Goal: Task Accomplishment & Management: Manage account settings

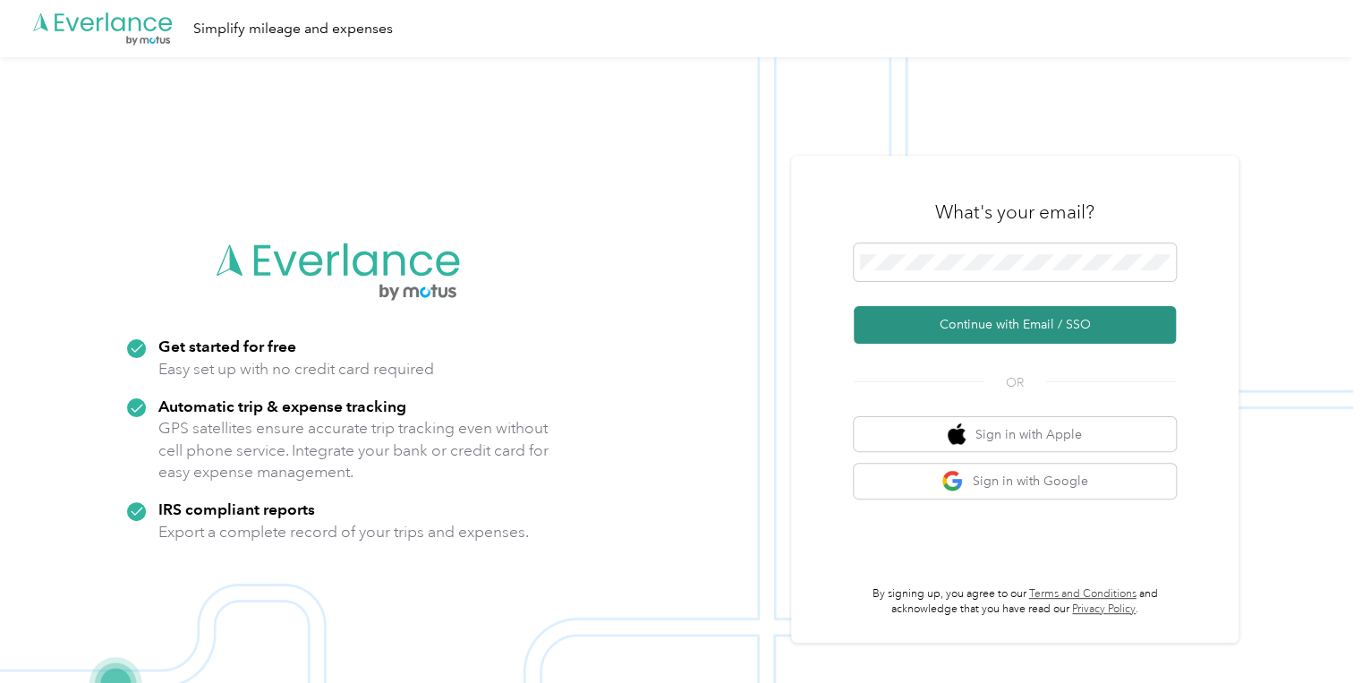
click at [957, 326] on button "Continue with Email / SSO" at bounding box center [1015, 325] width 322 height 38
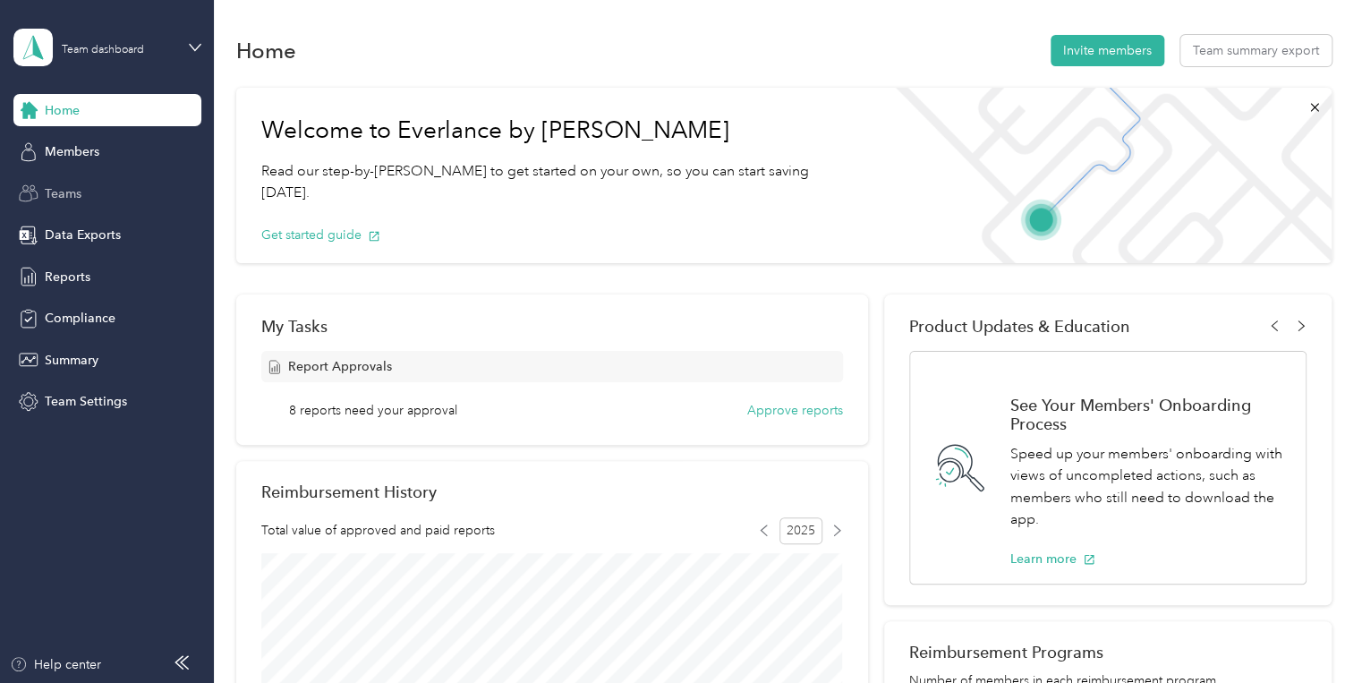
click at [71, 184] on span "Teams" at bounding box center [63, 193] width 37 height 19
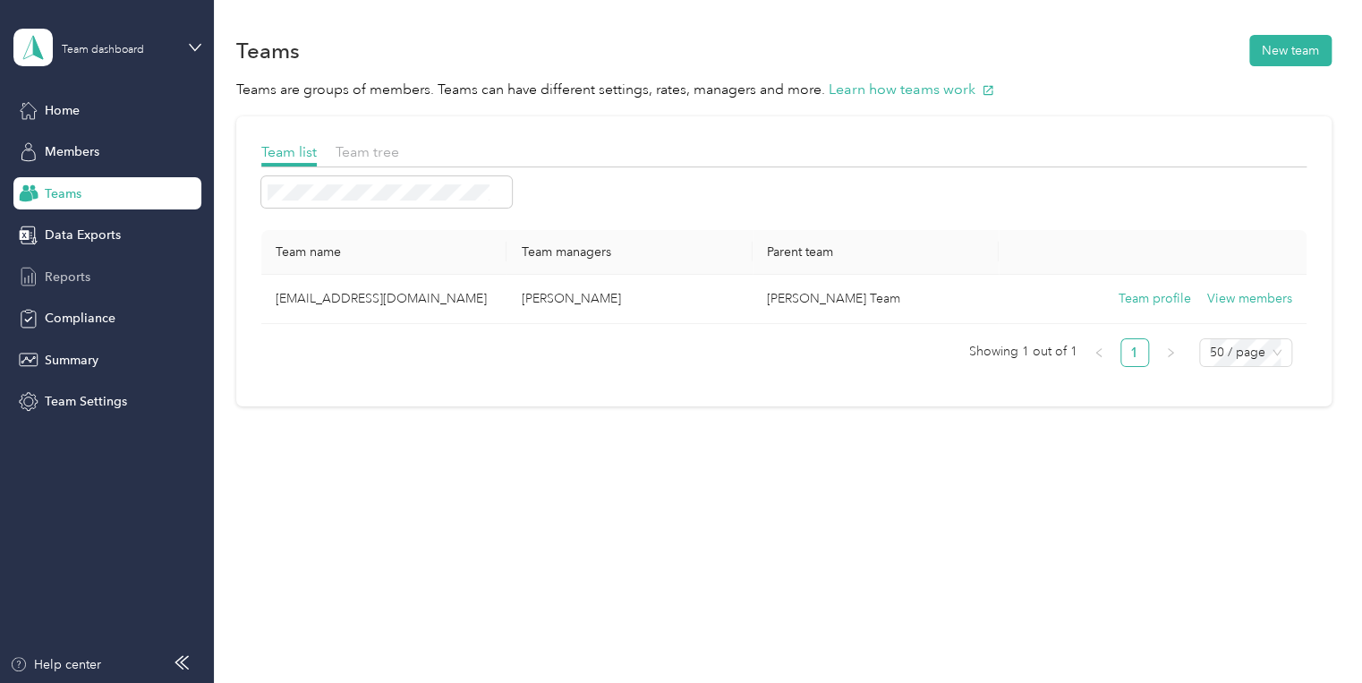
click at [61, 274] on span "Reports" at bounding box center [68, 277] width 46 height 19
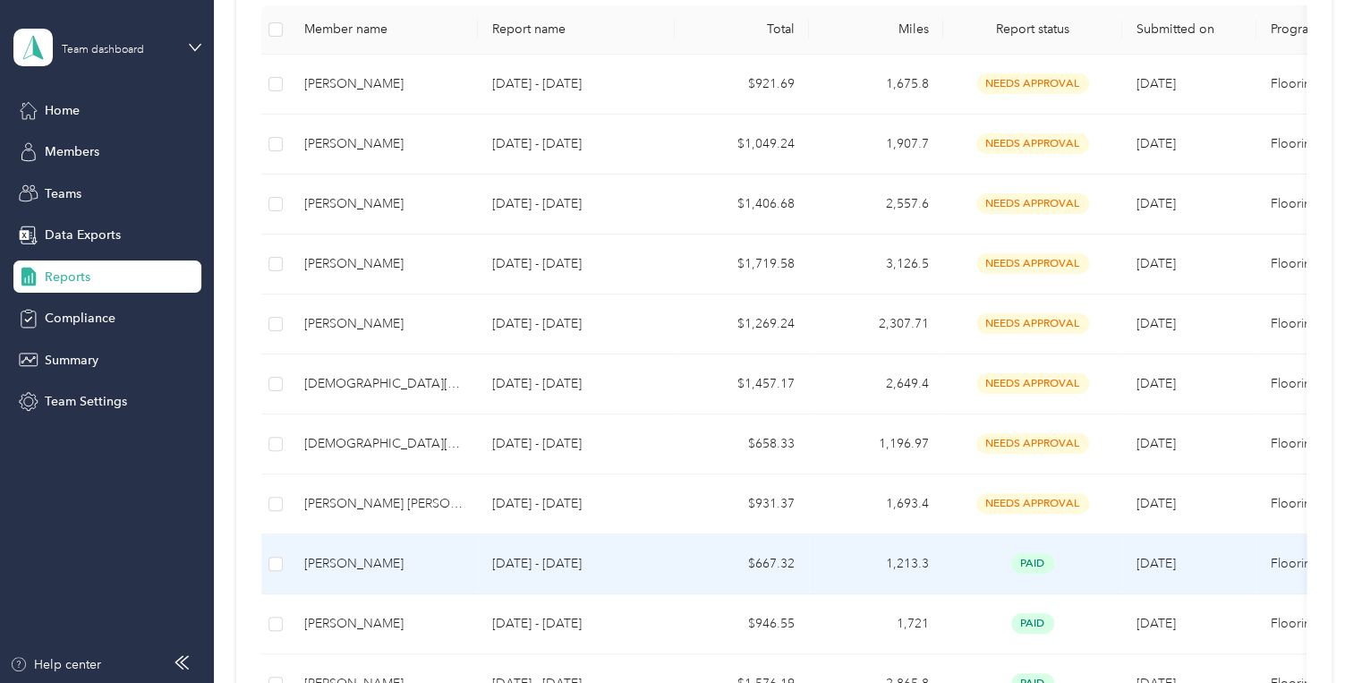
scroll to position [358, 0]
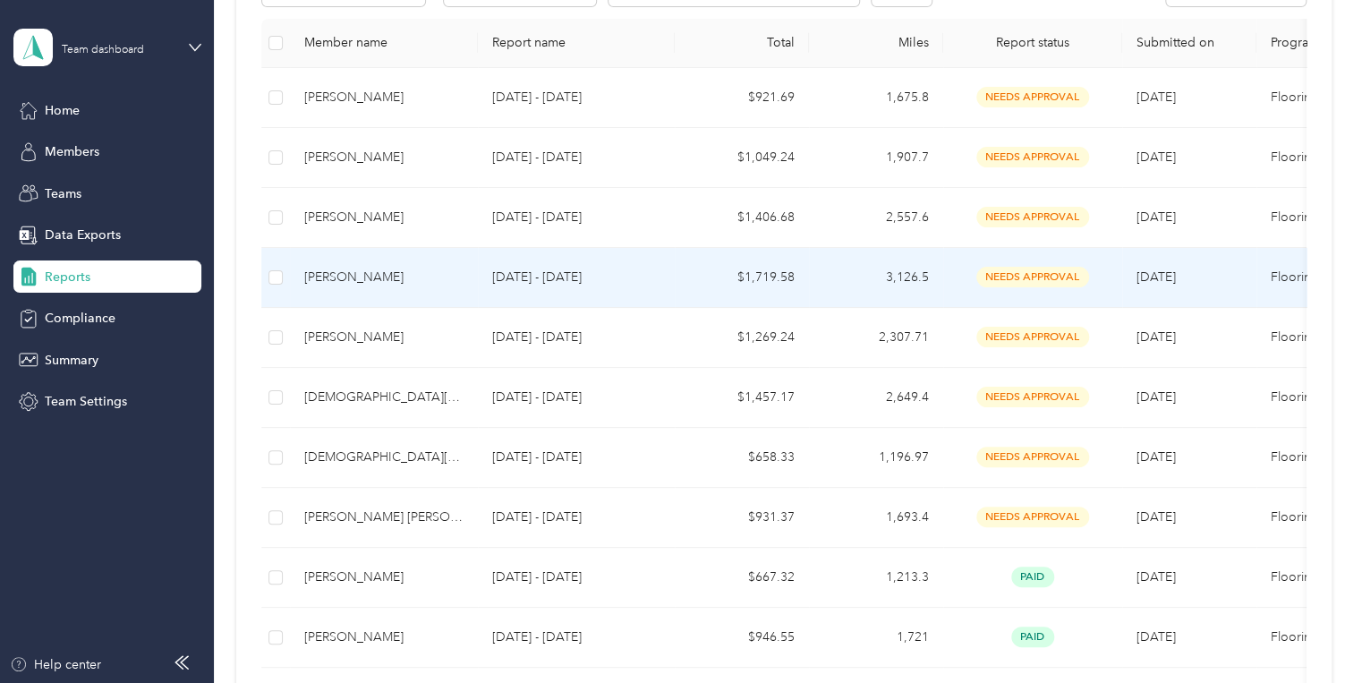
click at [762, 274] on td "$1,719.58" at bounding box center [742, 278] width 134 height 60
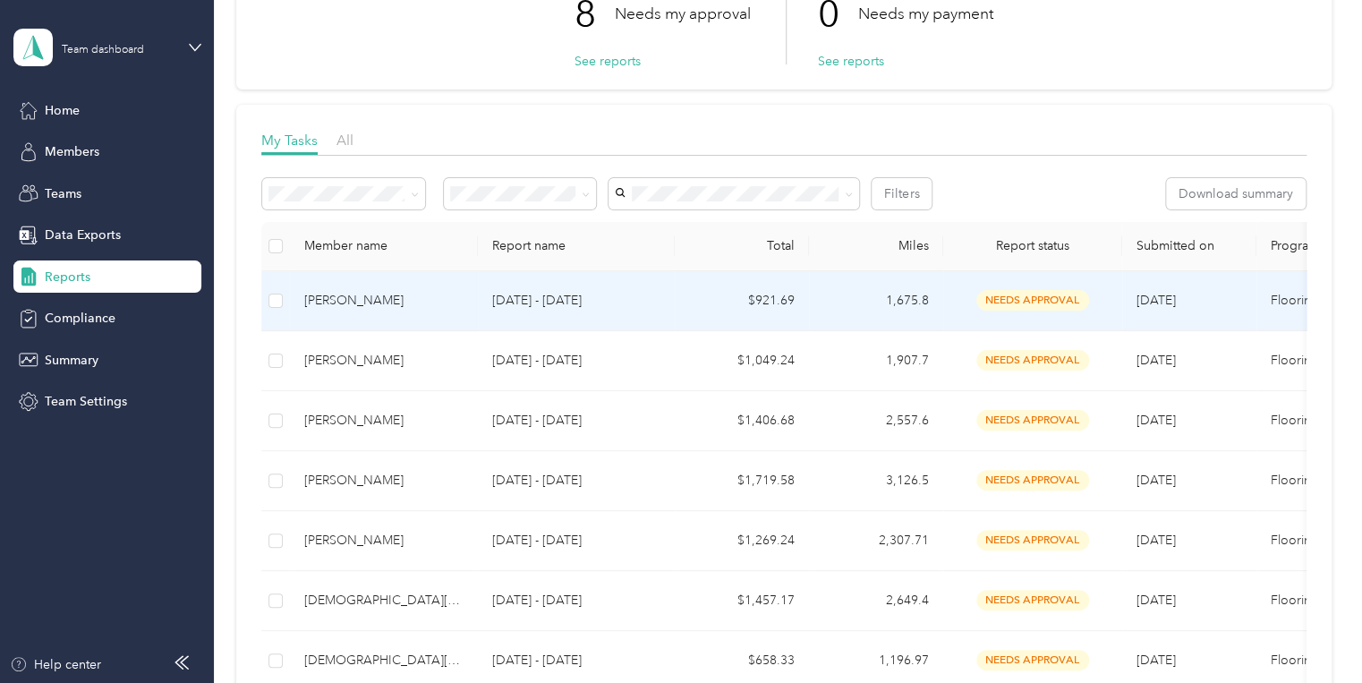
scroll to position [215, 0]
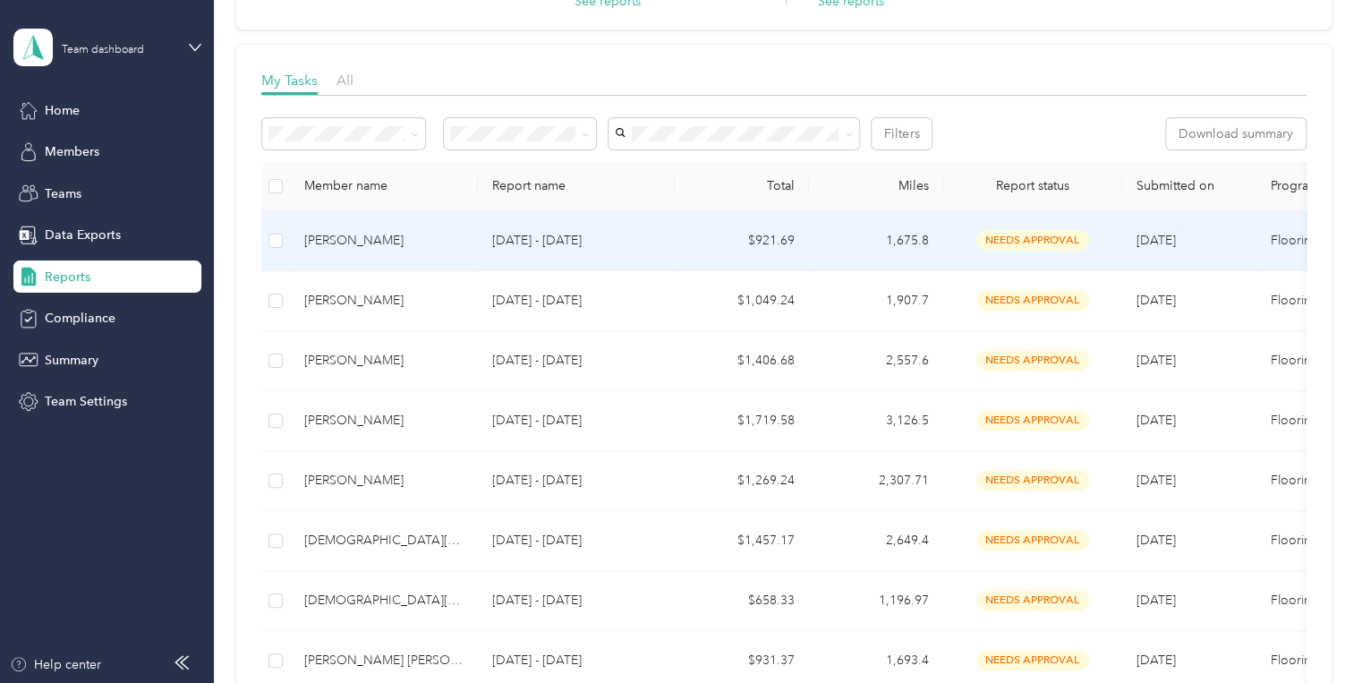
click at [519, 239] on p "Sep 1 - 30, 2025" at bounding box center [576, 241] width 168 height 20
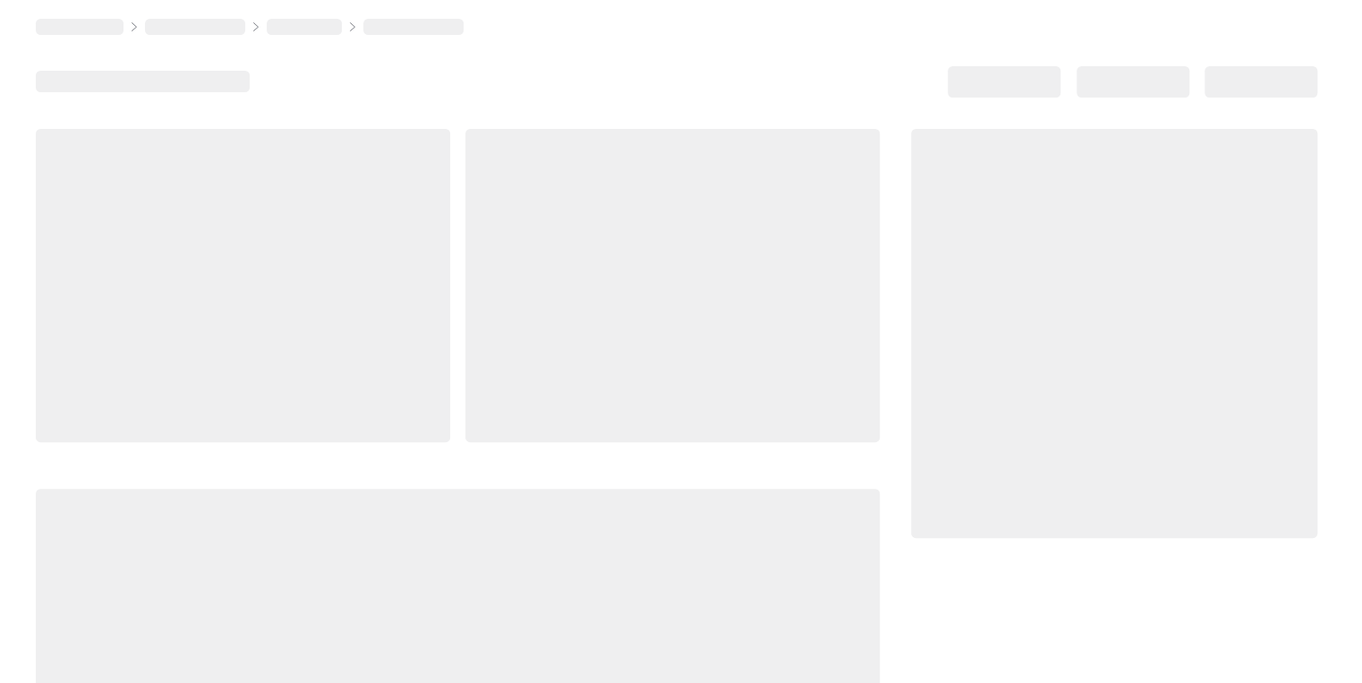
click at [519, 239] on div at bounding box center [672, 285] width 414 height 313
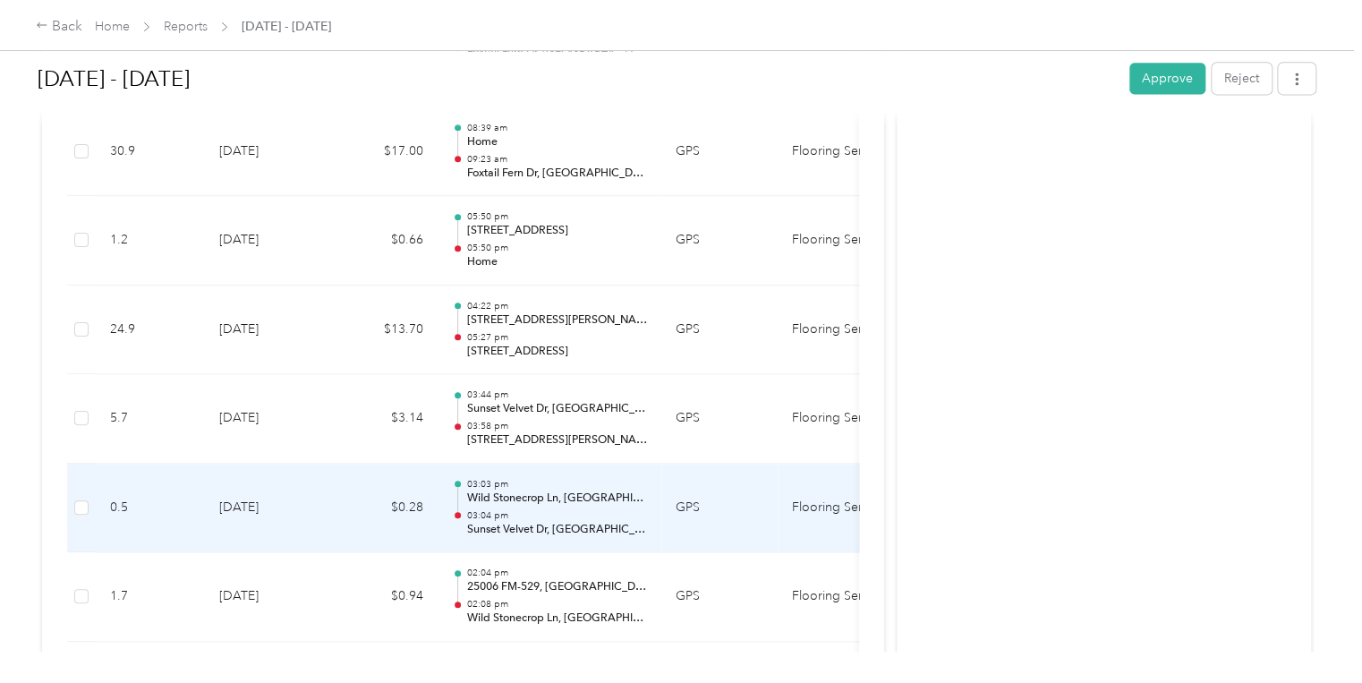
scroll to position [7932, 0]
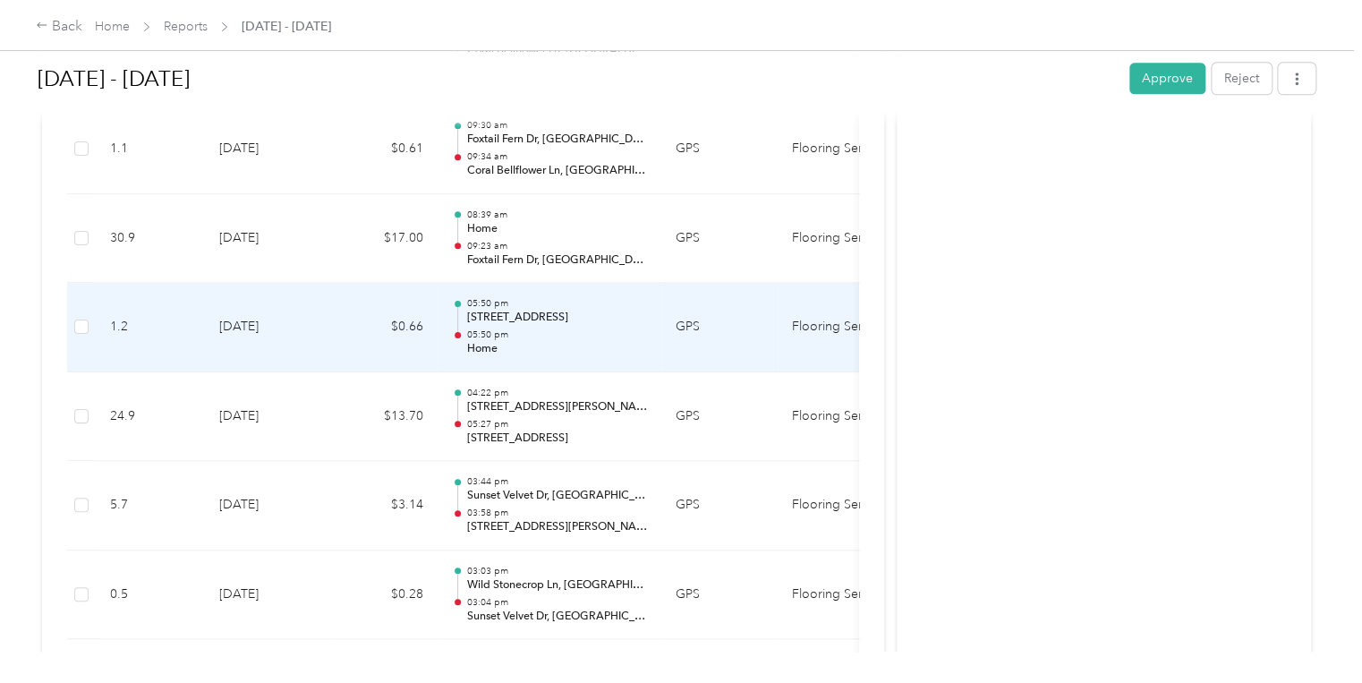
click at [555, 310] on p "13325 W Airport Blvd, Barrington Place, Sugar Land, TX" at bounding box center [556, 318] width 181 height 16
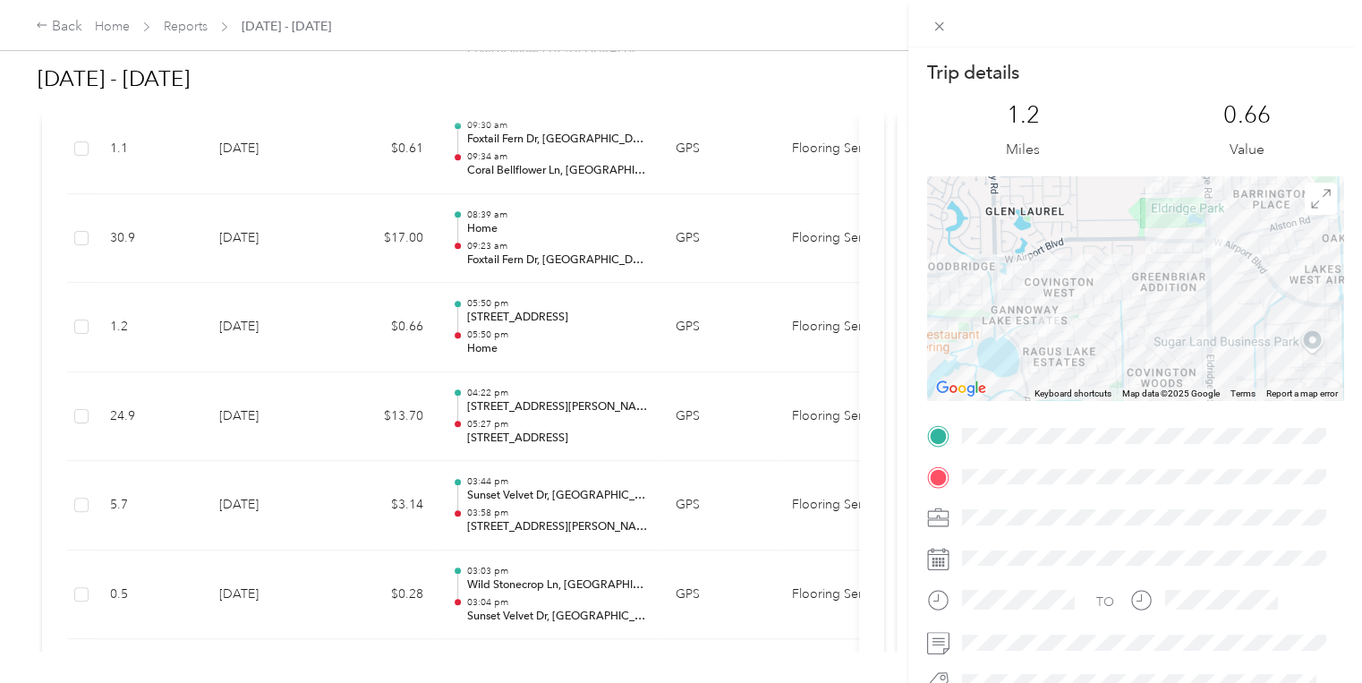
click at [758, 81] on div "Trip details This trip cannot be edited because it is either under review, appr…" at bounding box center [681, 341] width 1362 height 683
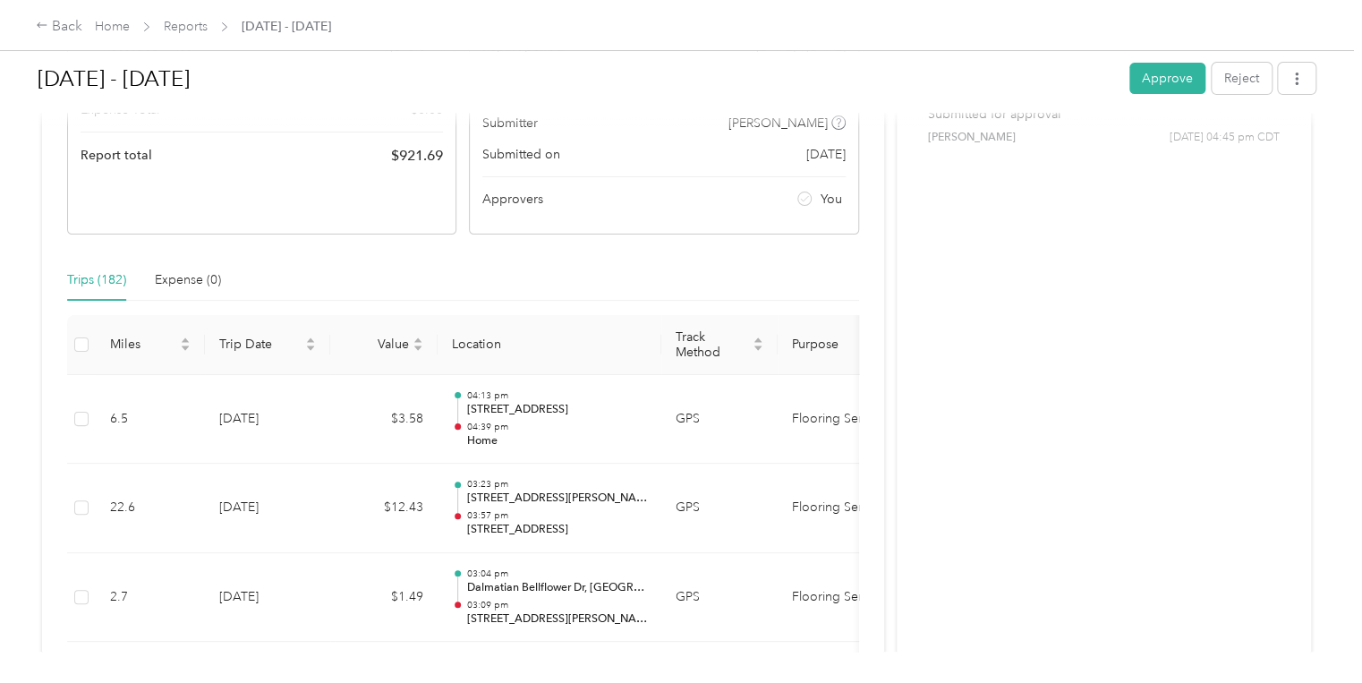
scroll to position [200, 0]
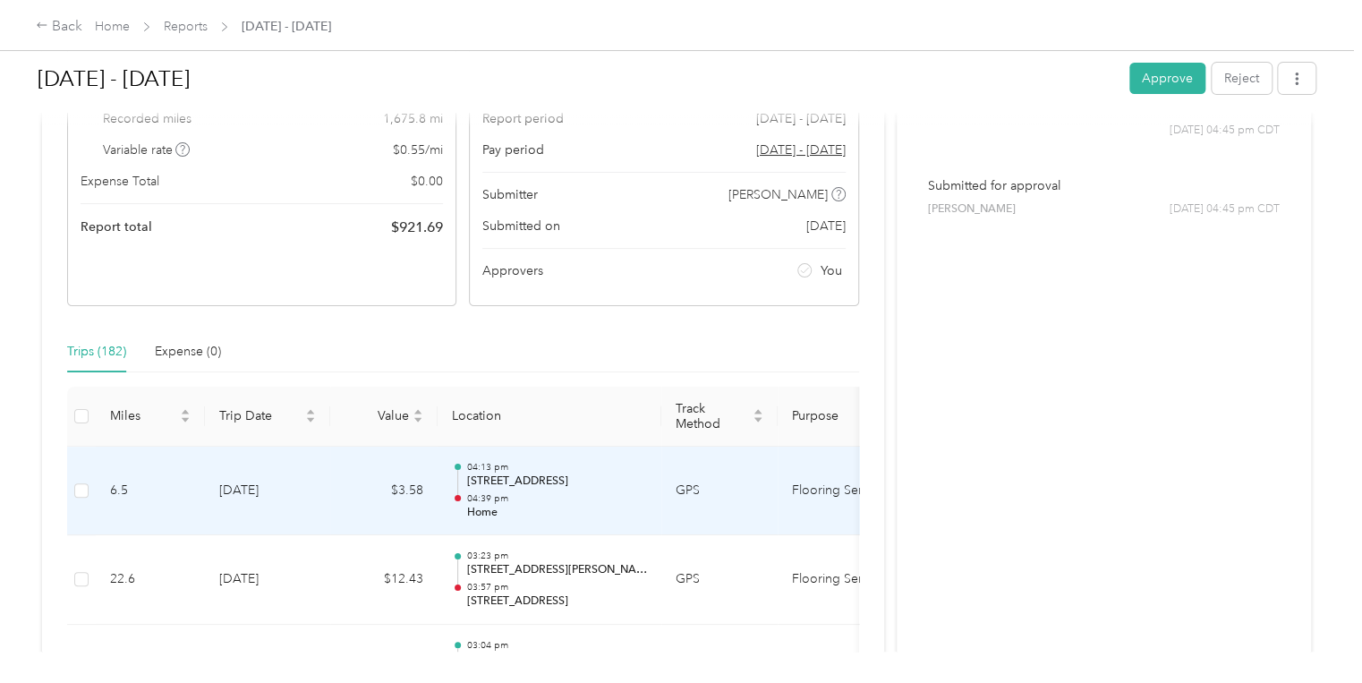
click at [615, 480] on p "14438 Bellaire Blvd, Little Saigon, Houston, TX" at bounding box center [556, 481] width 181 height 16
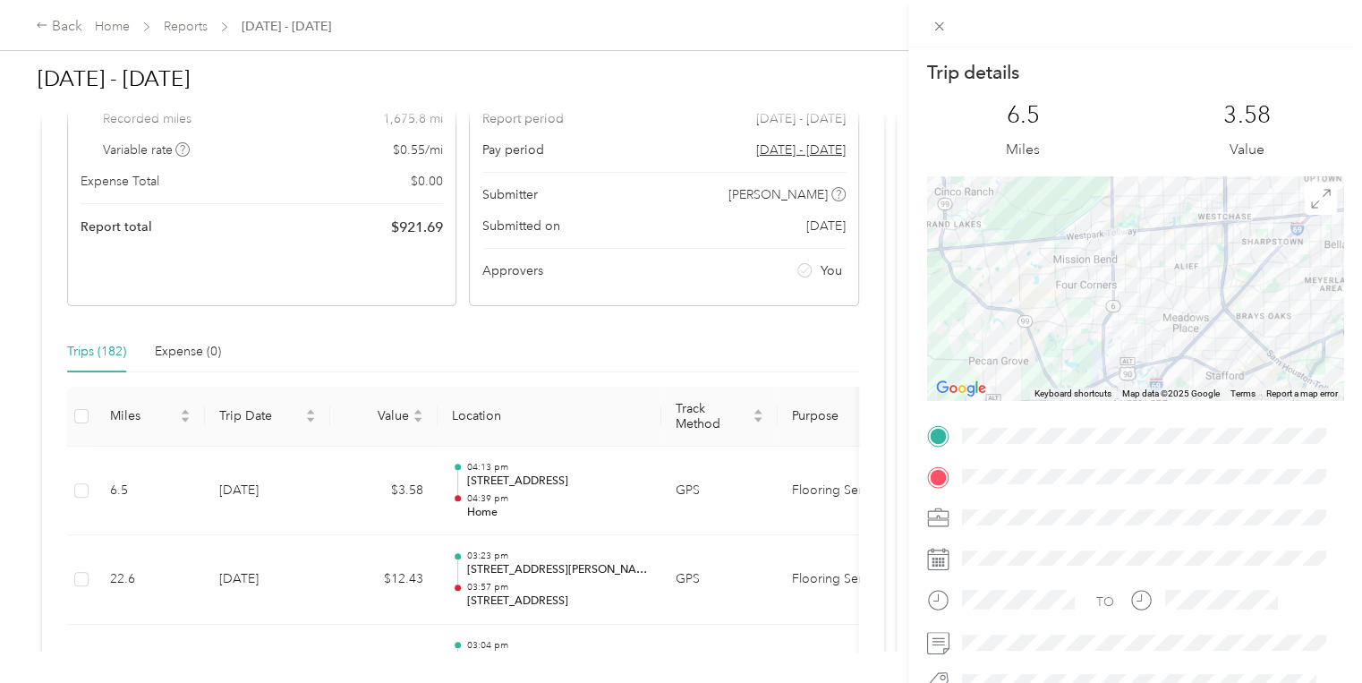
click at [354, 333] on div "Trip details This trip cannot be edited because it is either under review, appr…" at bounding box center [681, 341] width 1362 height 683
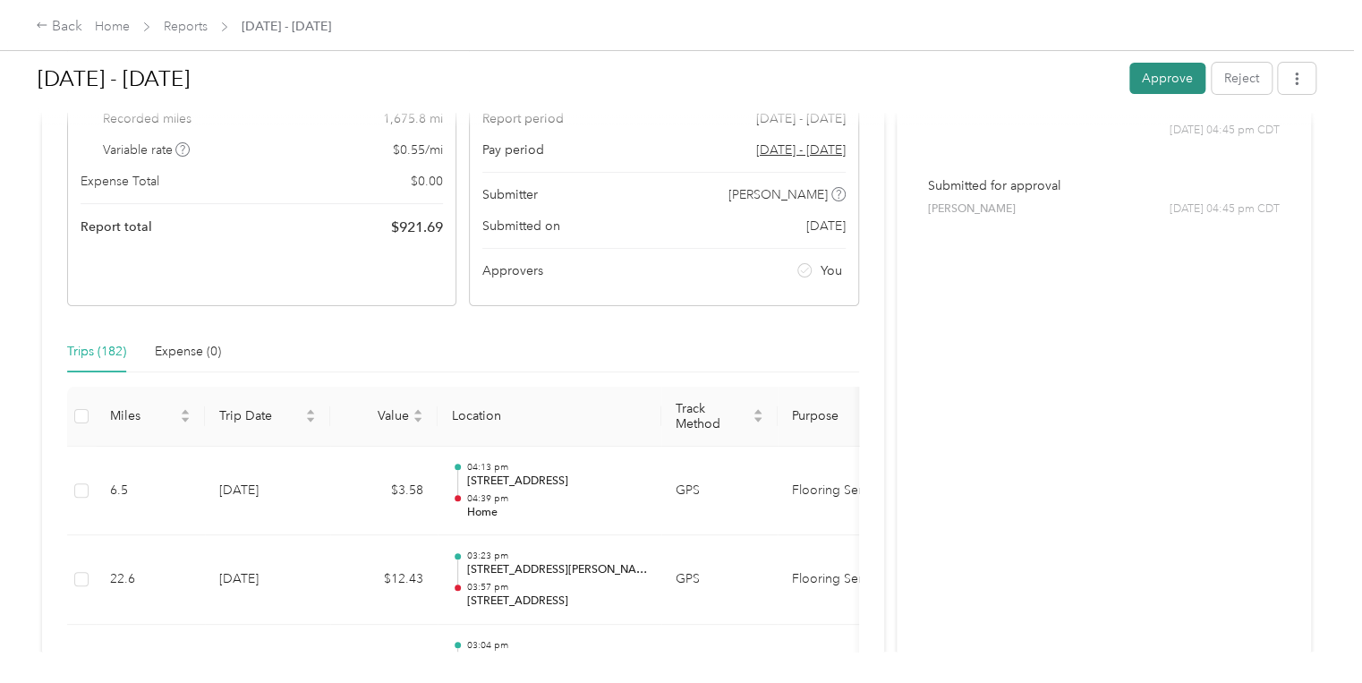
click at [1156, 71] on button "Approve" at bounding box center [1167, 78] width 76 height 31
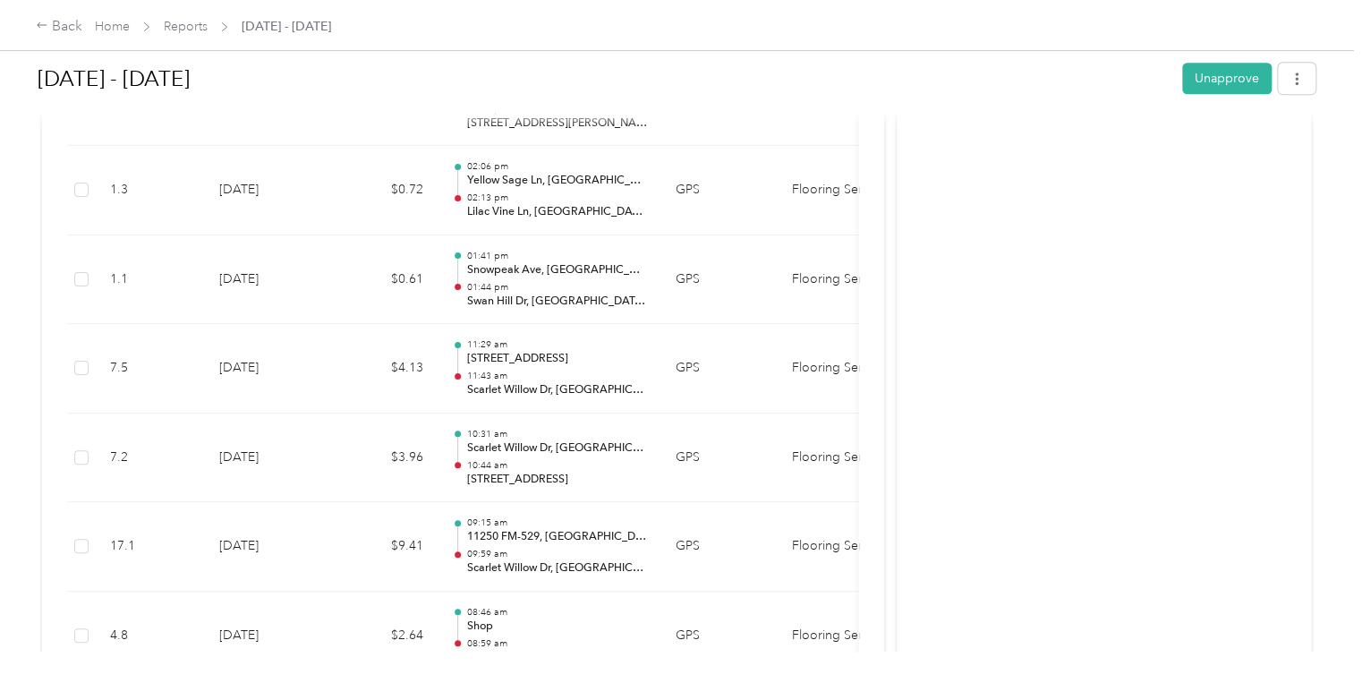
scroll to position [0, 0]
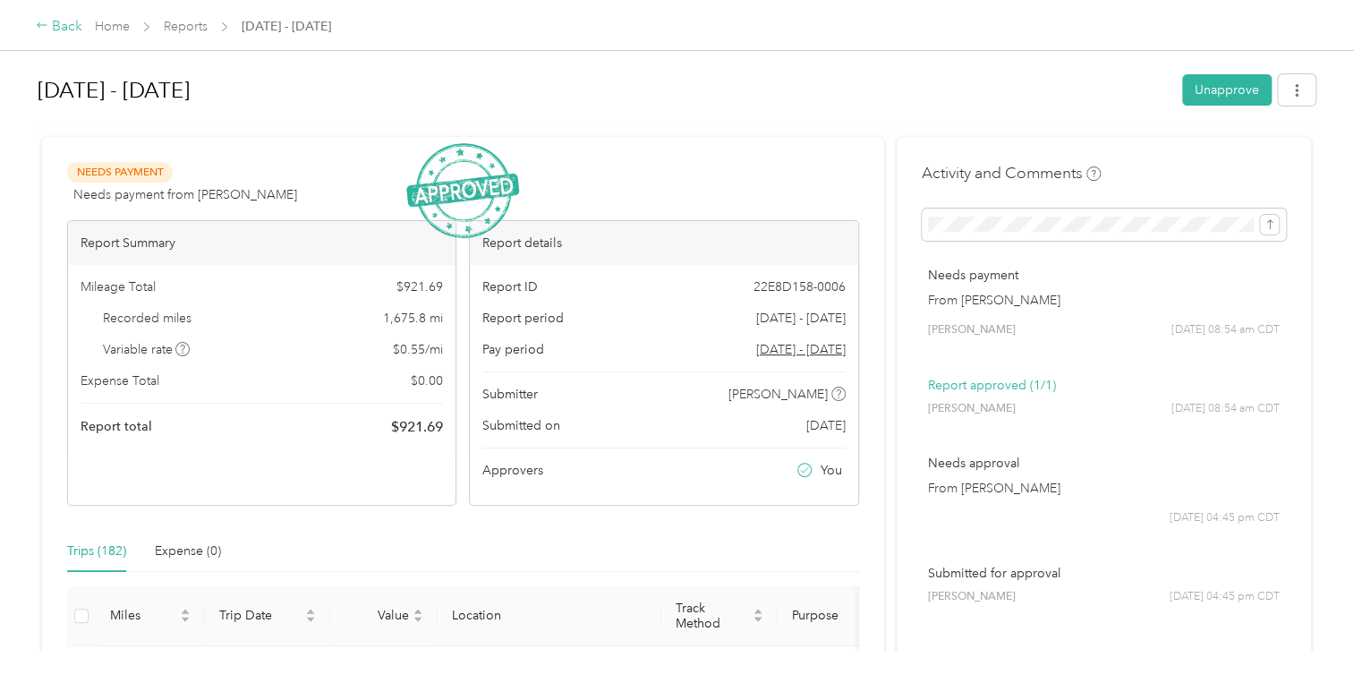
click at [43, 24] on icon at bounding box center [42, 25] width 13 height 13
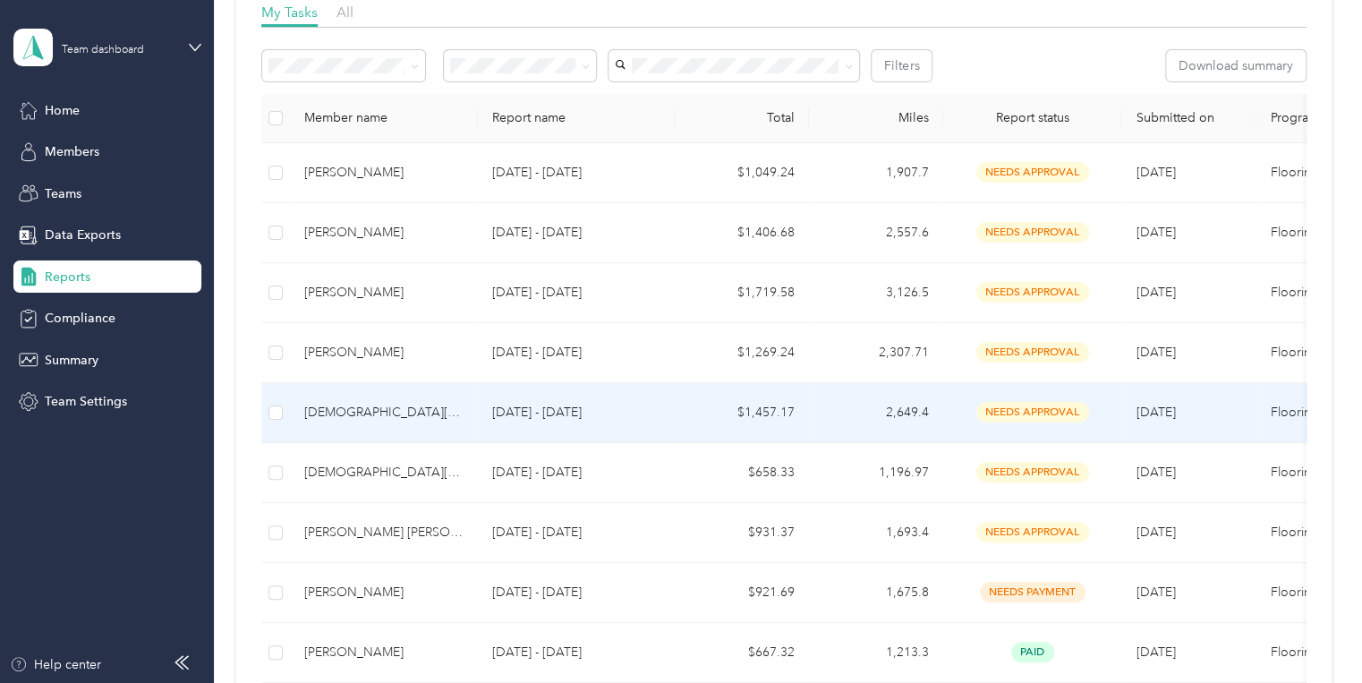
scroll to position [286, 0]
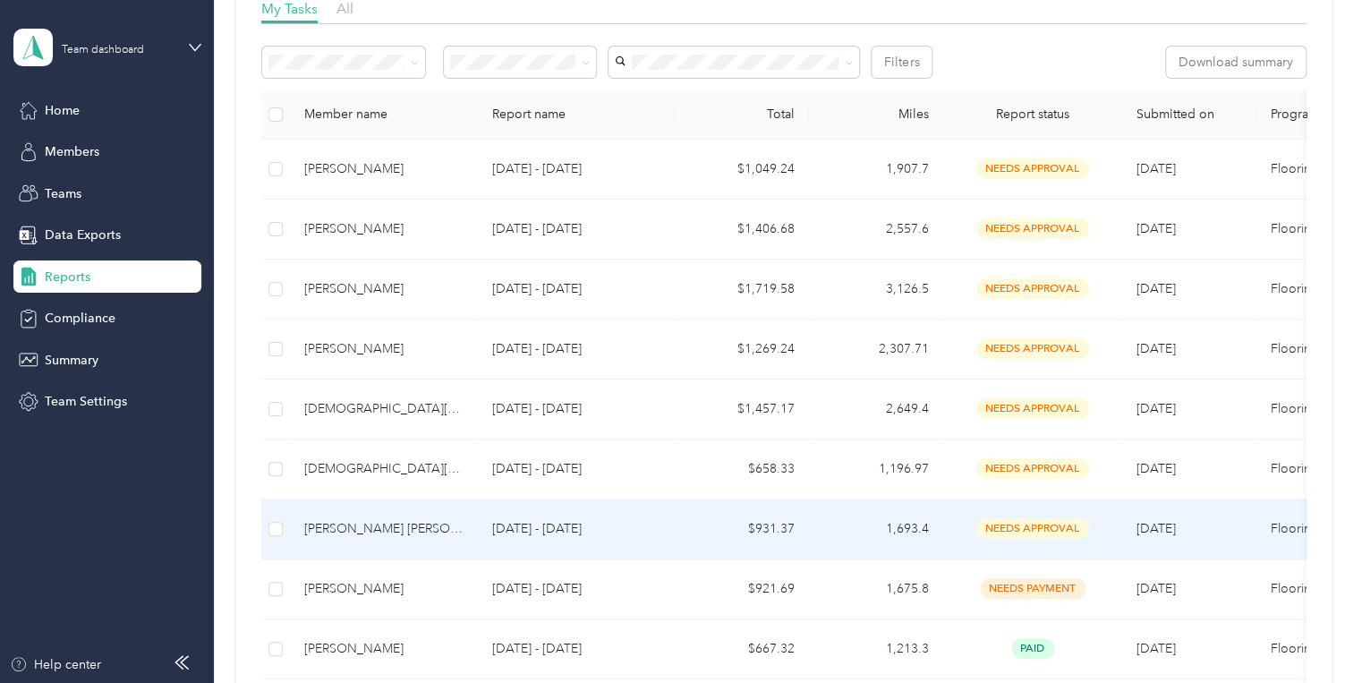
click at [567, 527] on p "Sep 1 - 30, 2025" at bounding box center [576, 529] width 168 height 20
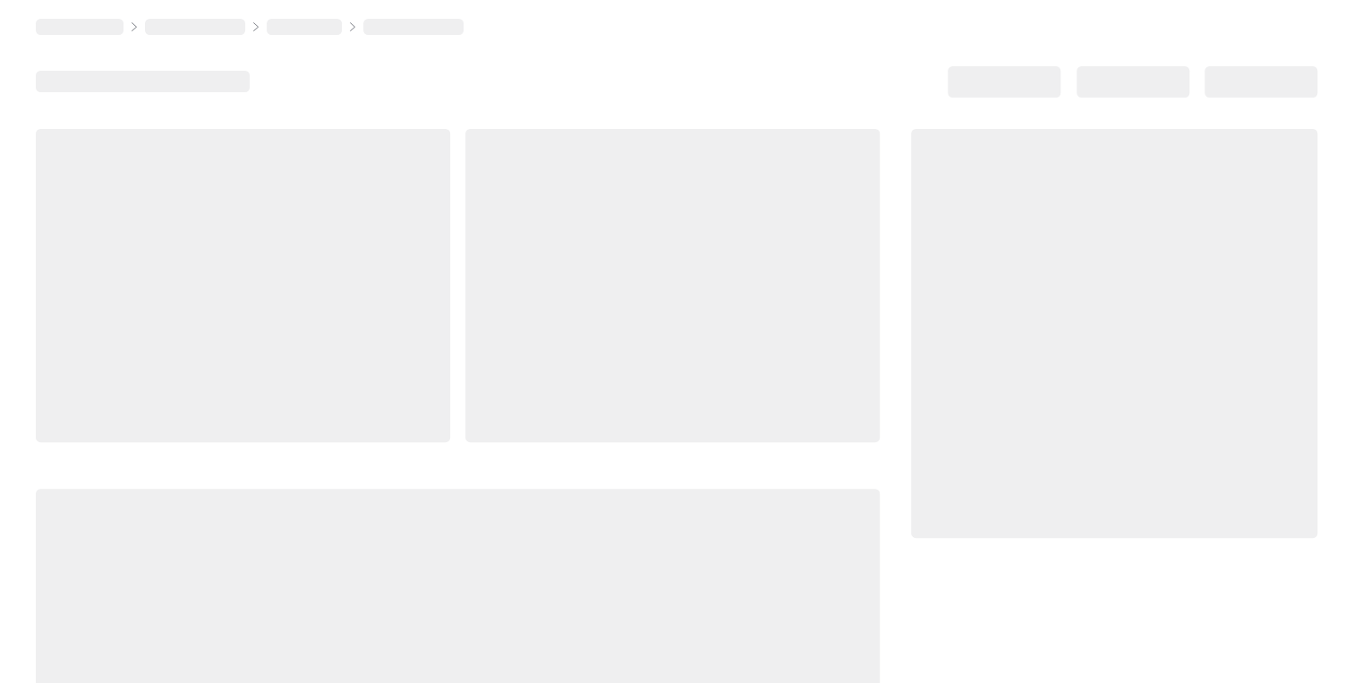
click at [567, 527] on div at bounding box center [458, 625] width 844 height 273
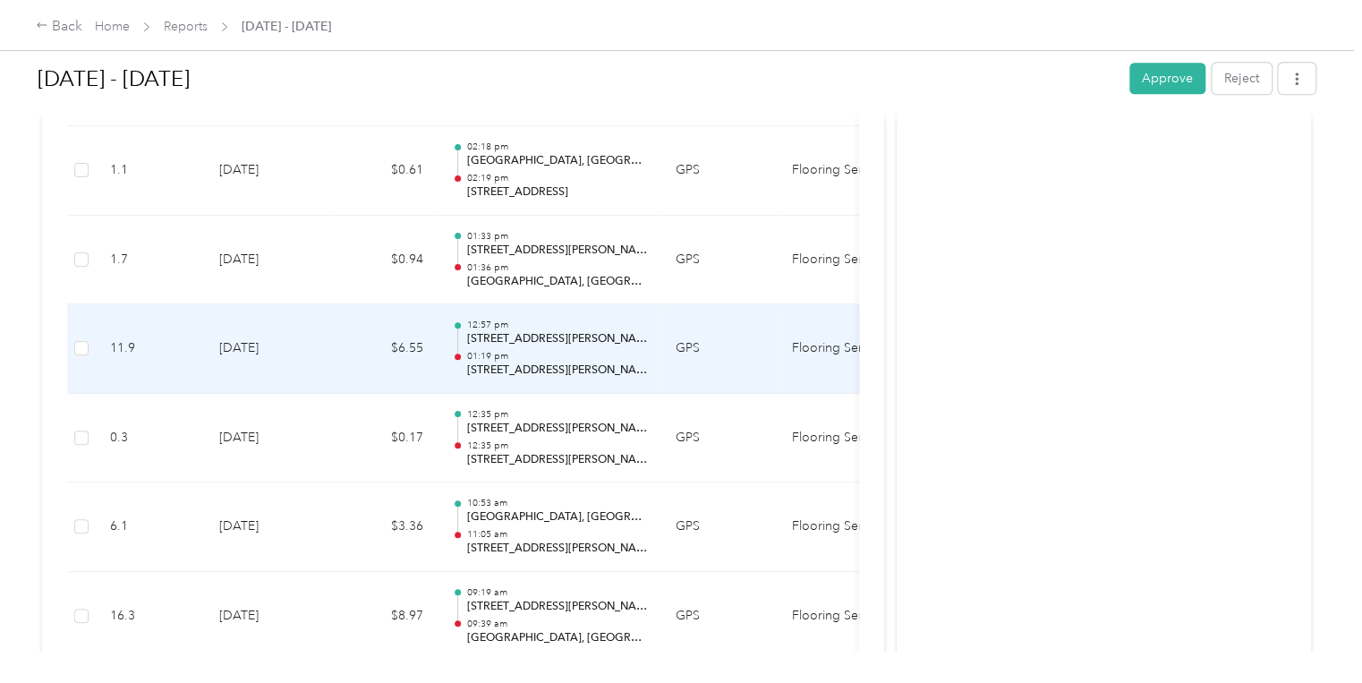
scroll to position [788, 0]
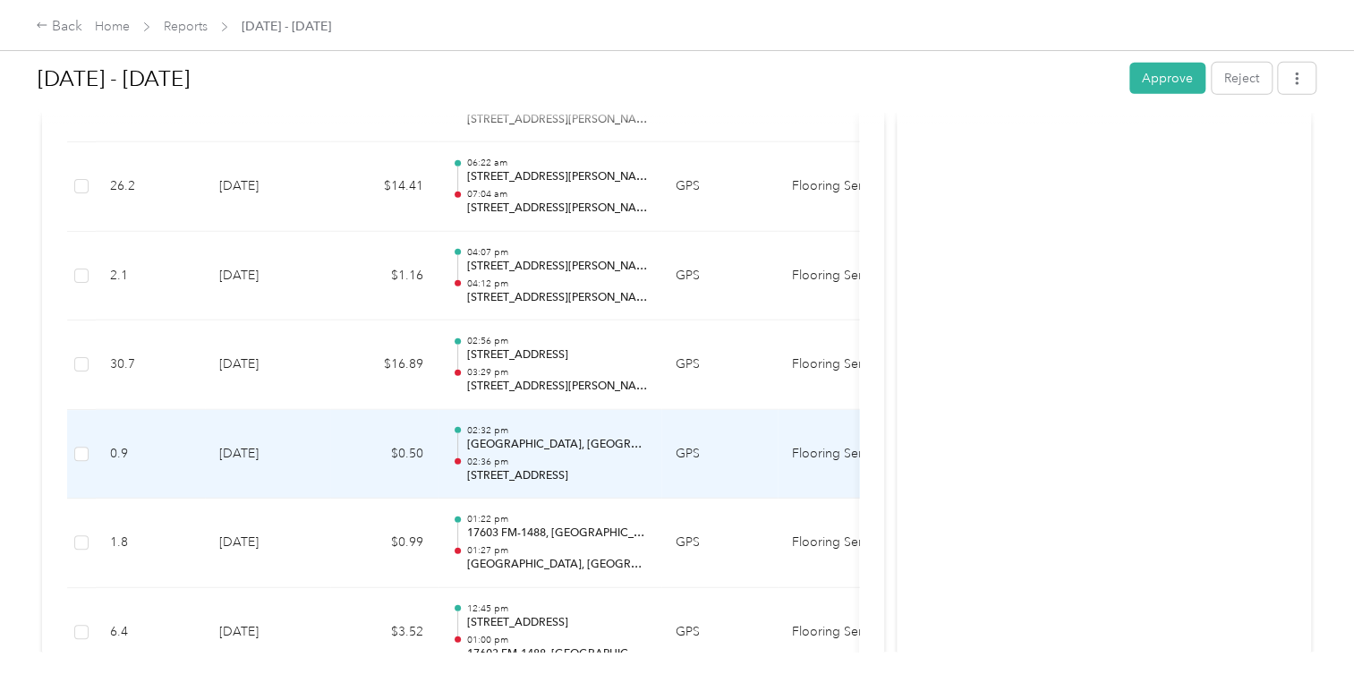
drag, startPoint x: 316, startPoint y: 438, endPoint x: 316, endPoint y: 420, distance: 17.9
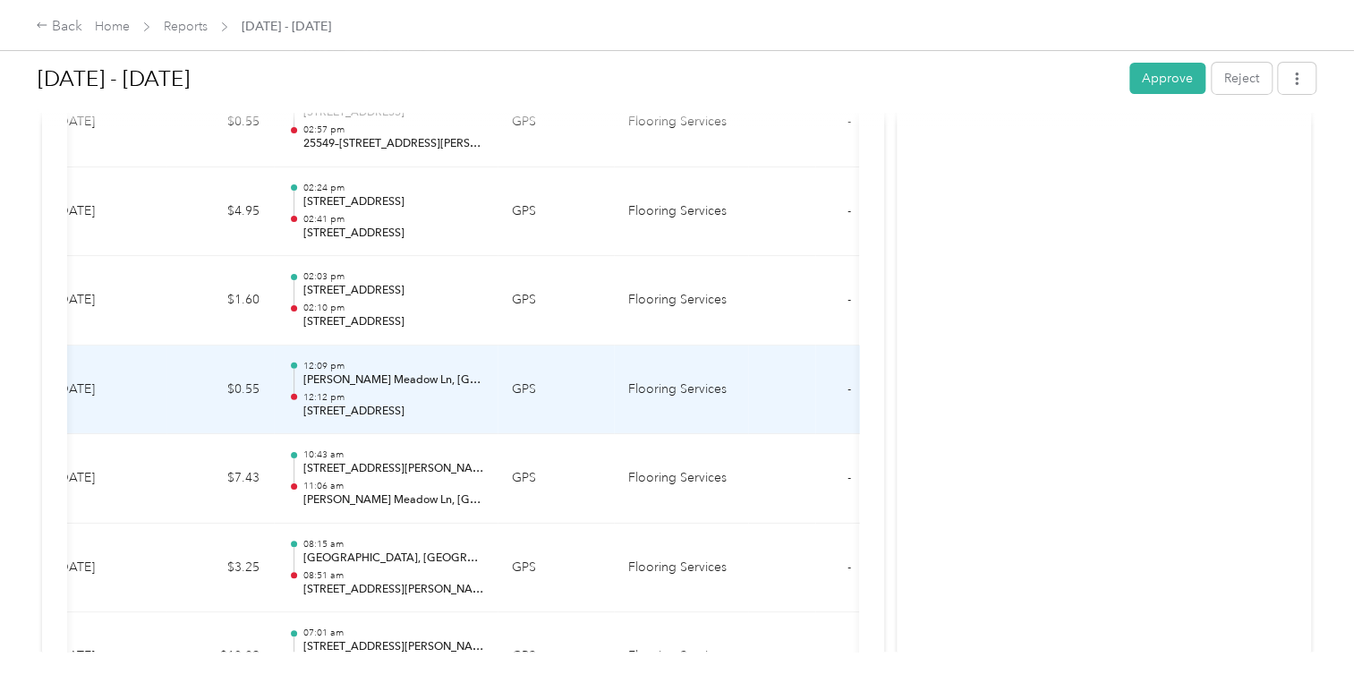
scroll to position [0, 255]
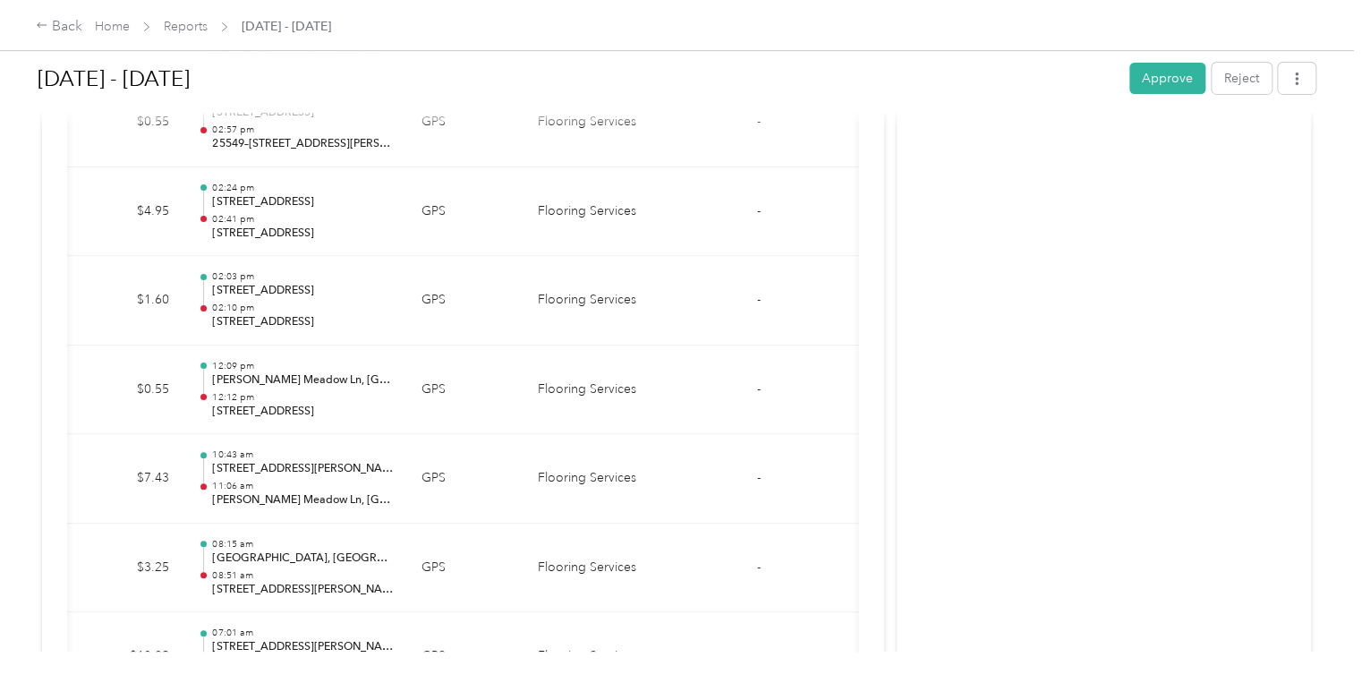
click at [29, 108] on div "Sep 1 - 30, 2025 Approve Reject Needs Approval Needs approval from David L. Fra…" at bounding box center [676, 326] width 1353 height 652
click at [15, 81] on div "Sep 1 - 30, 2025 Approve Reject Needs Approval Needs approval from David L. Fra…" at bounding box center [676, 326] width 1353 height 652
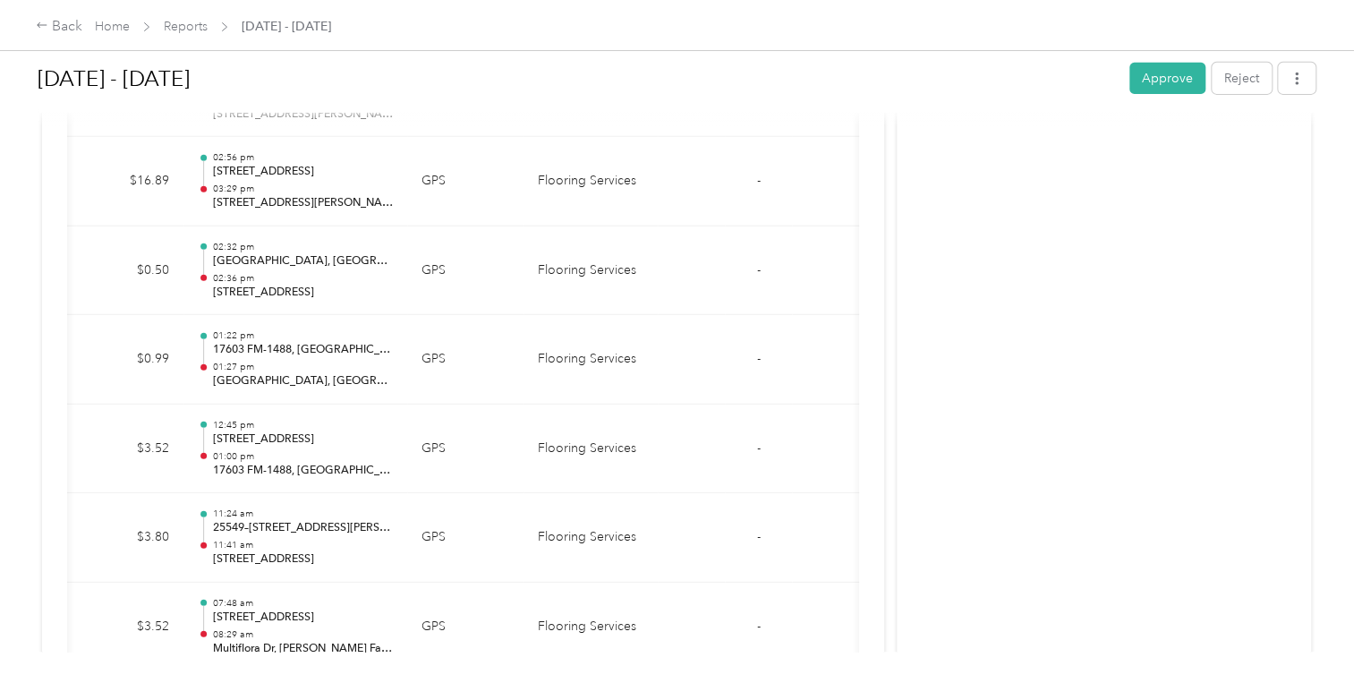
scroll to position [6300, 0]
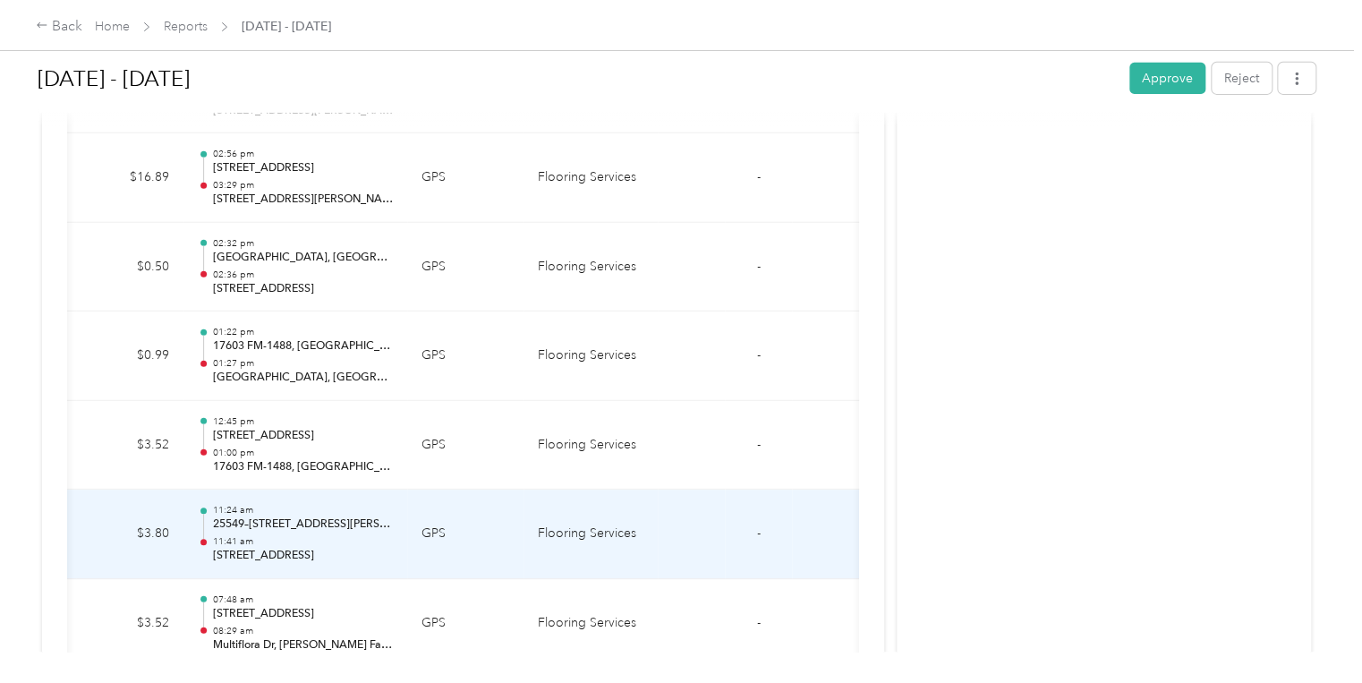
drag, startPoint x: 763, startPoint y: 479, endPoint x: 845, endPoint y: 487, distance: 81.8
click at [845, 490] on tr "6.9 9-19-2025 $3.80 11:24 am 25549–25567 Balsamroot Dr, Decker Farms, Magnolia,…" at bounding box center [336, 534] width 1046 height 89
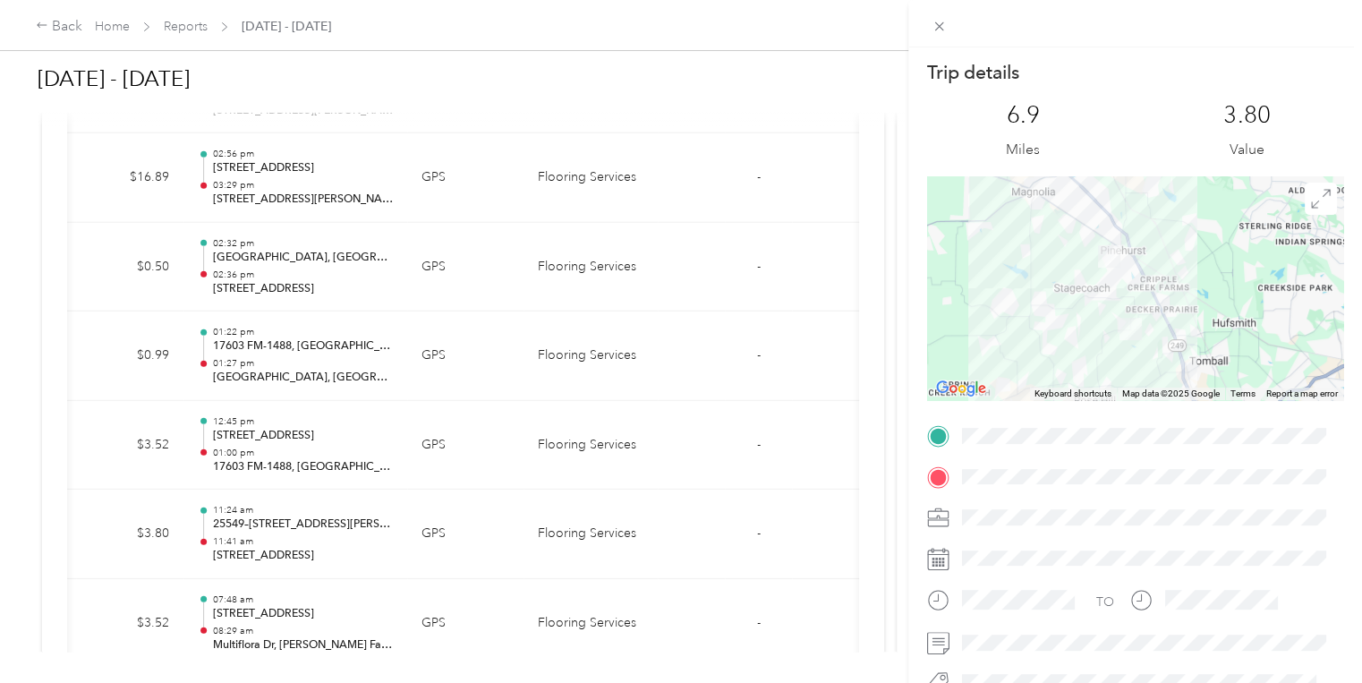
click at [754, 255] on div "Trip details This trip cannot be edited because it is either under review, appr…" at bounding box center [681, 341] width 1362 height 683
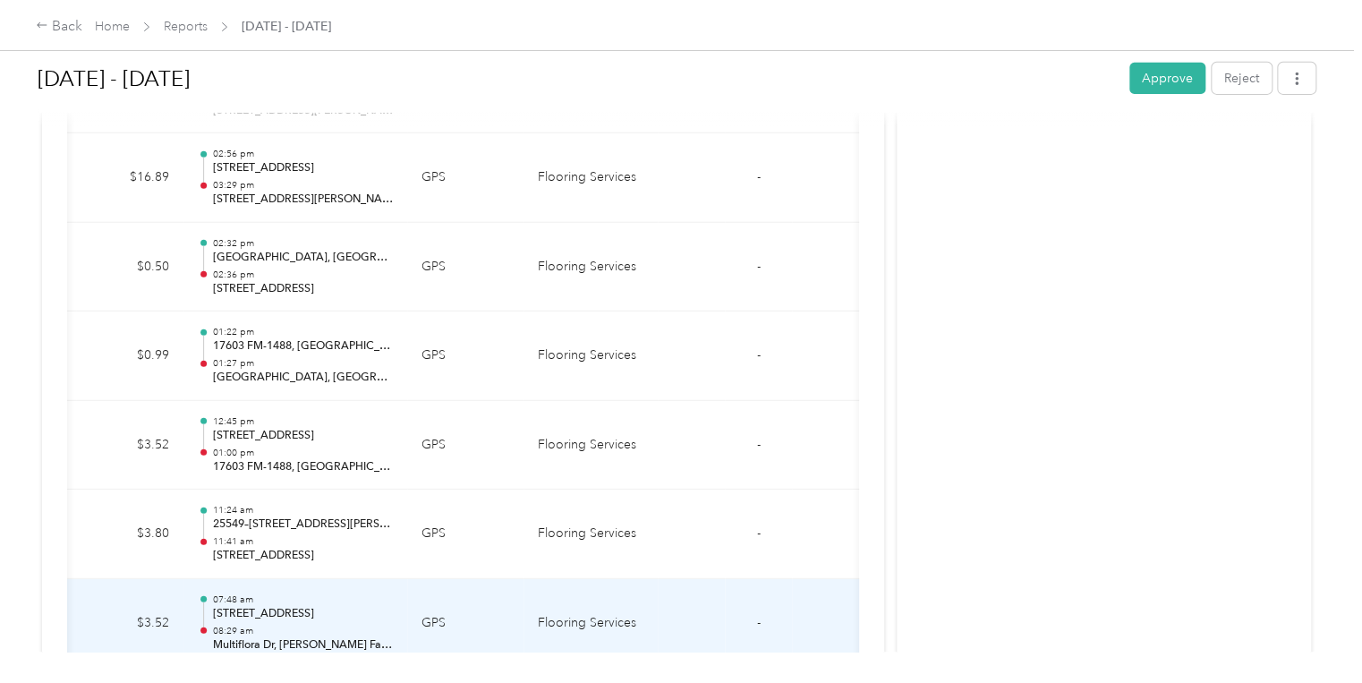
drag, startPoint x: 115, startPoint y: 607, endPoint x: 138, endPoint y: 607, distance: 23.3
click at [138, 607] on td "$3.52" at bounding box center [129, 623] width 107 height 89
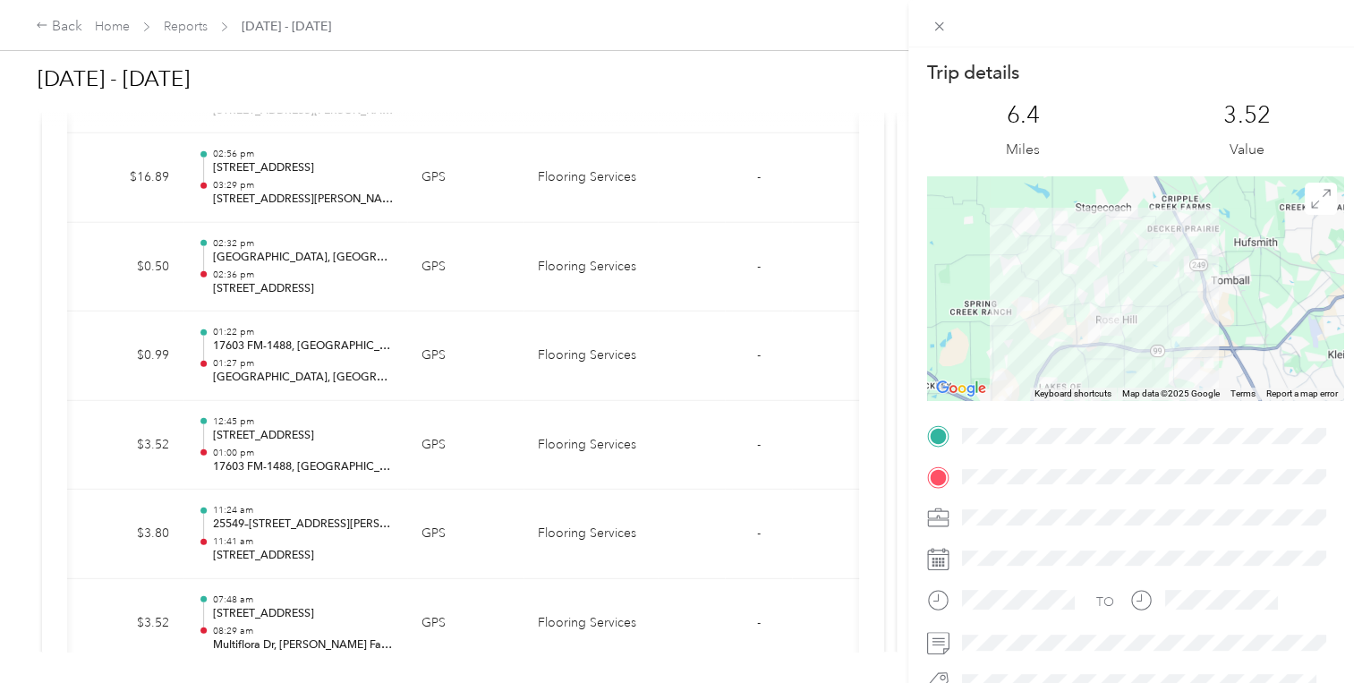
click at [744, 327] on div "Trip details This trip cannot be edited because it is either under review, appr…" at bounding box center [681, 341] width 1362 height 683
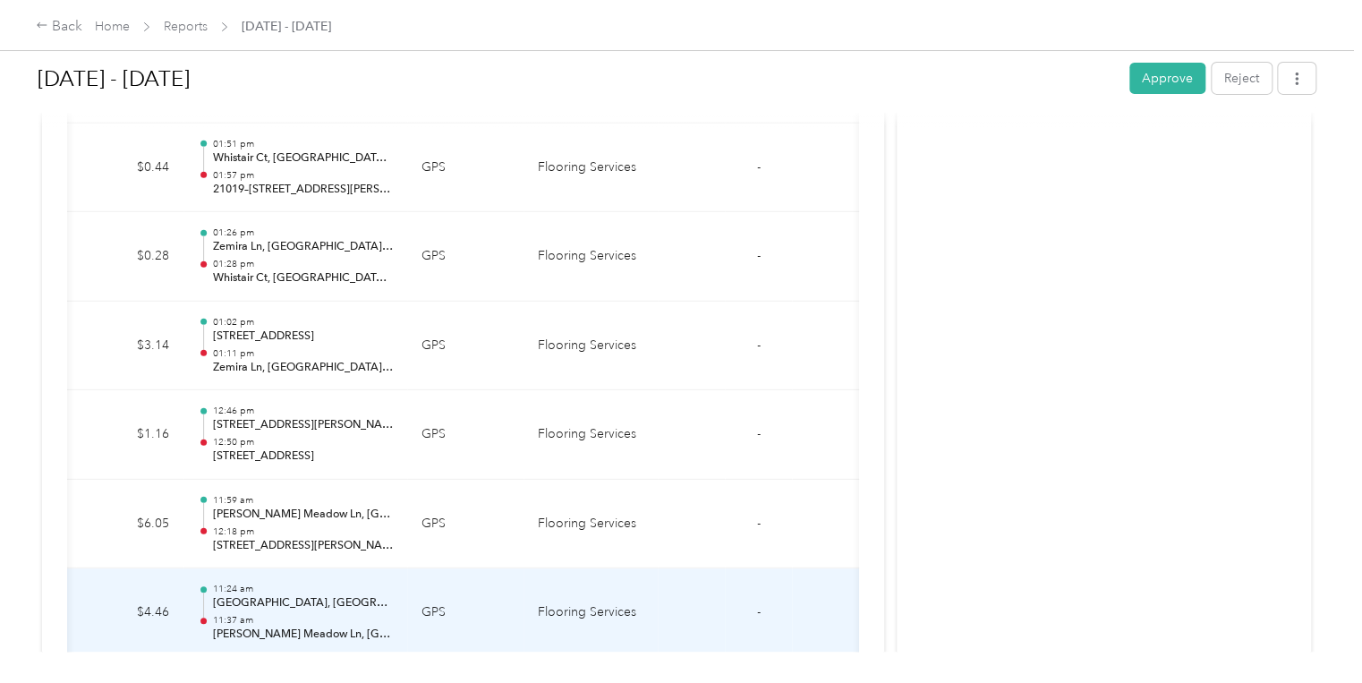
scroll to position [10023, 0]
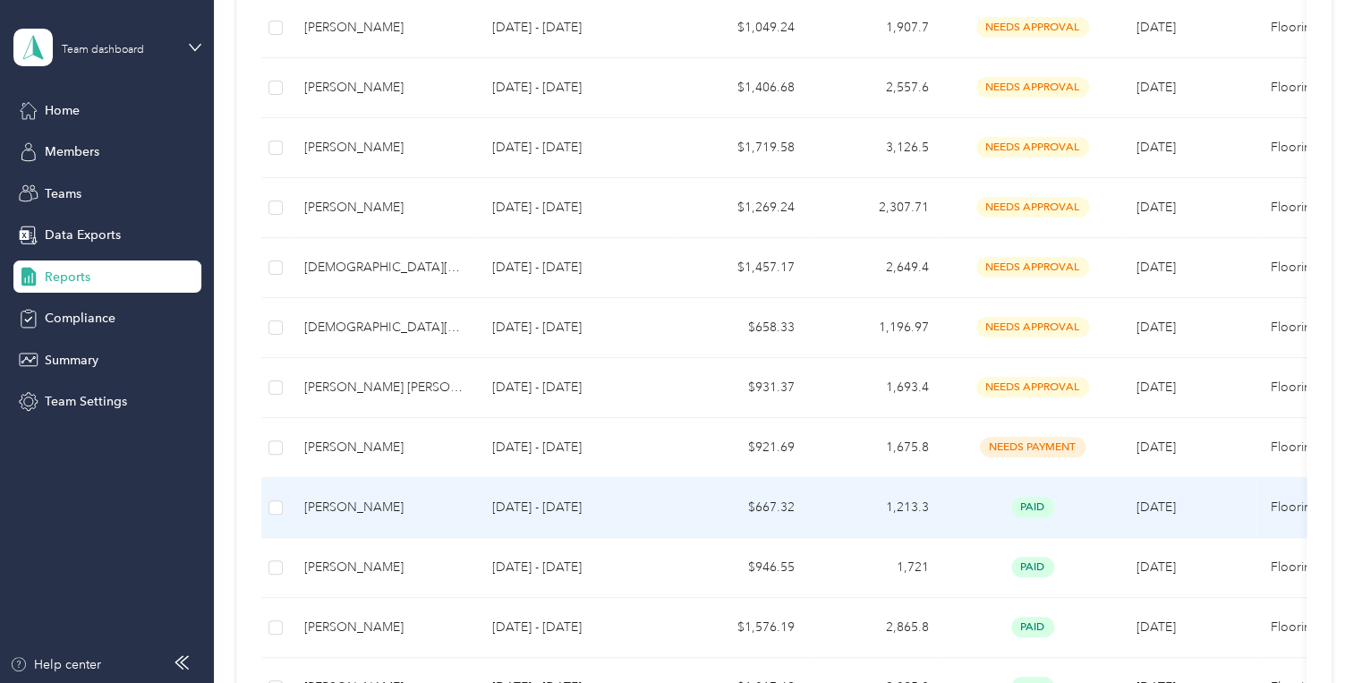
scroll to position [430, 0]
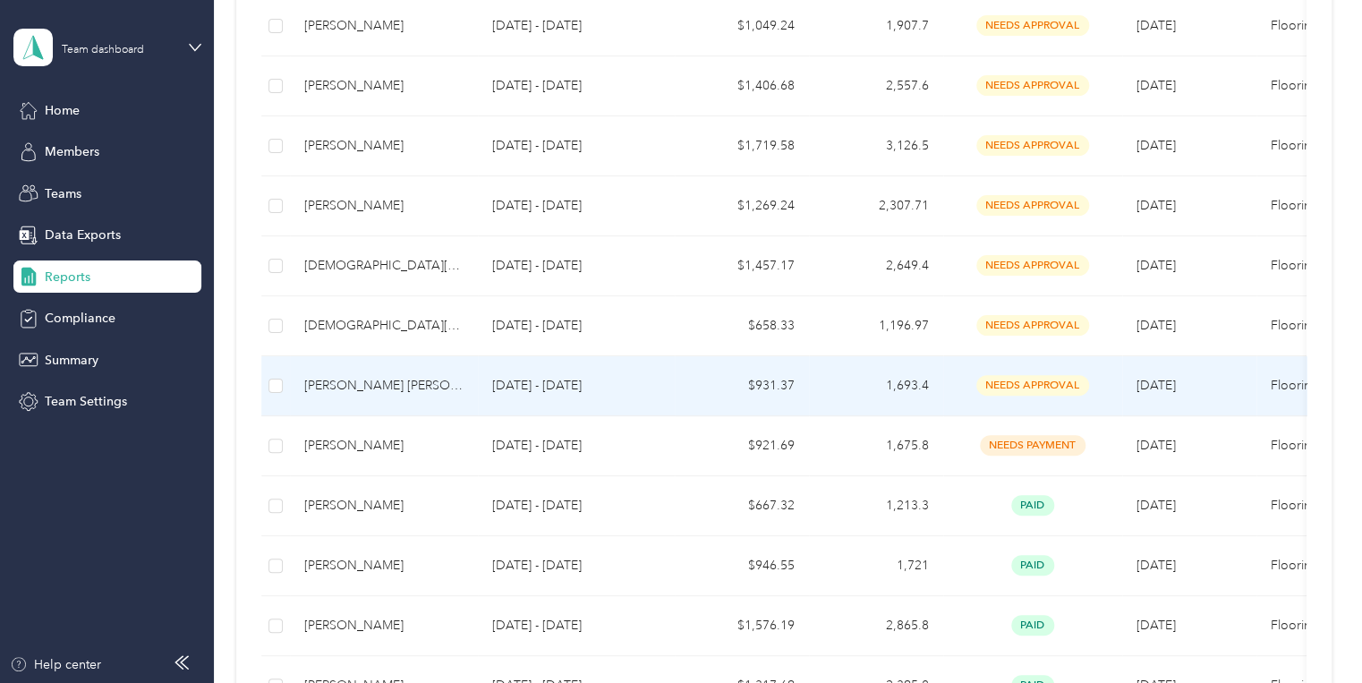
click at [509, 384] on p "Sep 1 - 30, 2025" at bounding box center [576, 386] width 168 height 20
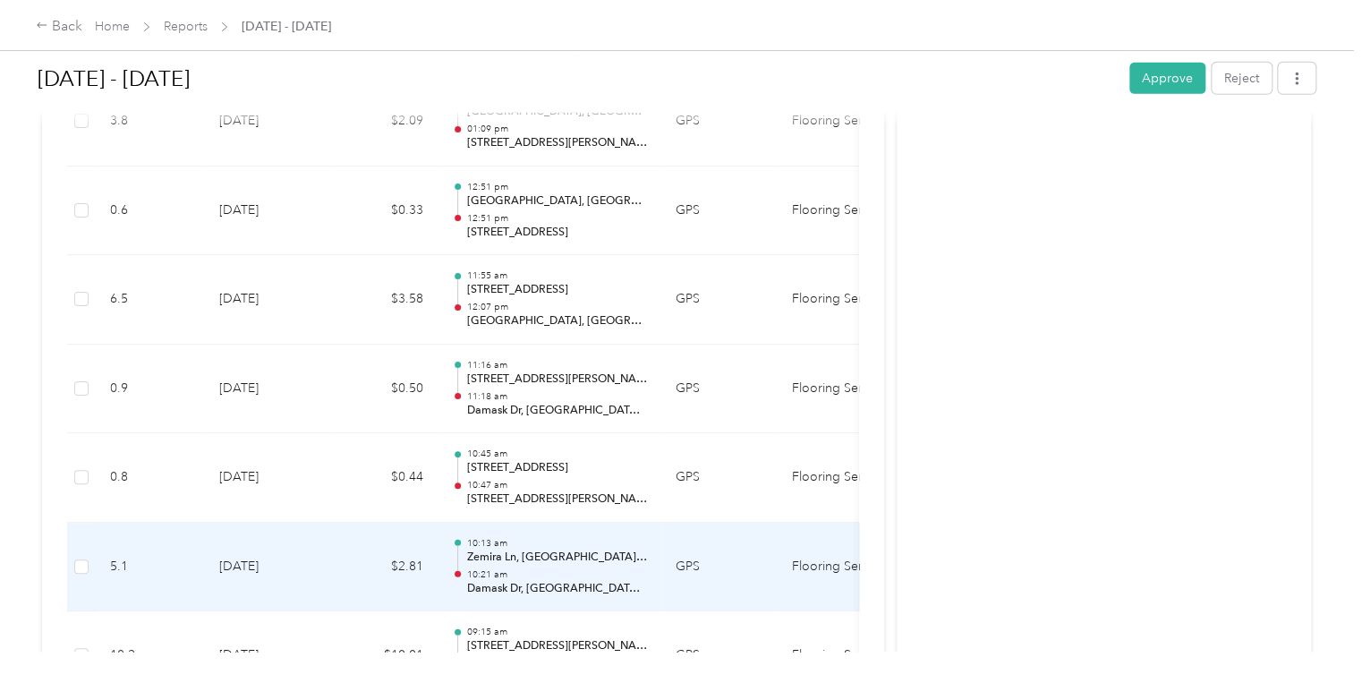
scroll to position [15968, 0]
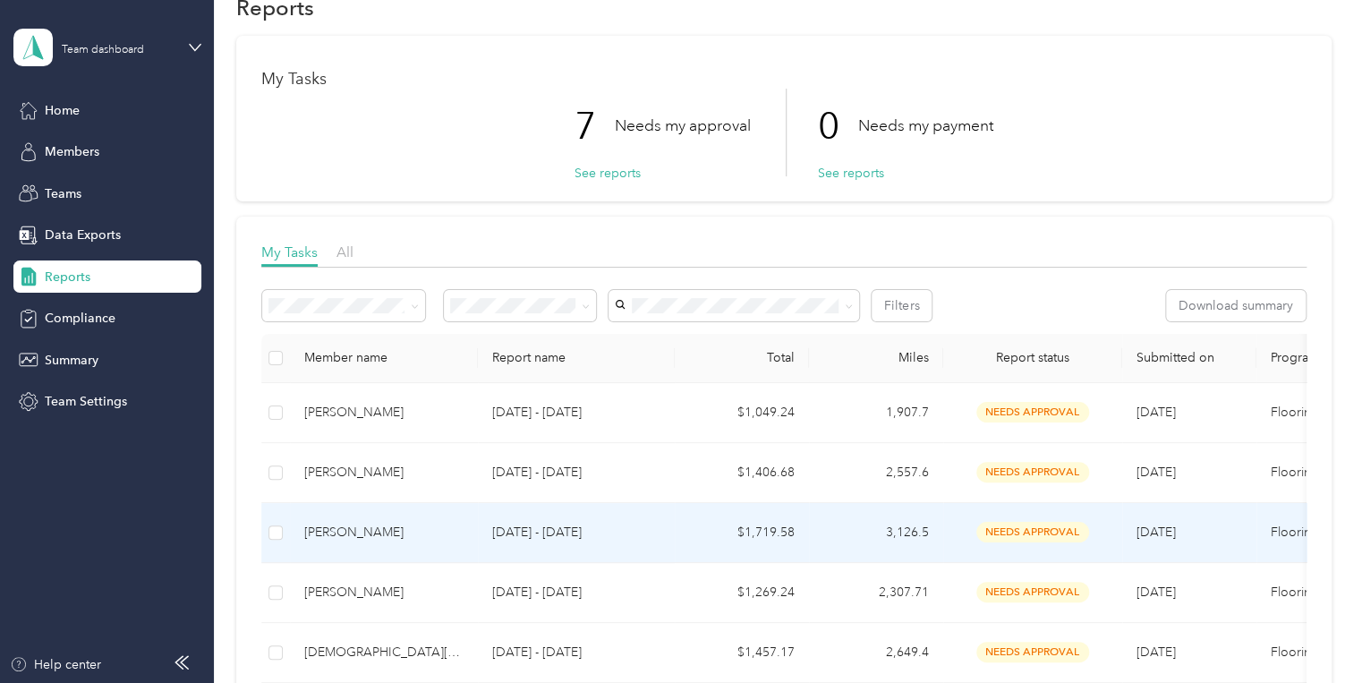
scroll to position [358, 0]
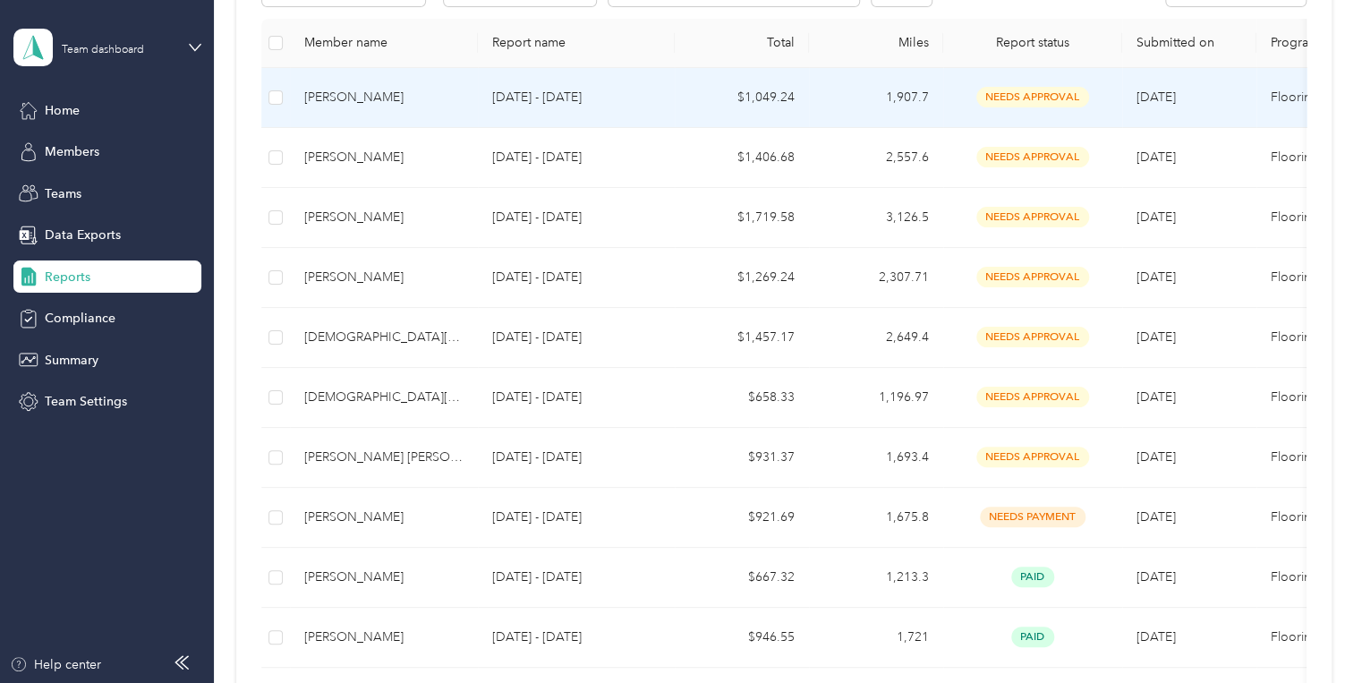
click at [564, 102] on p "Sep 1 - 30, 2025" at bounding box center [576, 98] width 168 height 20
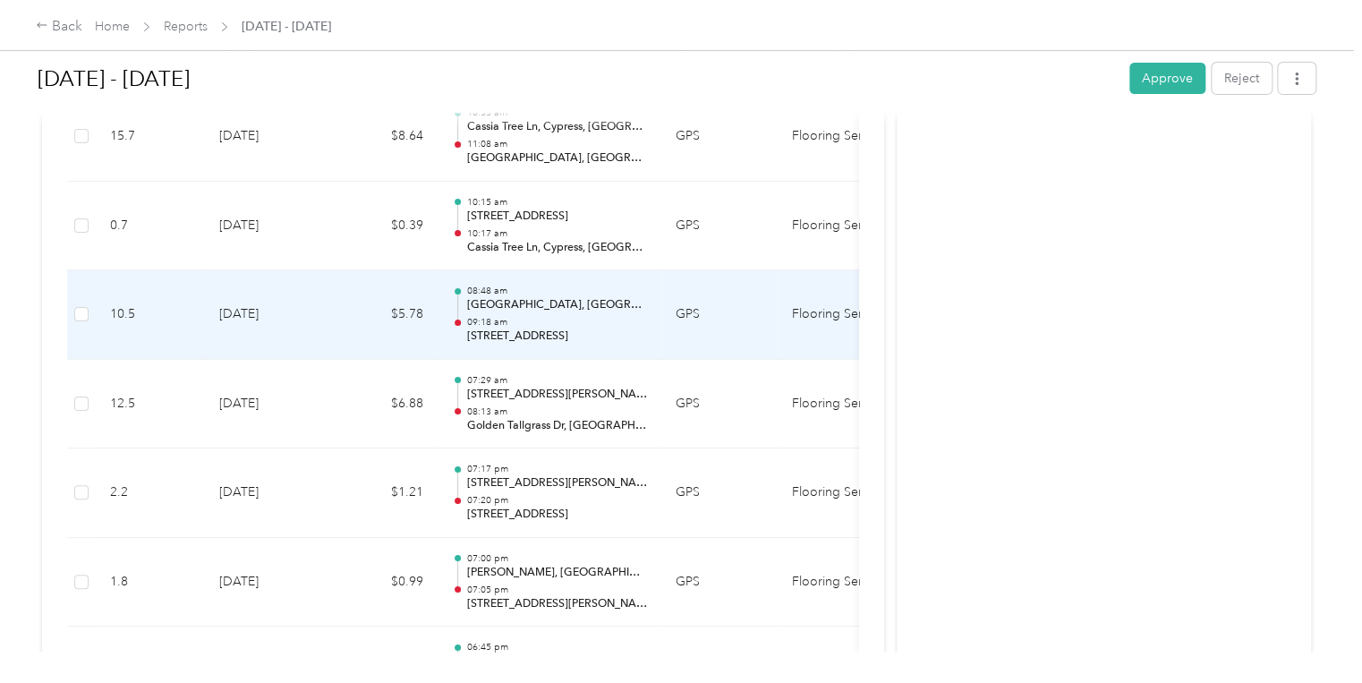
scroll to position [10202, 0]
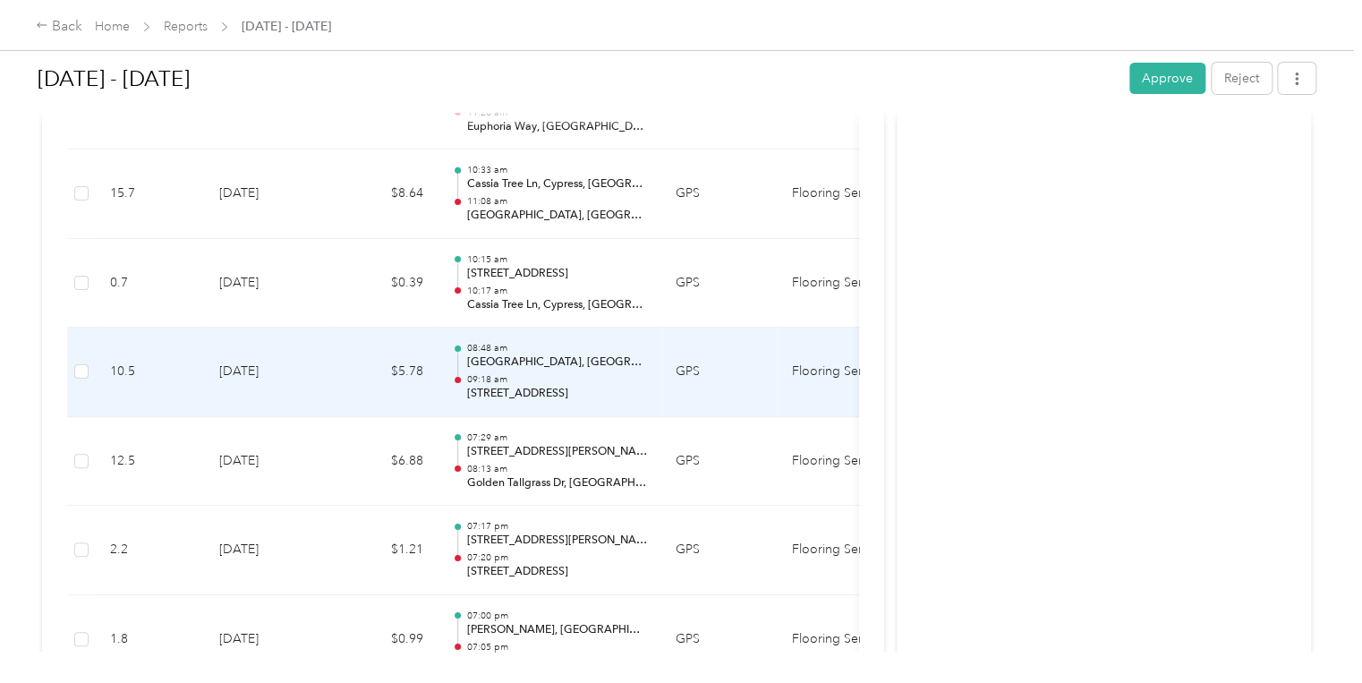
click at [537, 386] on p "10802 Wild Leadwort Dr, Cypress, TX" at bounding box center [556, 394] width 181 height 16
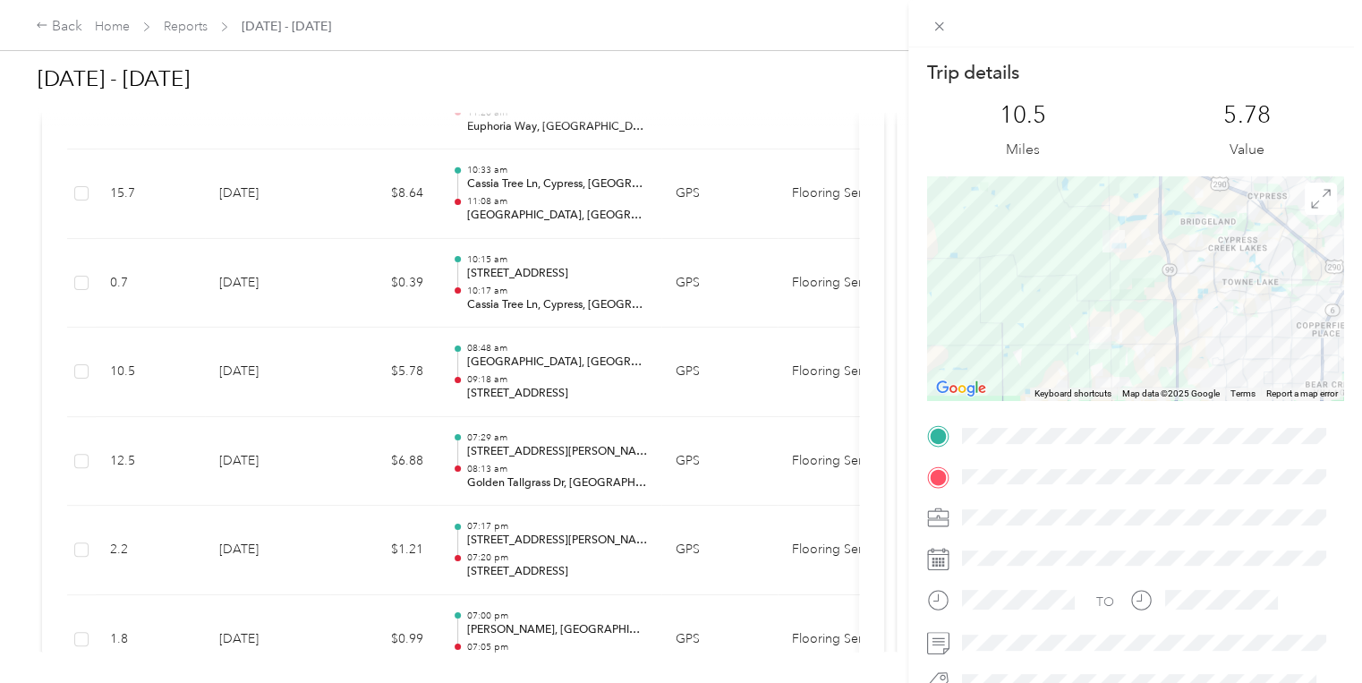
click at [329, 297] on div "Trip details This trip cannot be edited because it is either under review, appr…" at bounding box center [681, 341] width 1362 height 683
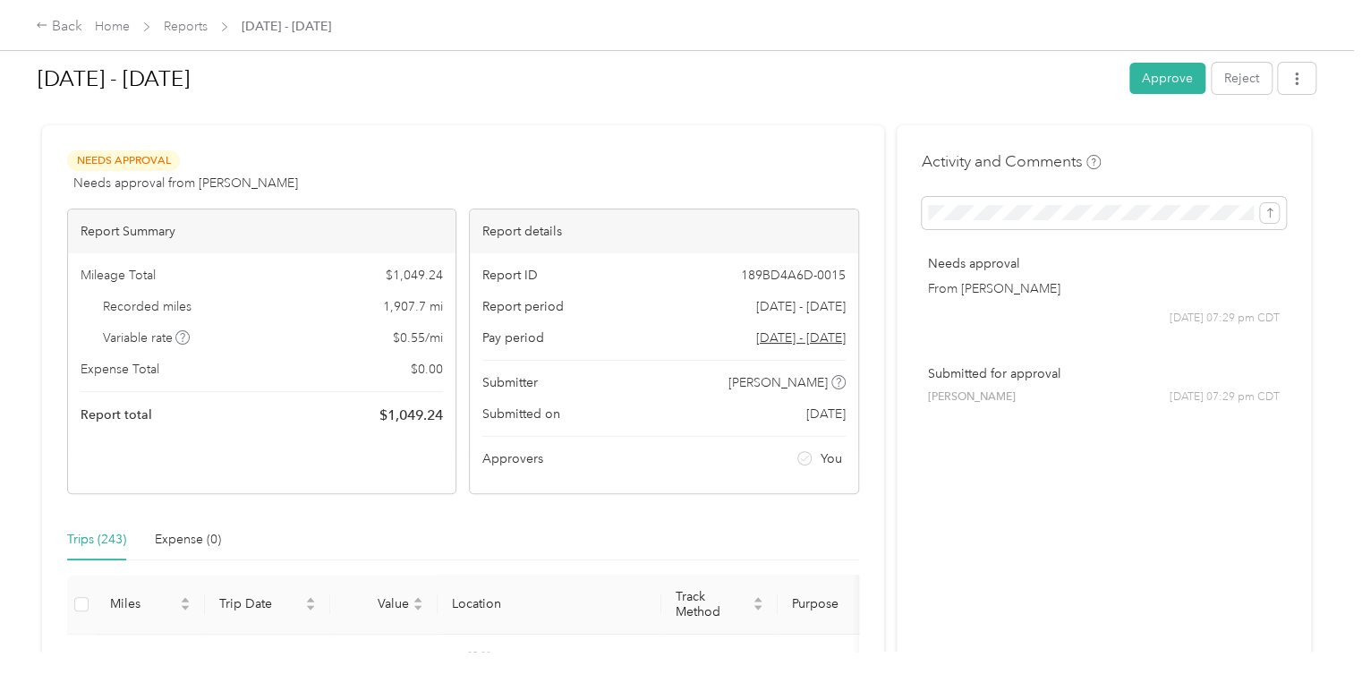
scroll to position [0, 0]
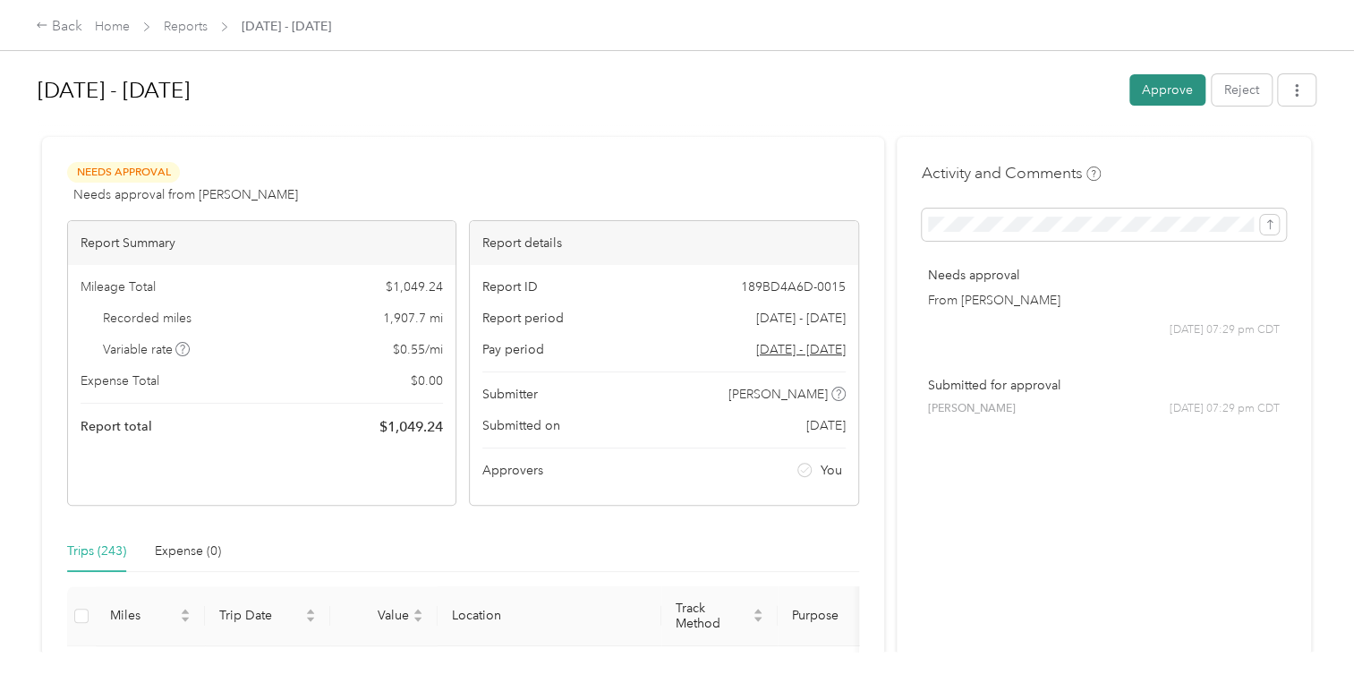
click at [1170, 87] on button "Approve" at bounding box center [1167, 89] width 76 height 31
click at [645, 340] on div "Pay period Sep 1 - 30, 2025" at bounding box center [663, 349] width 362 height 19
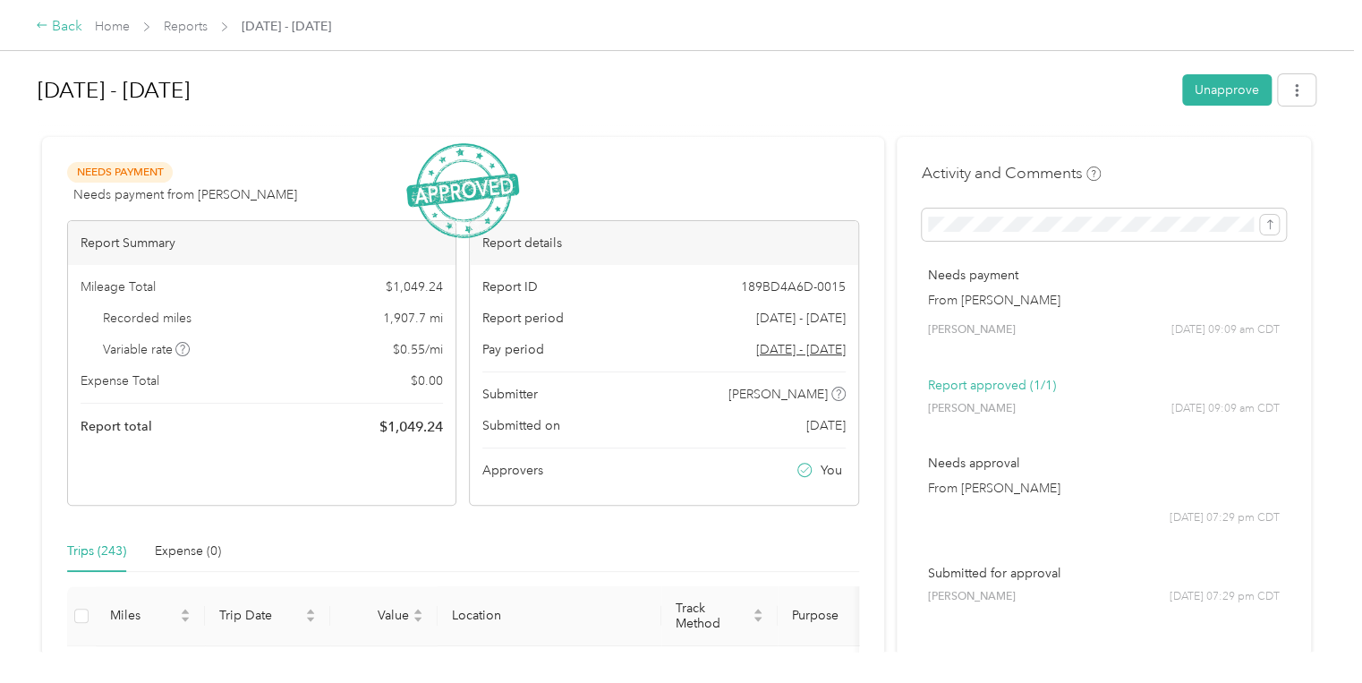
click at [38, 24] on icon at bounding box center [42, 25] width 13 height 13
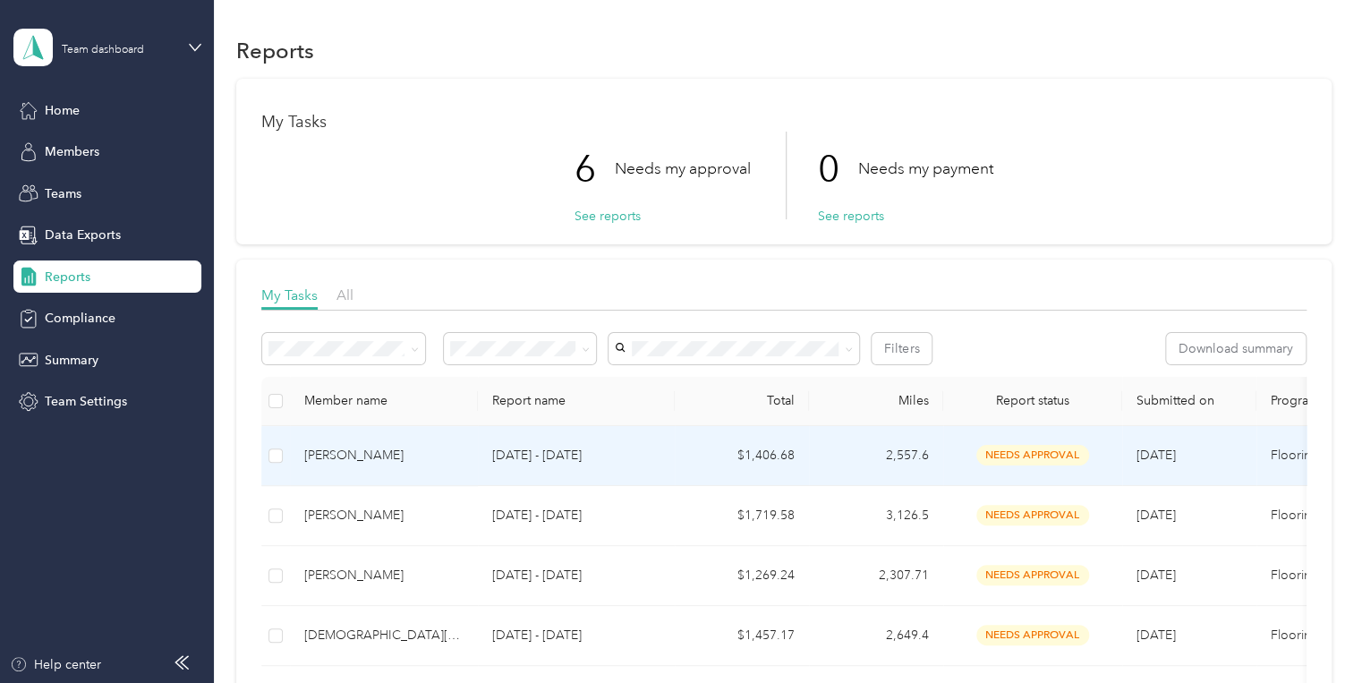
click at [566, 454] on p "Sep 1 - 30, 2025" at bounding box center [576, 456] width 168 height 20
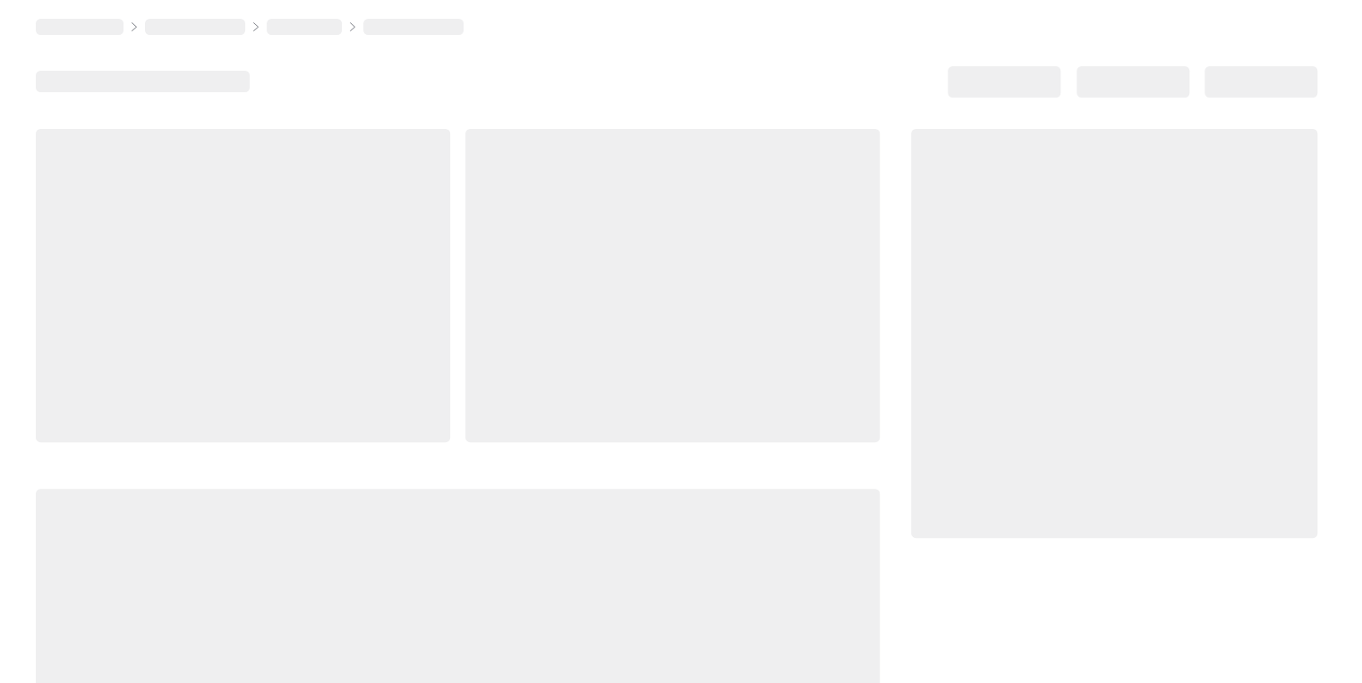
click at [566, 454] on div at bounding box center [458, 446] width 844 height 634
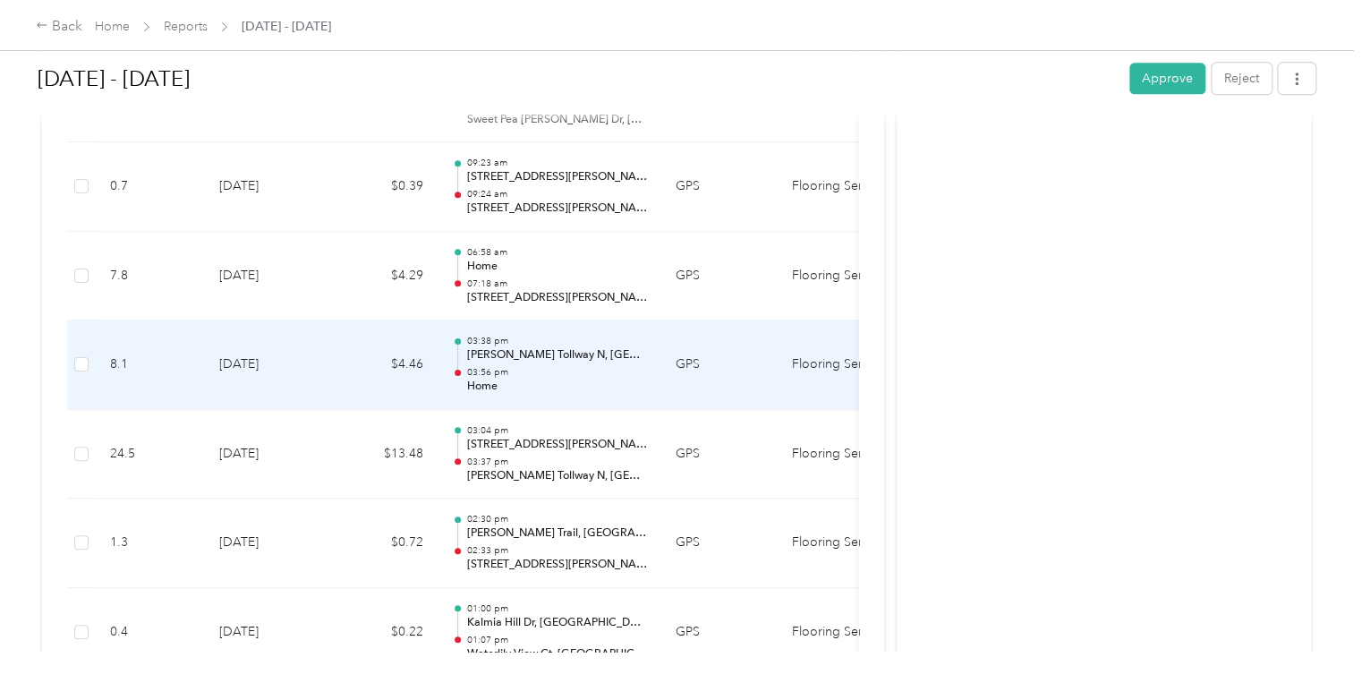
scroll to position [4582, 0]
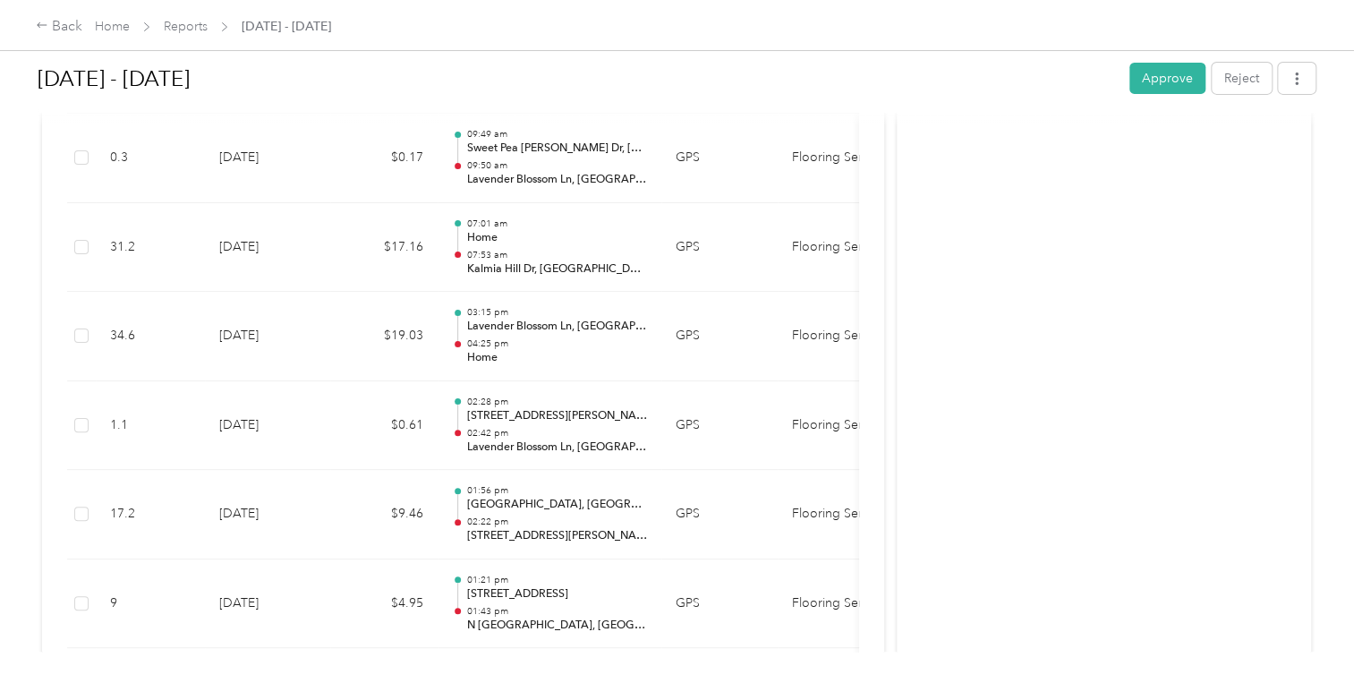
drag, startPoint x: 324, startPoint y: 391, endPoint x: 347, endPoint y: 403, distance: 26.0
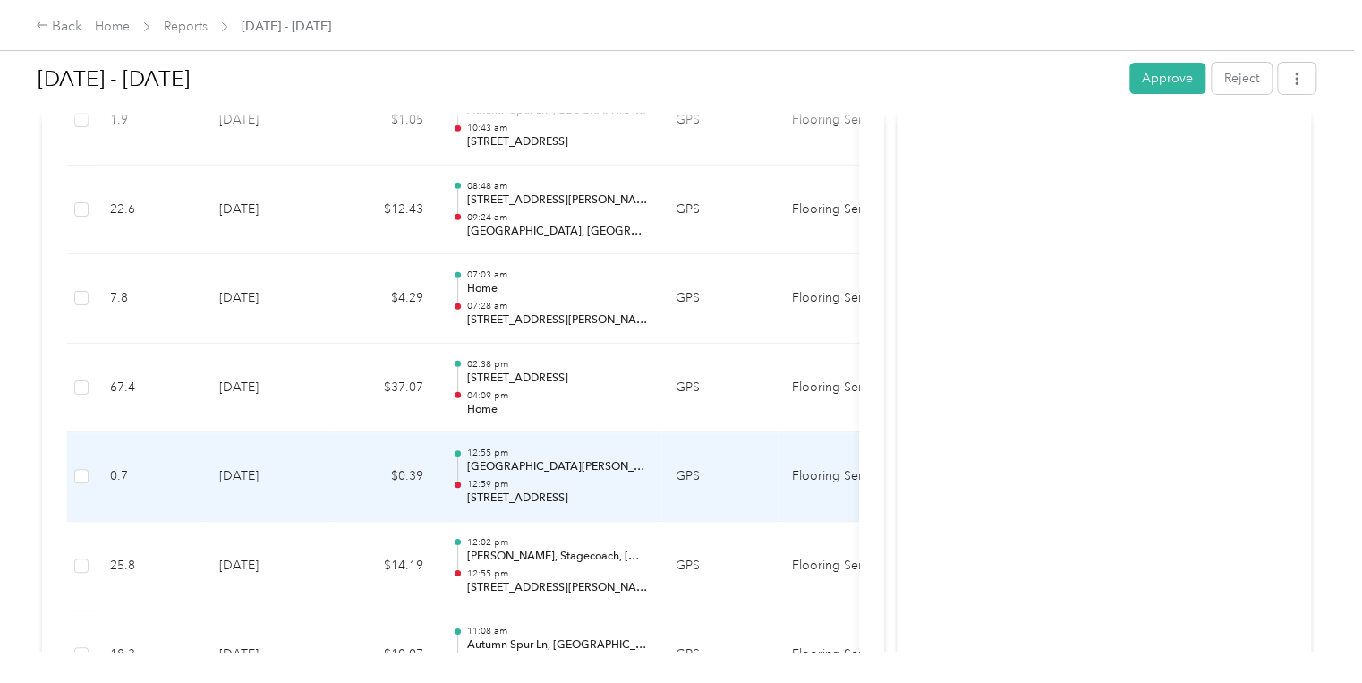
scroll to position [9884, 0]
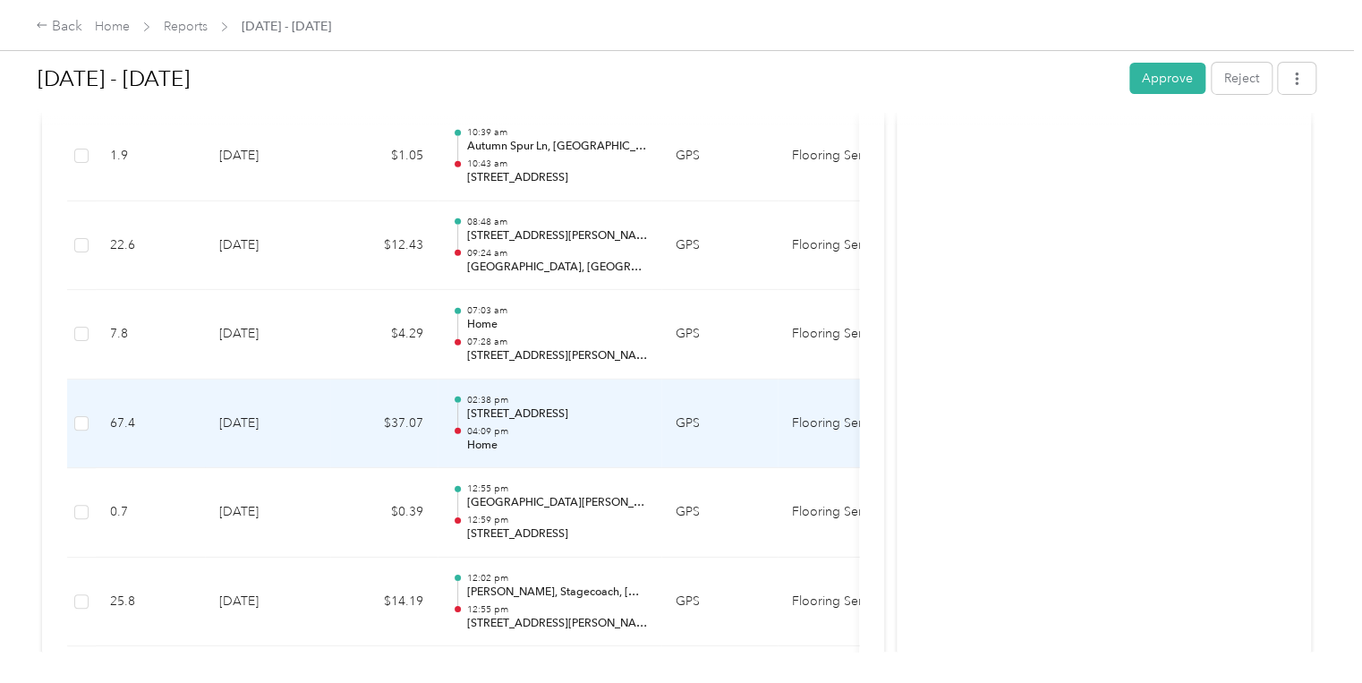
click at [690, 404] on td "GPS" at bounding box center [719, 423] width 116 height 89
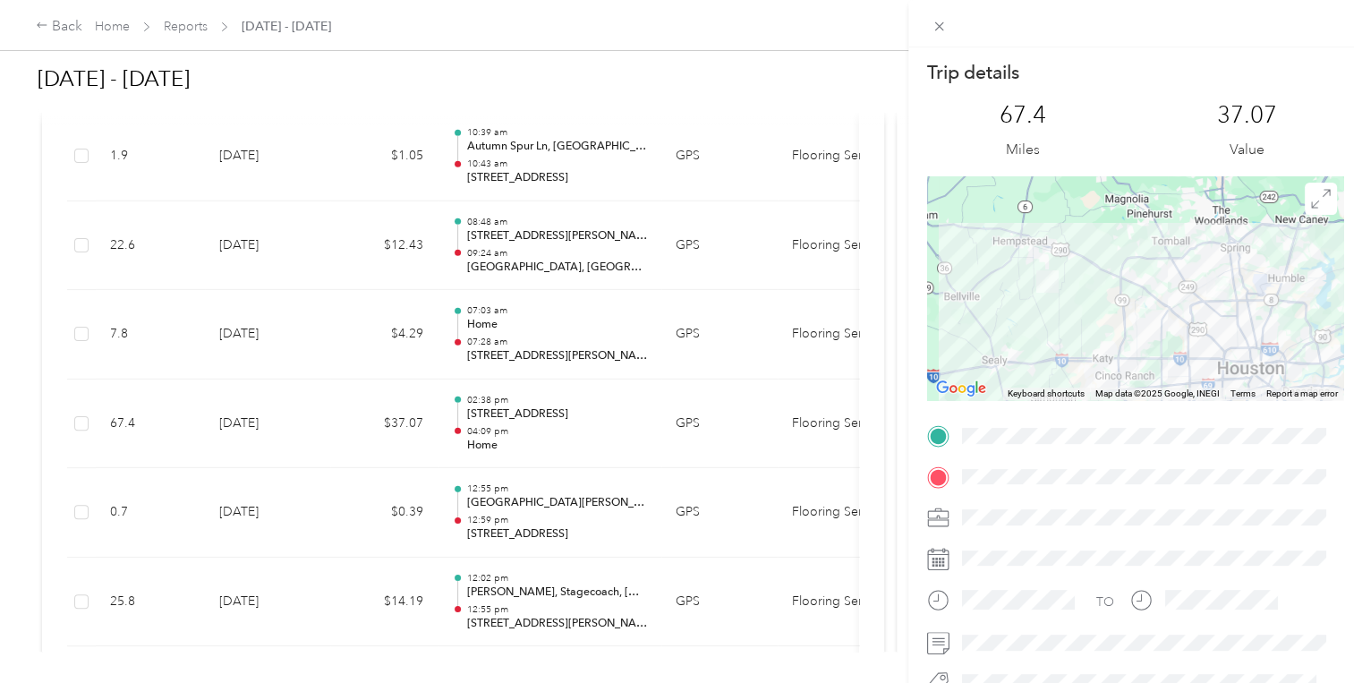
click at [357, 339] on div "Trip details This trip cannot be edited because it is either under review, appr…" at bounding box center [681, 341] width 1362 height 683
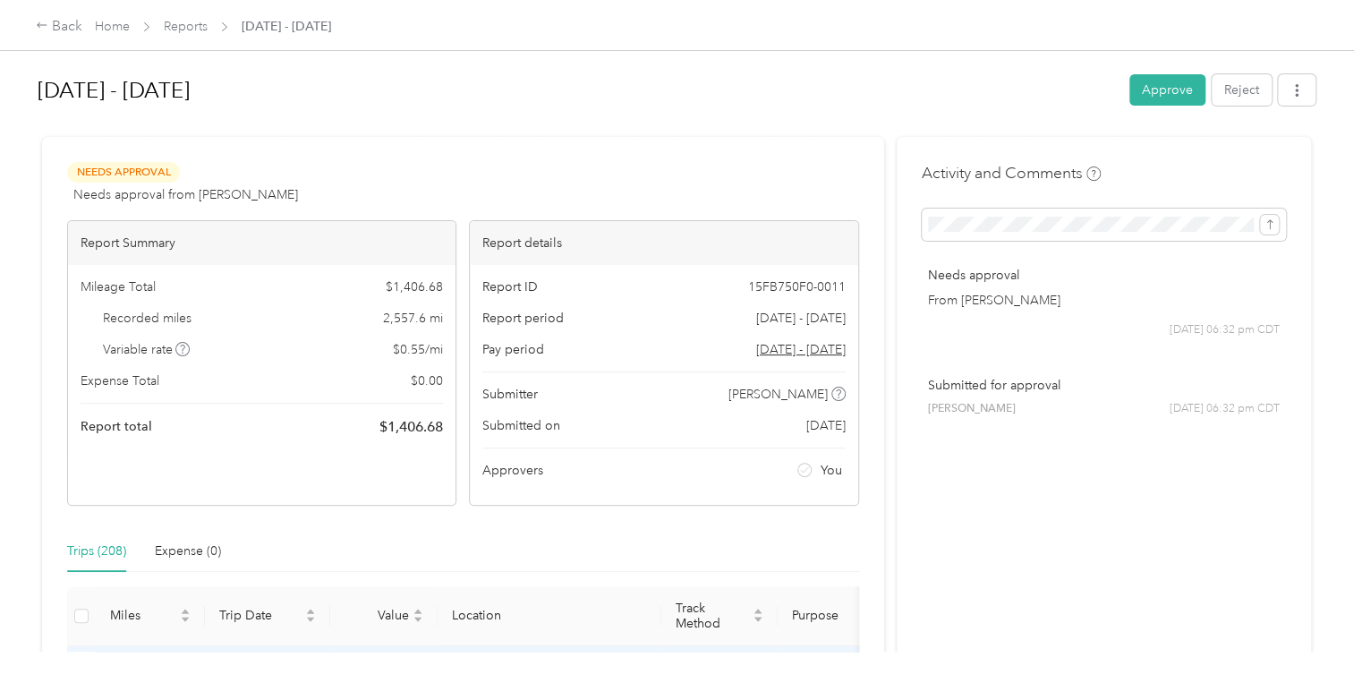
scroll to position [0, 0]
click at [1175, 81] on button "Approve" at bounding box center [1167, 89] width 76 height 31
click at [1175, 81] on div "Approve Reject" at bounding box center [1222, 89] width 186 height 31
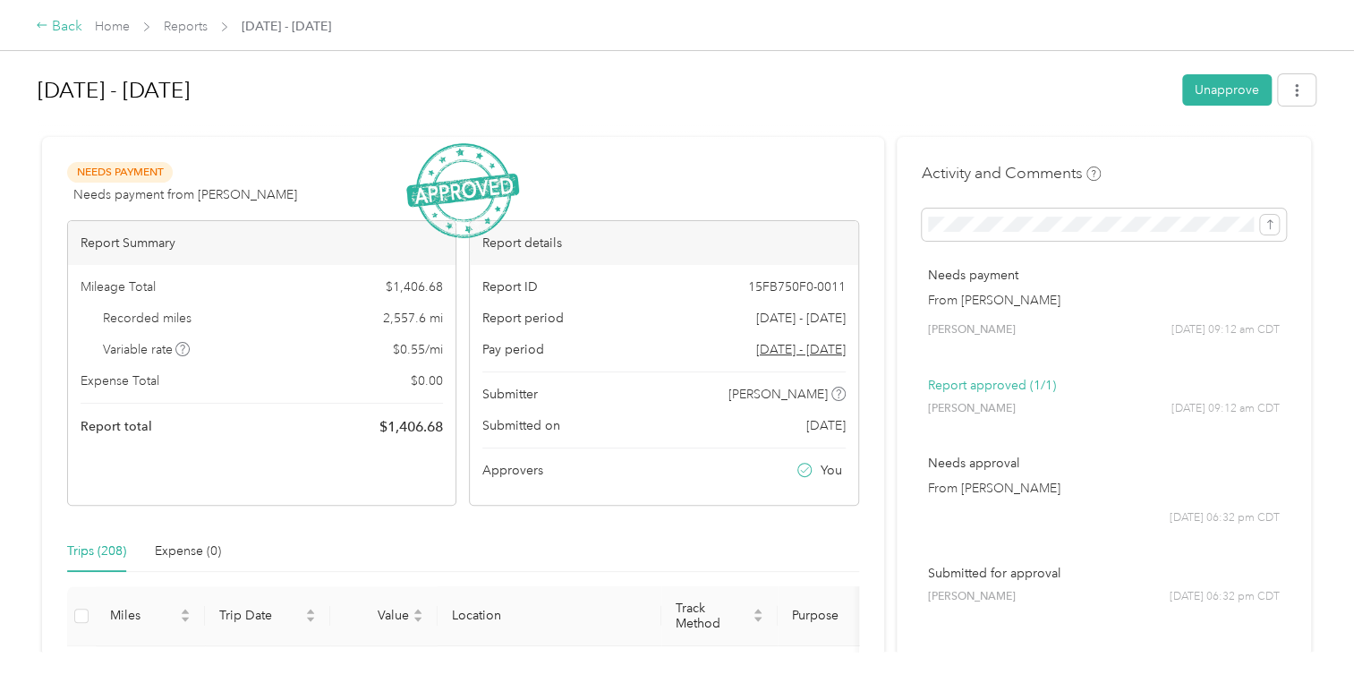
click at [39, 24] on icon at bounding box center [42, 25] width 13 height 13
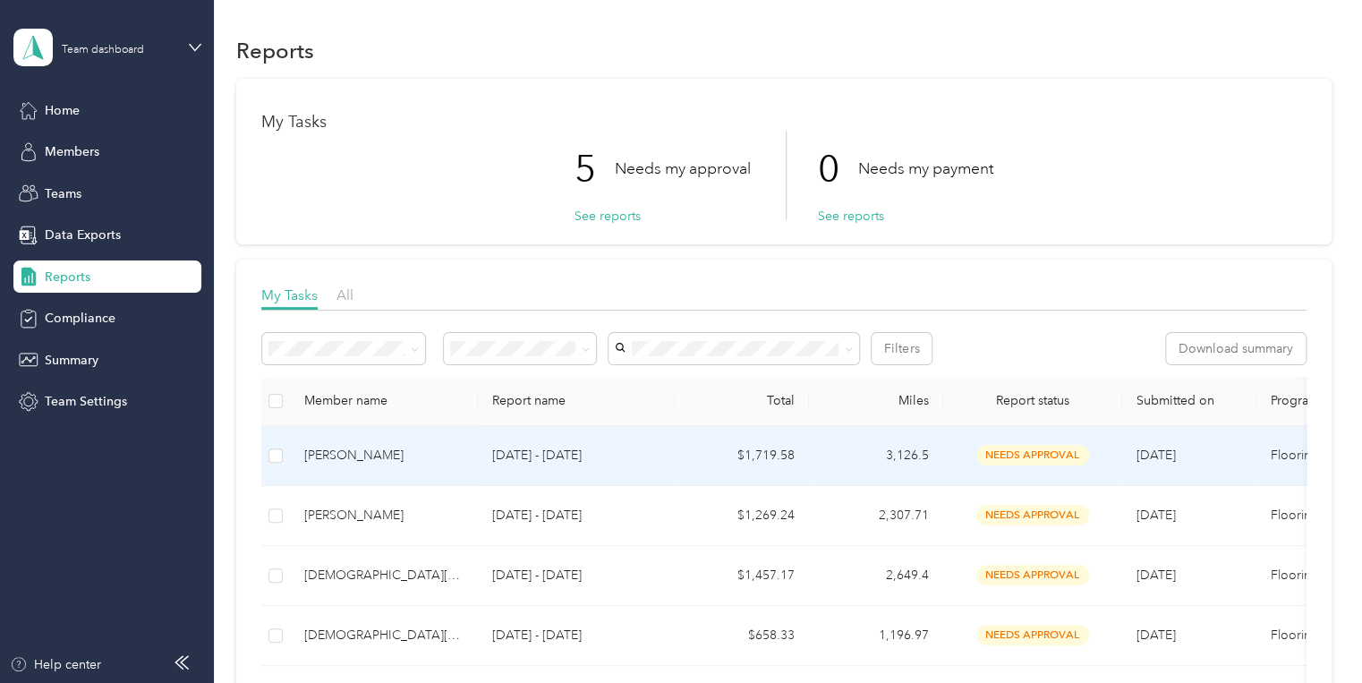
click at [558, 456] on p "Sep 1 - 30, 2025" at bounding box center [576, 456] width 168 height 20
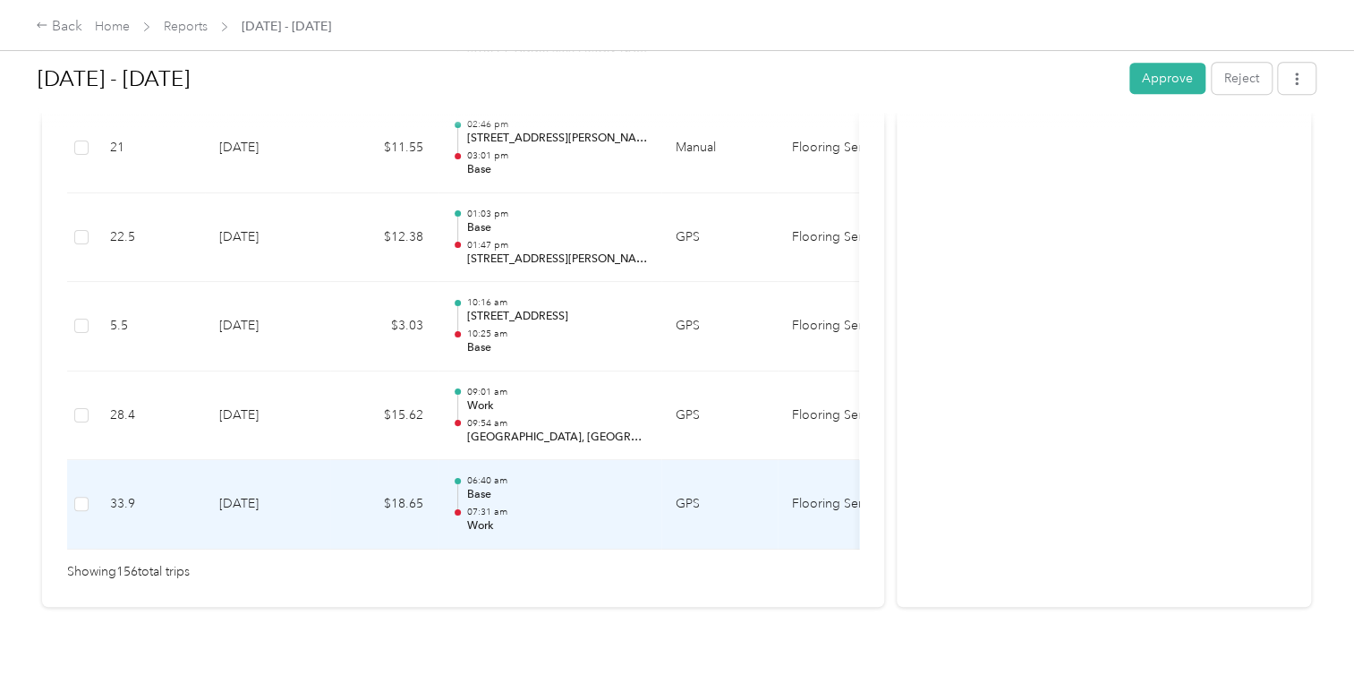
scroll to position [13997, 0]
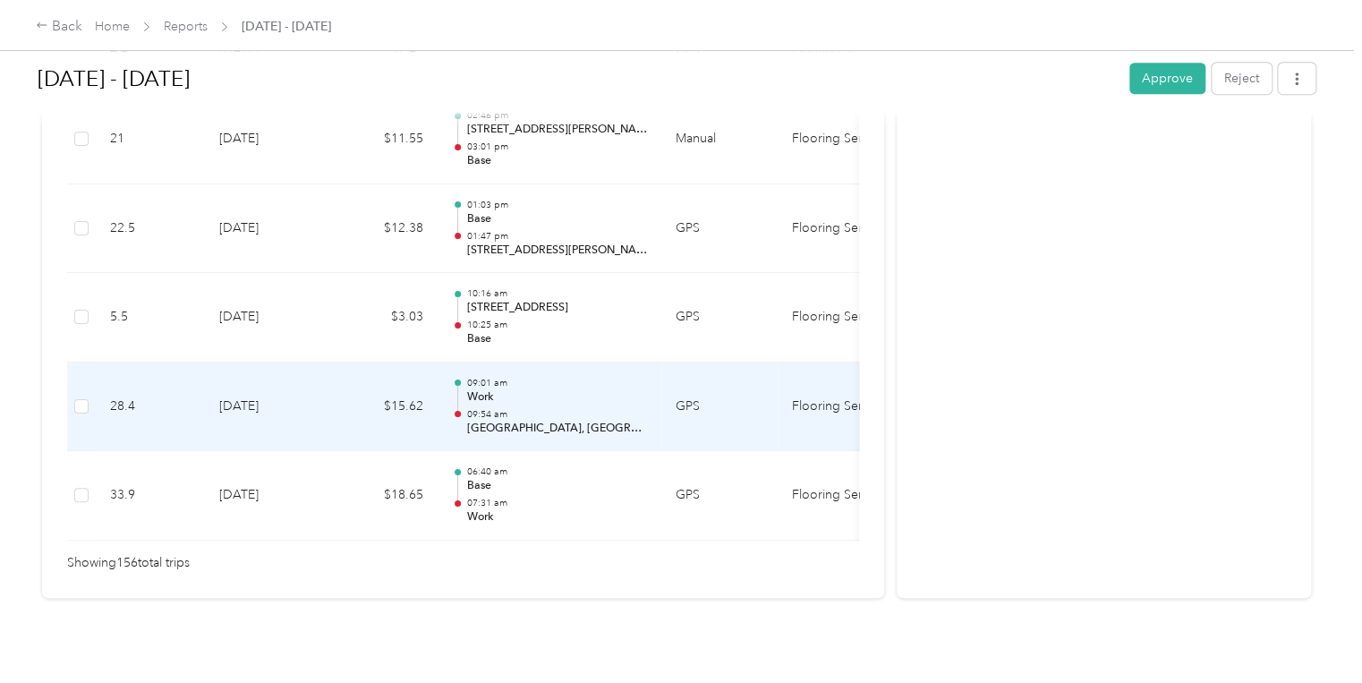
click at [176, 415] on td "28.4" at bounding box center [150, 406] width 109 height 89
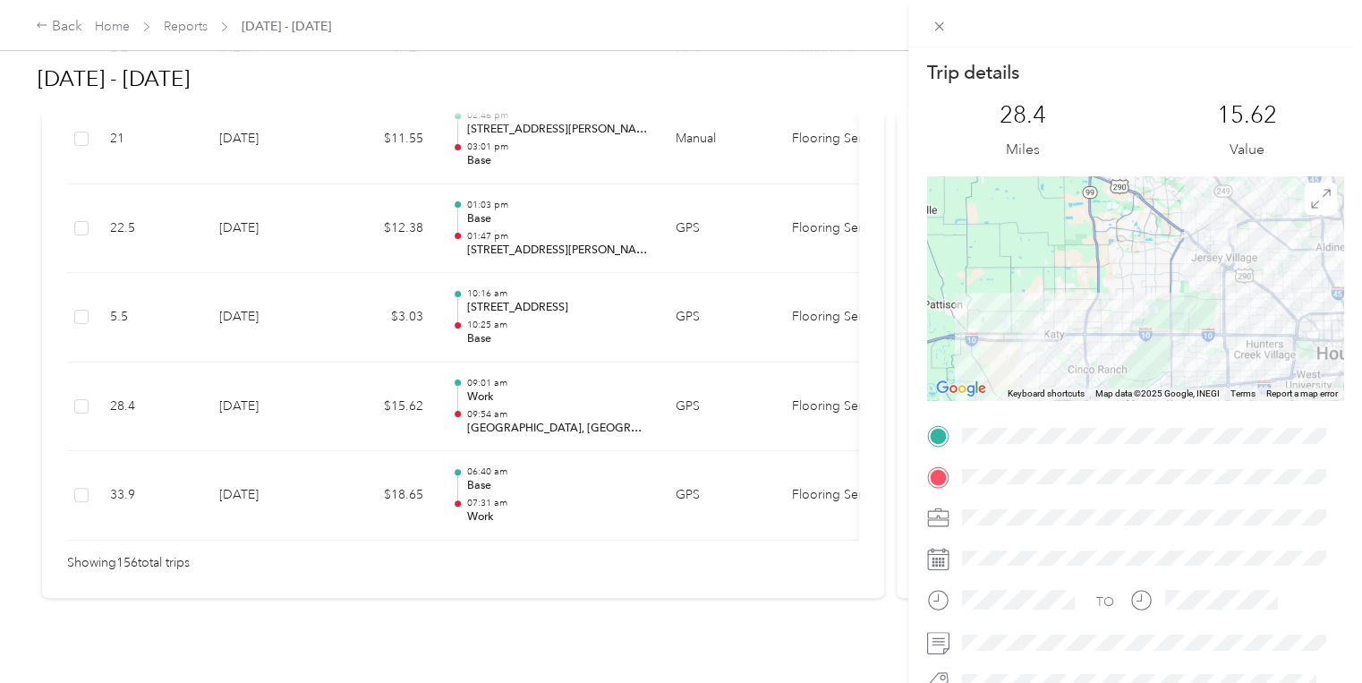
drag, startPoint x: 749, startPoint y: 115, endPoint x: 736, endPoint y: 116, distance: 13.5
click at [748, 115] on div "Trip details This trip cannot be edited because it is either under review, appr…" at bounding box center [681, 341] width 1362 height 683
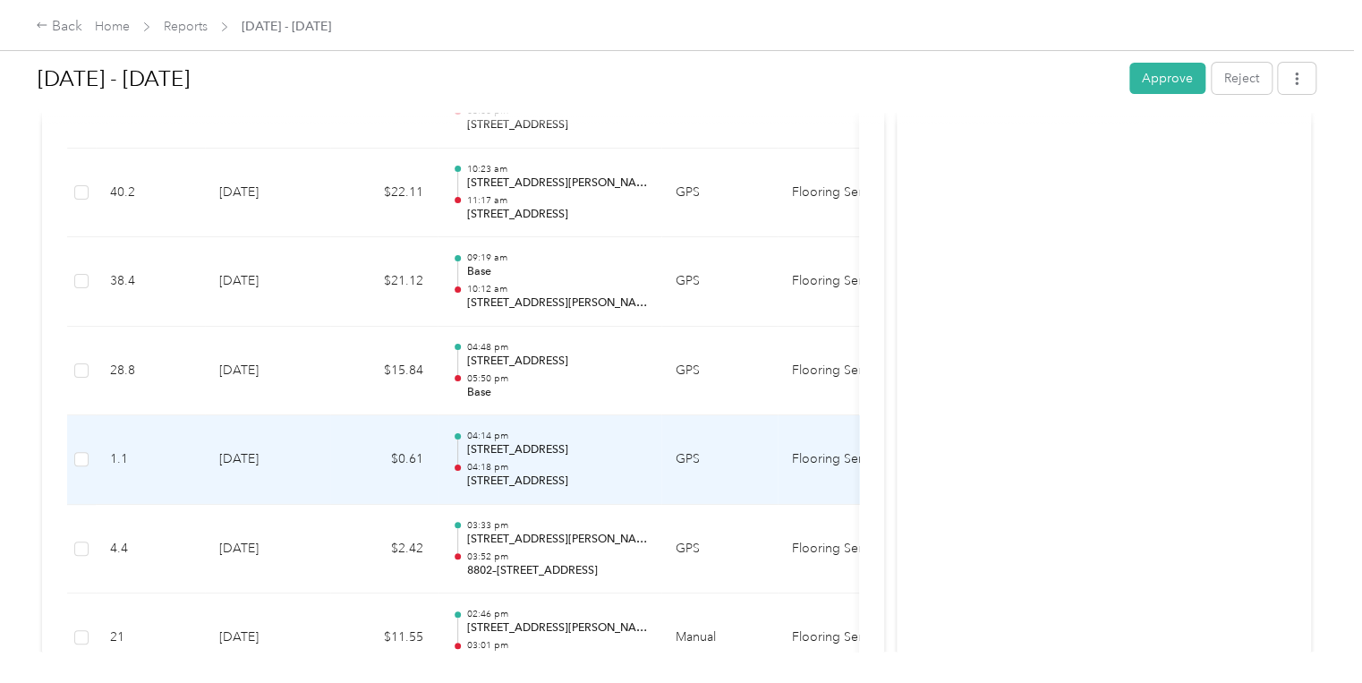
scroll to position [13496, 0]
click at [566, 445] on p "8812 Hollywood Garden Ln, Spring Branch Central, Houston, TX" at bounding box center [556, 453] width 181 height 16
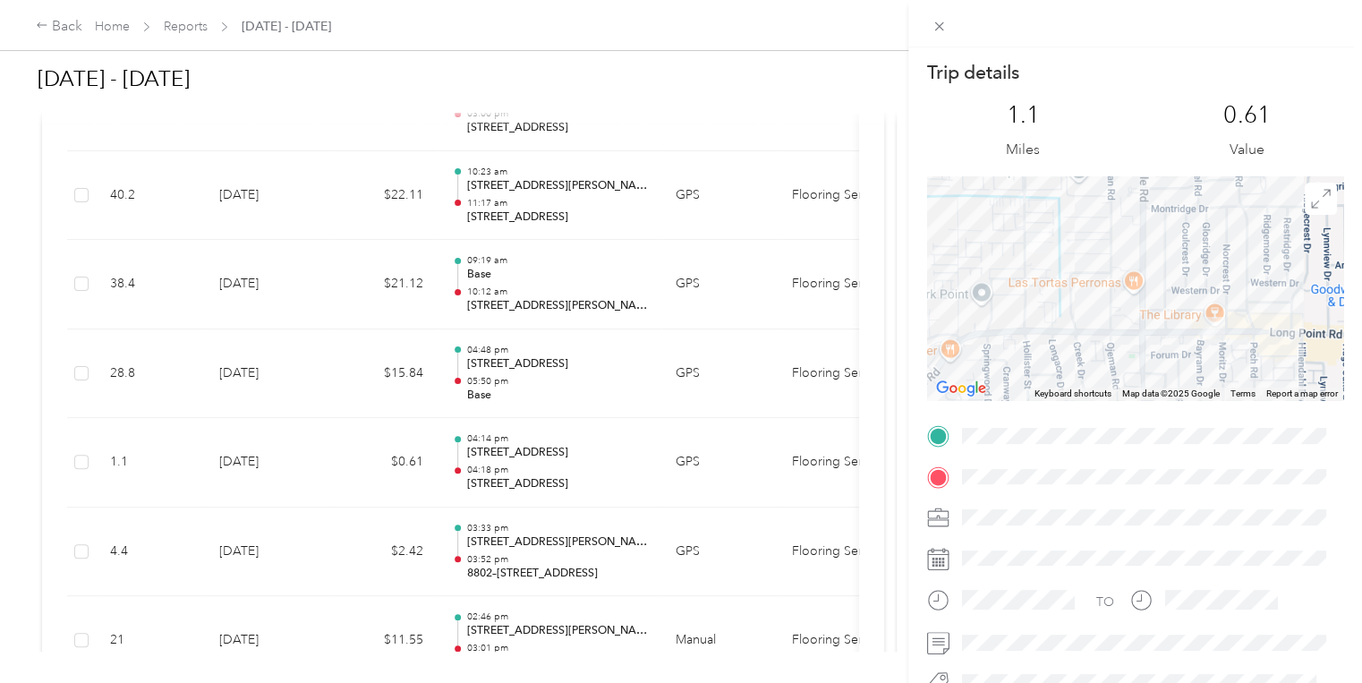
click at [525, 508] on div "Trip details This trip cannot be edited because it is either under review, appr…" at bounding box center [681, 341] width 1362 height 683
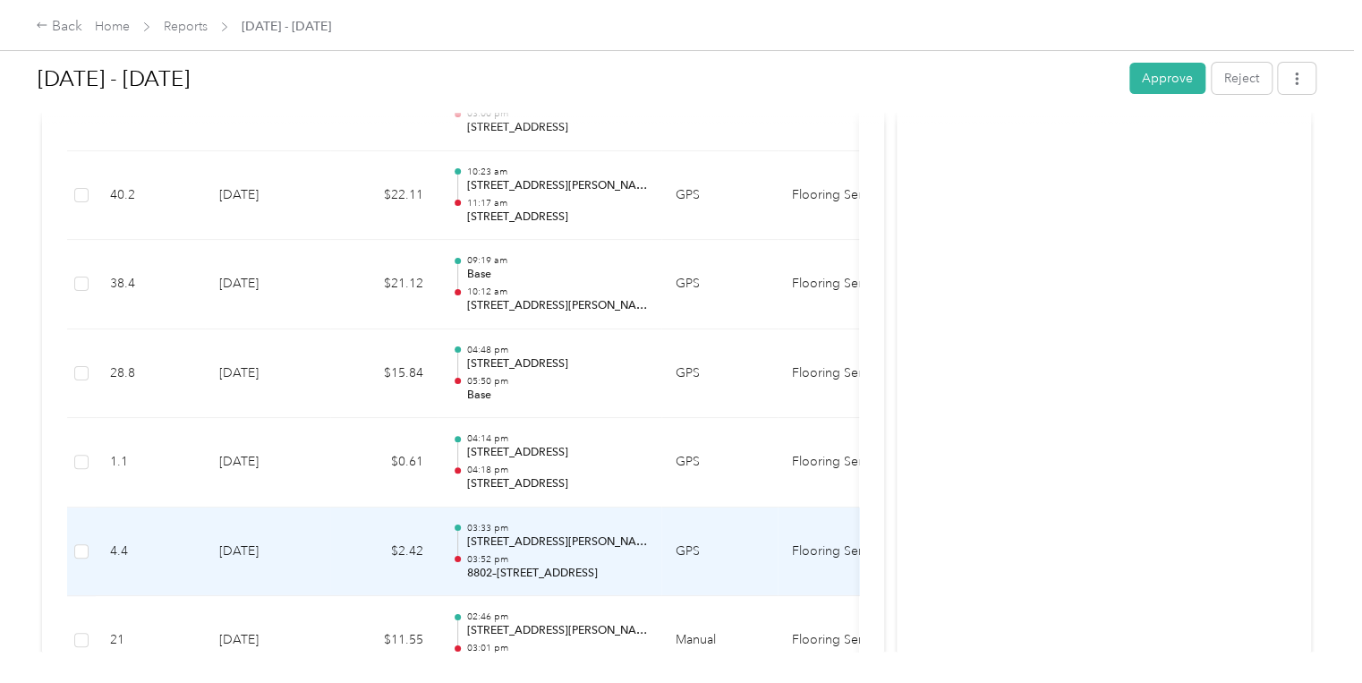
click at [498, 566] on p "8802–8818 Hollywood Garden Ln, Spring Branch Central, Houston, TX" at bounding box center [556, 574] width 181 height 16
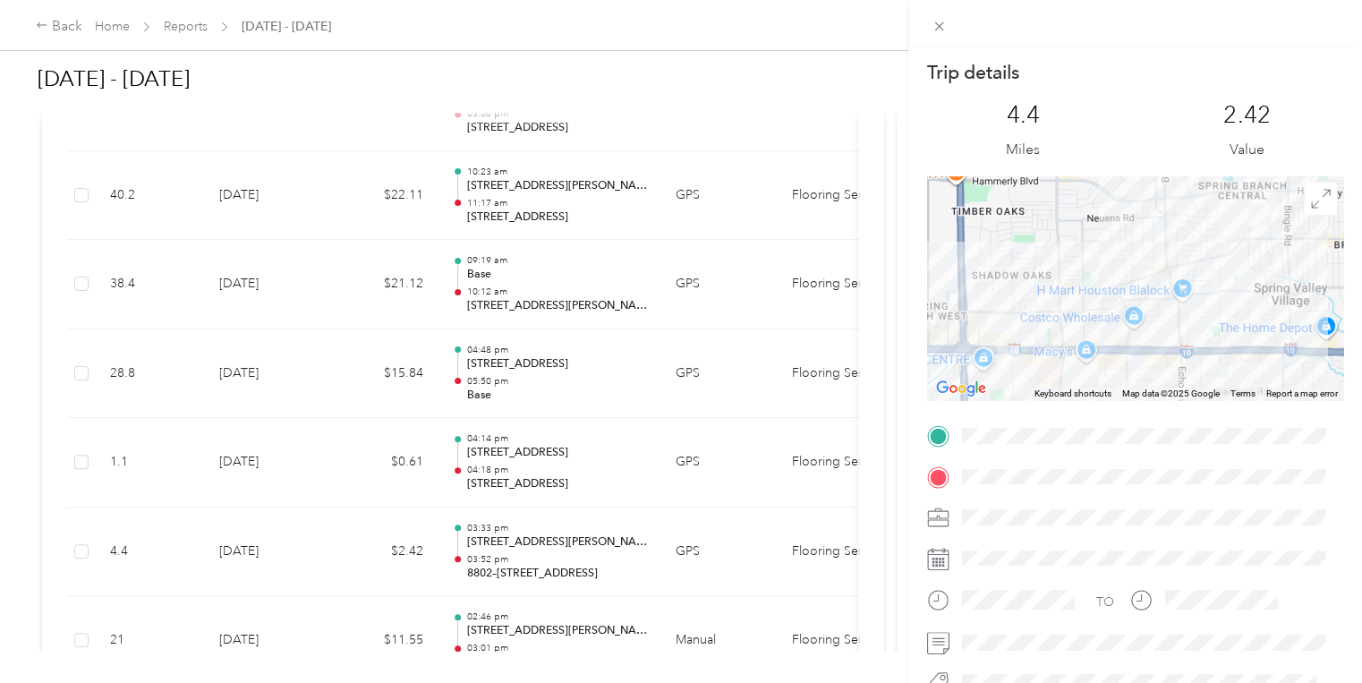
click at [332, 367] on div "Trip details This trip cannot be edited because it is either under review, appr…" at bounding box center [681, 341] width 1362 height 683
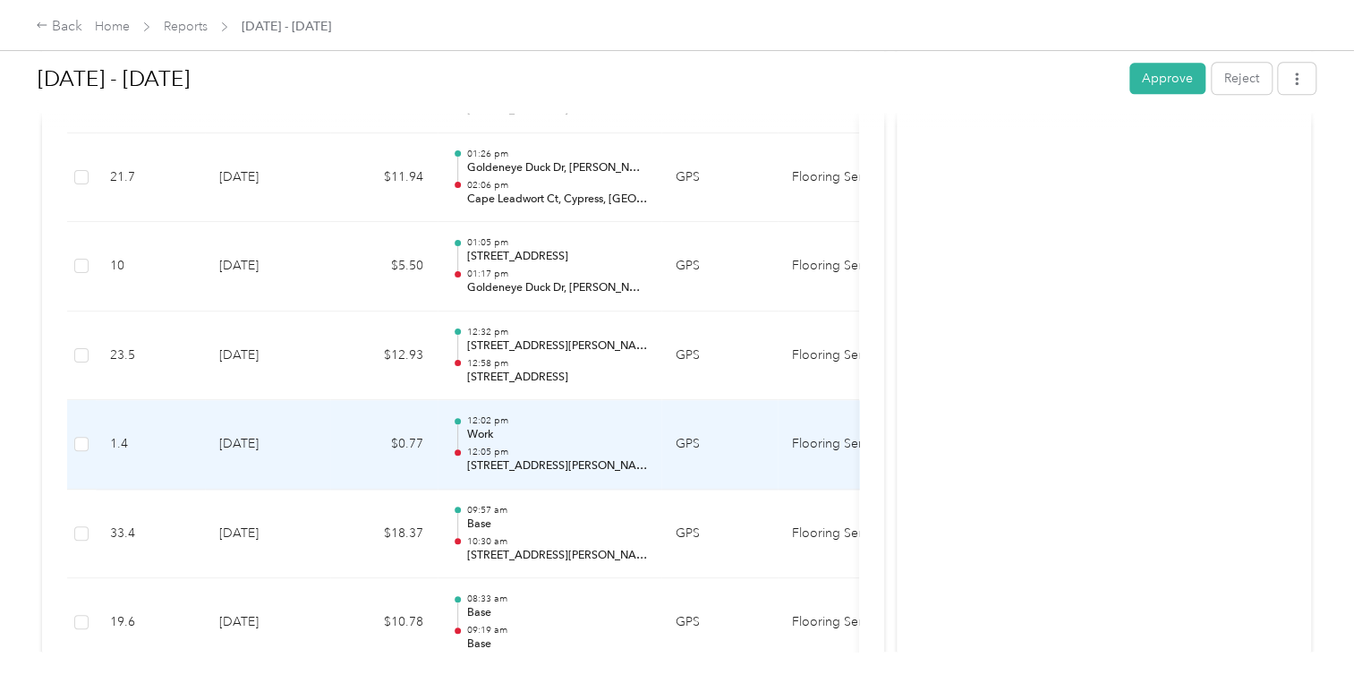
scroll to position [11348, 0]
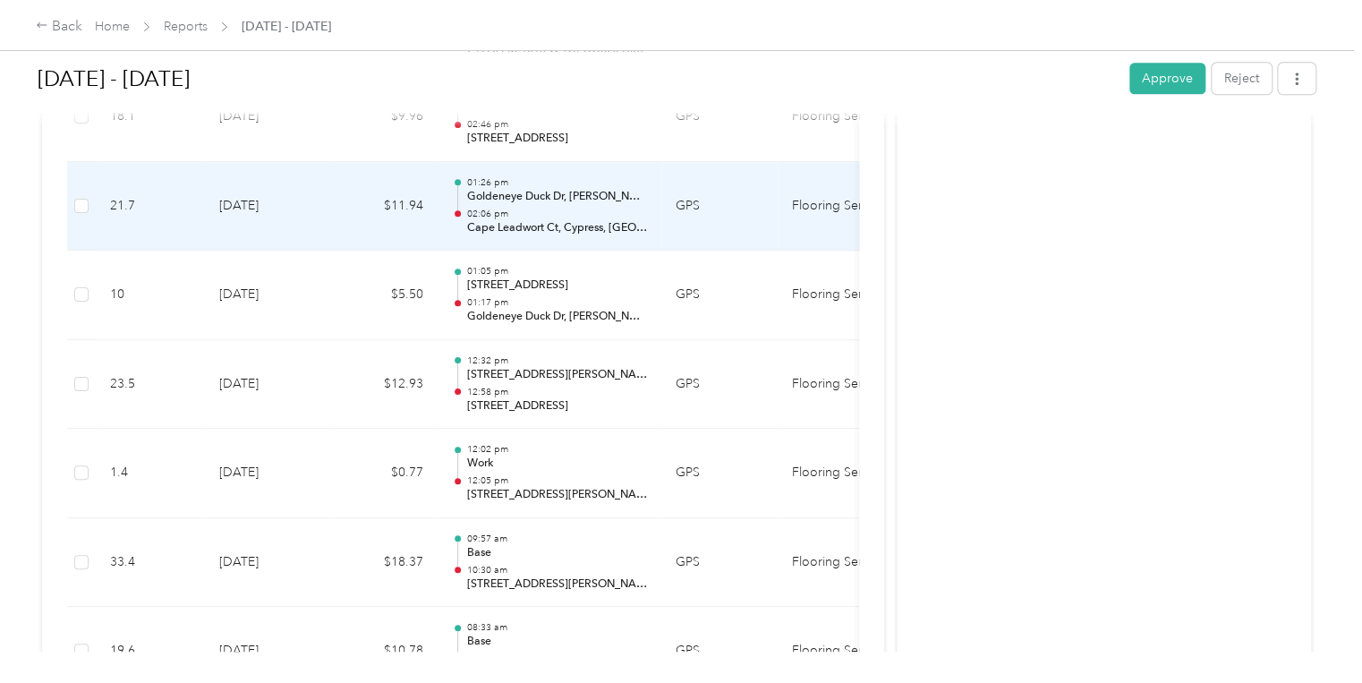
click at [530, 220] on p "Cape Leadwort Ct, Cypress, TX" at bounding box center [556, 228] width 181 height 16
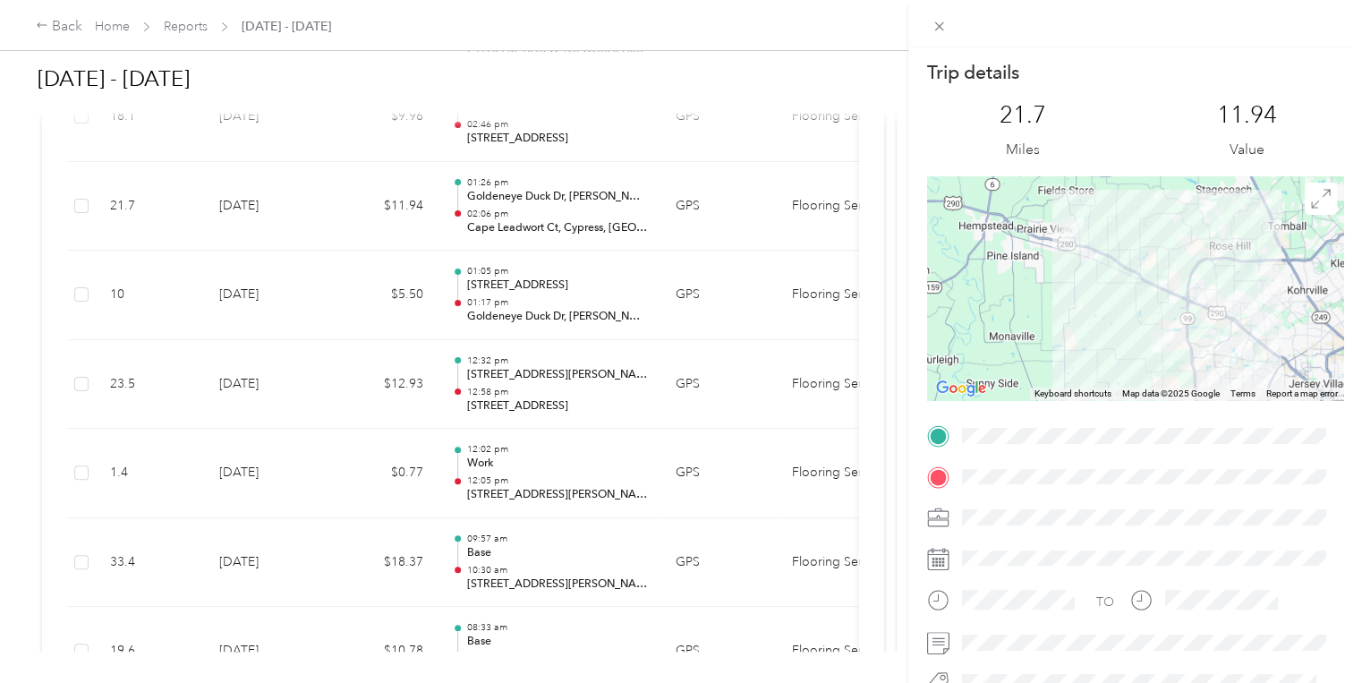
click at [39, 25] on div "Trip details This trip cannot be edited because it is either under review, appr…" at bounding box center [681, 341] width 1362 height 683
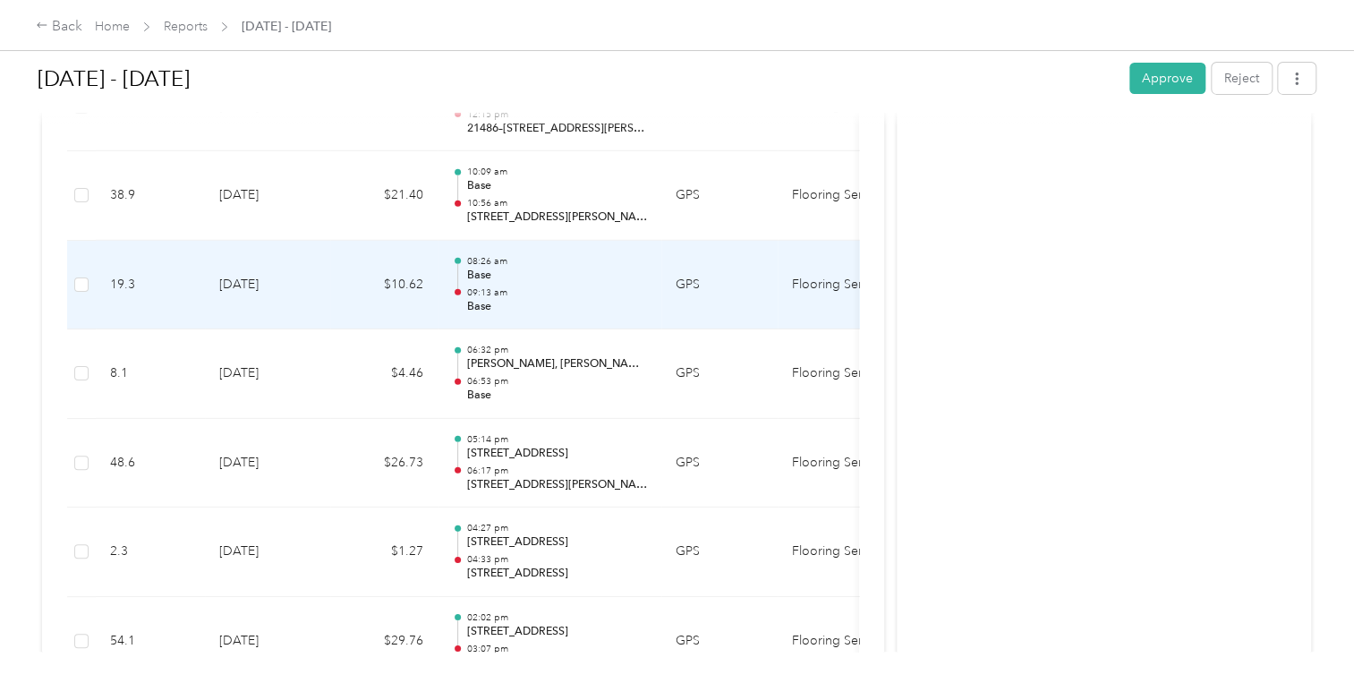
scroll to position [9916, 0]
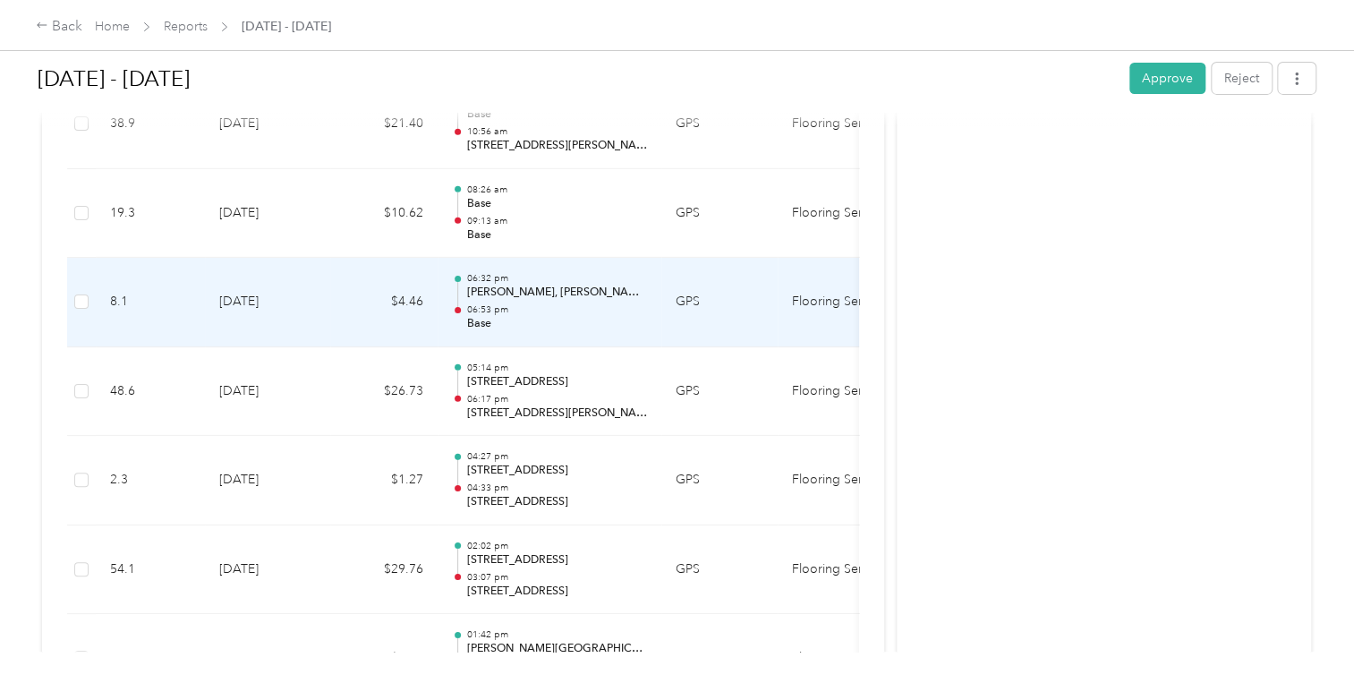
click at [524, 285] on p "Katy Mills, Katy Mills Circle, Katy, Fort Bend County, Texas, 77494, USA" at bounding box center [556, 293] width 181 height 16
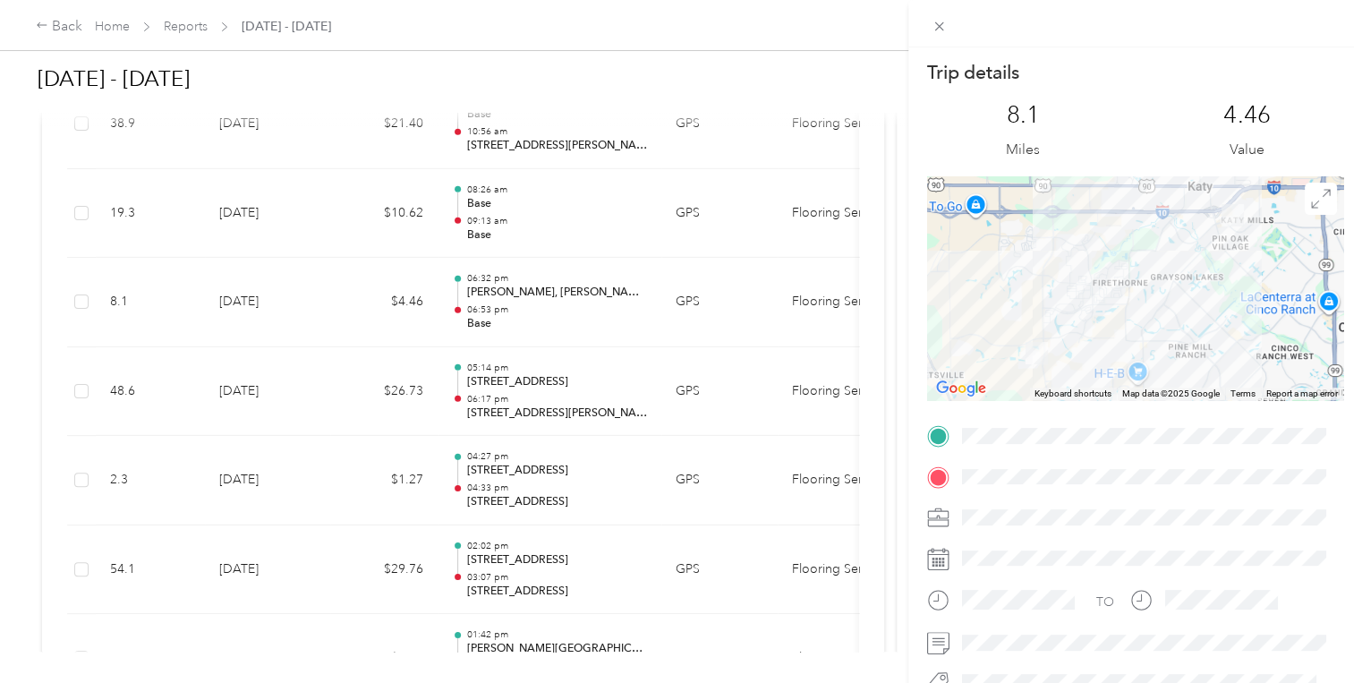
click at [320, 242] on div "Trip details This trip cannot be edited because it is either under review, appr…" at bounding box center [681, 341] width 1362 height 683
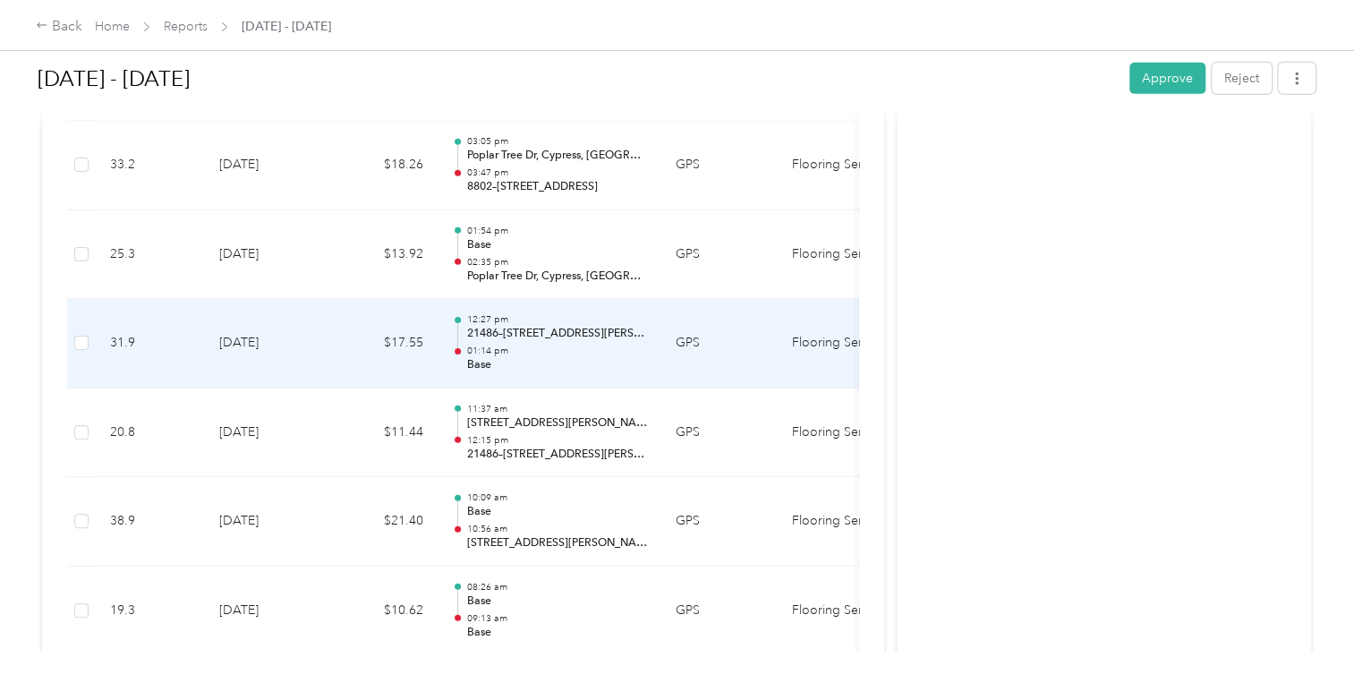
scroll to position [9486, 0]
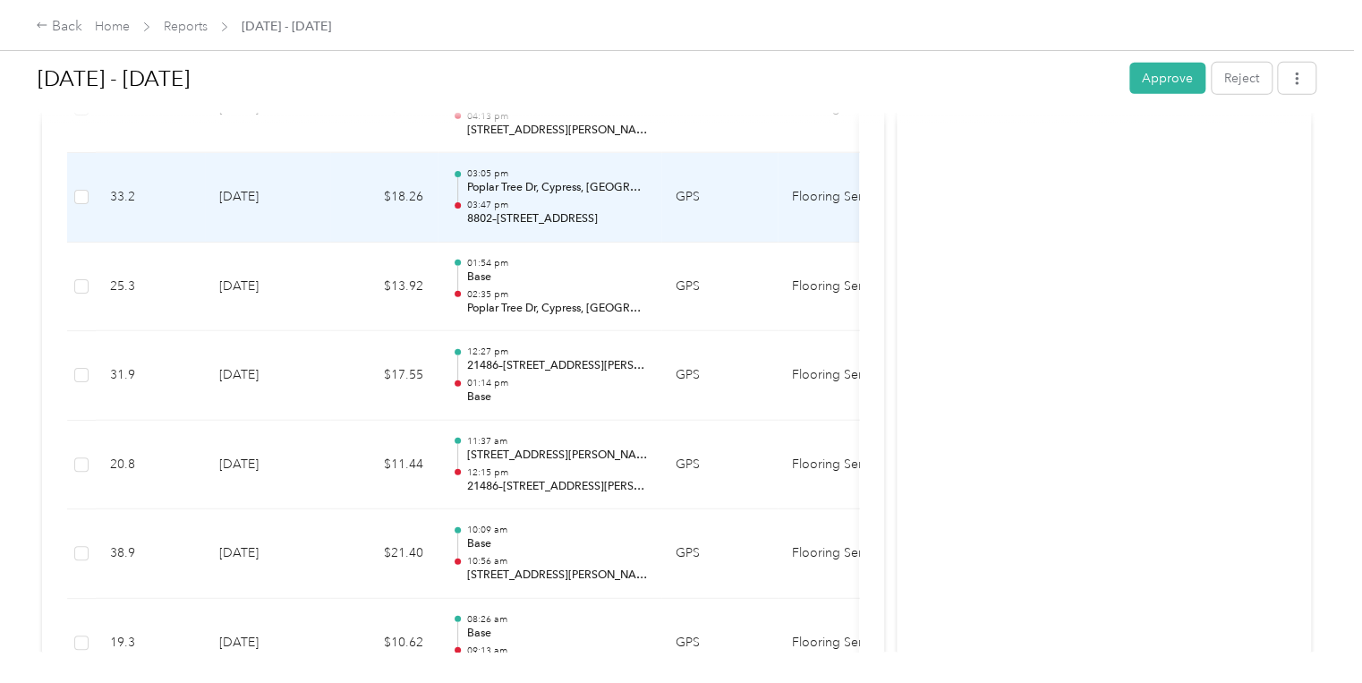
click at [531, 211] on p "8802–8818 Hollywood Garden Ln, Spring Branch Central, Houston, TX" at bounding box center [556, 219] width 181 height 16
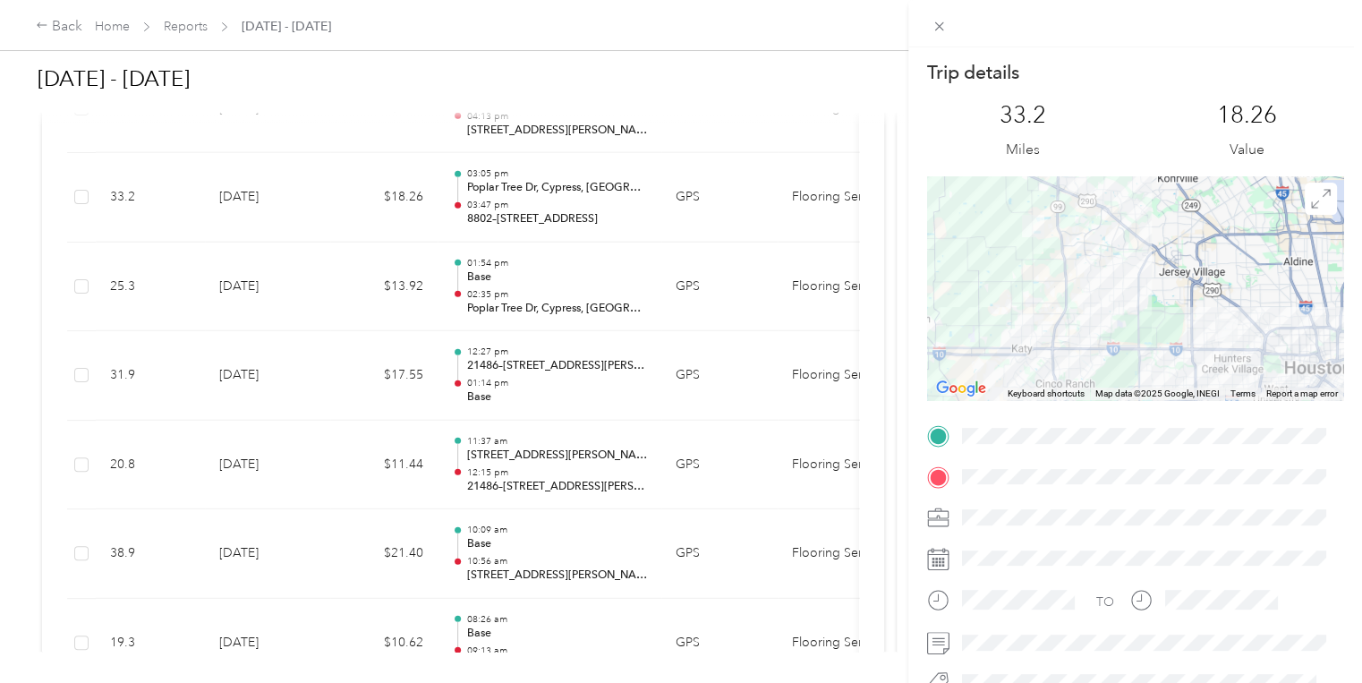
click at [321, 124] on div "Trip details This trip cannot be edited because it is either under review, appr…" at bounding box center [681, 341] width 1362 height 683
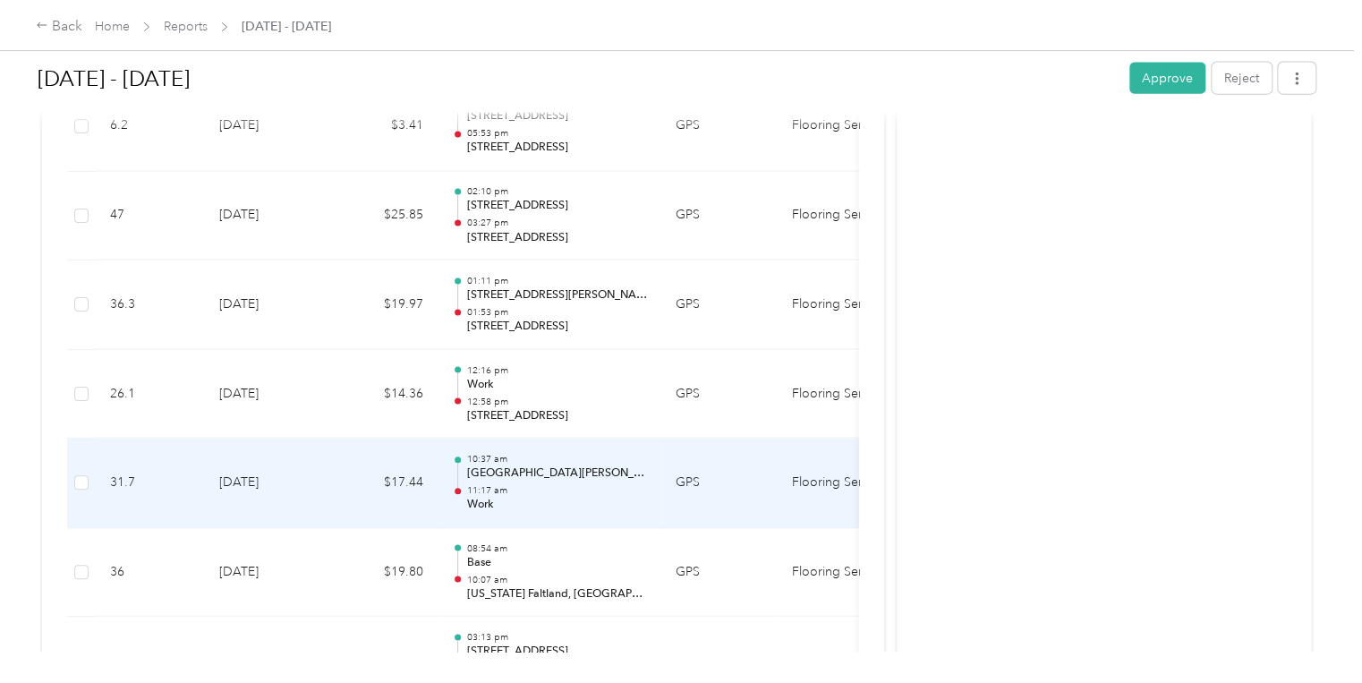
scroll to position [5405, 0]
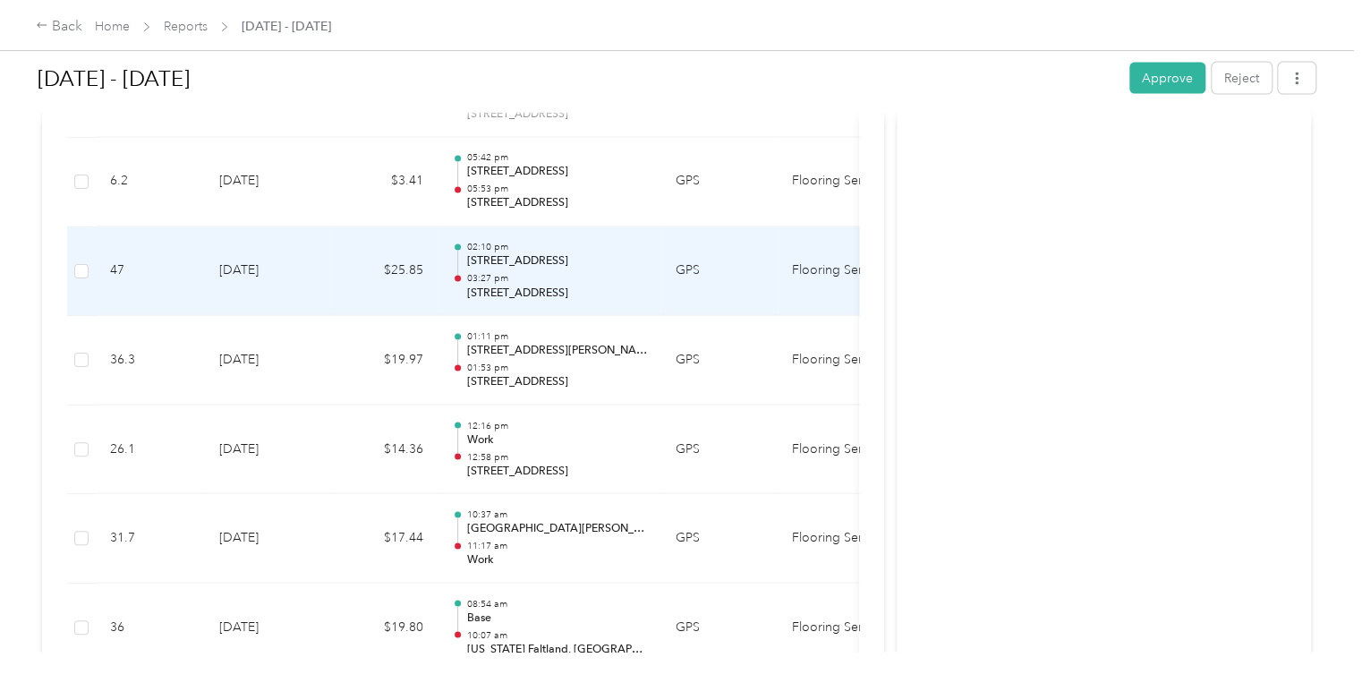
click at [550, 254] on p "1011 Garden Sun Dr, Bellville, TX" at bounding box center [556, 262] width 181 height 16
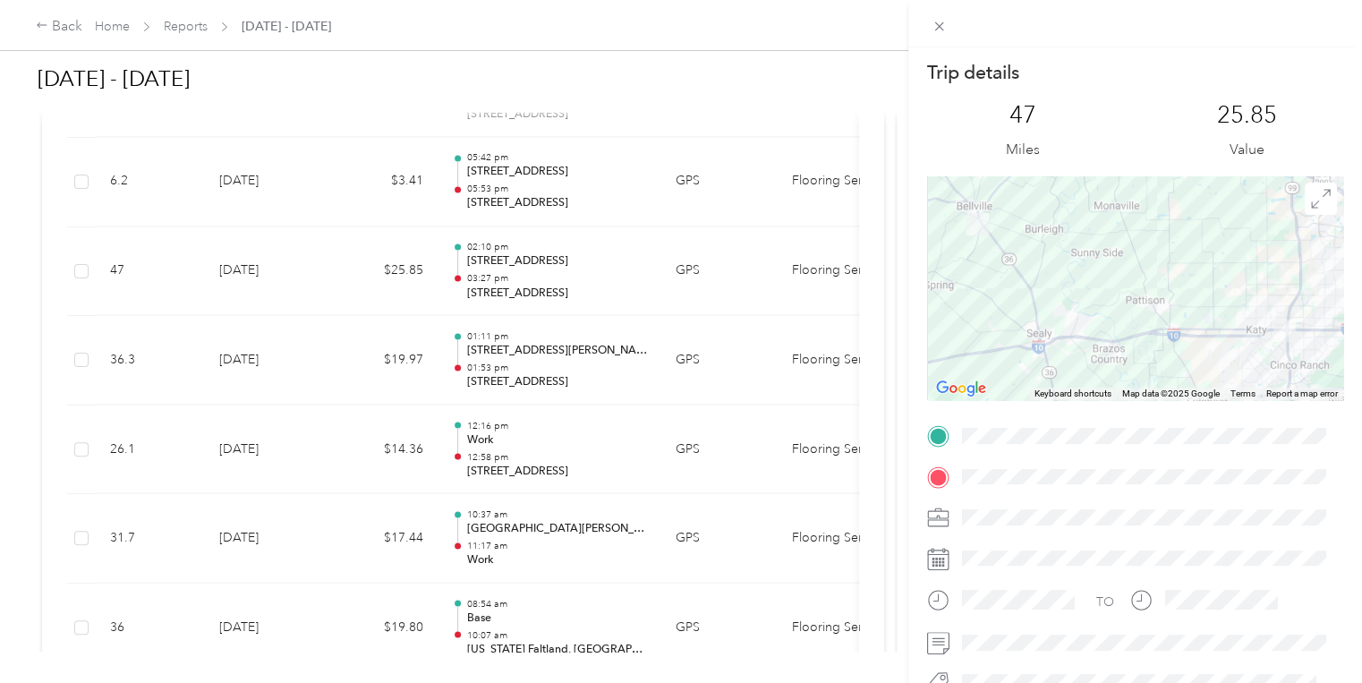
click at [751, 102] on div "Trip details This trip cannot be edited because it is either under review, appr…" at bounding box center [681, 341] width 1362 height 683
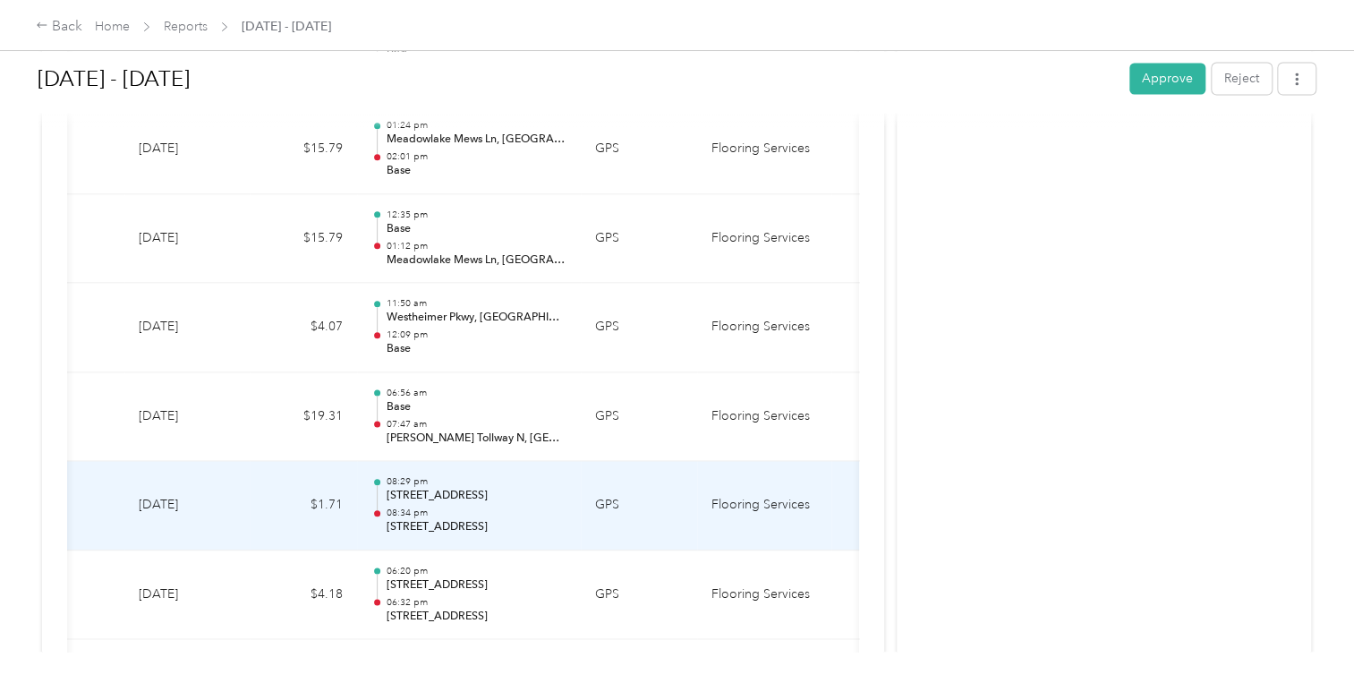
scroll to position [0, 255]
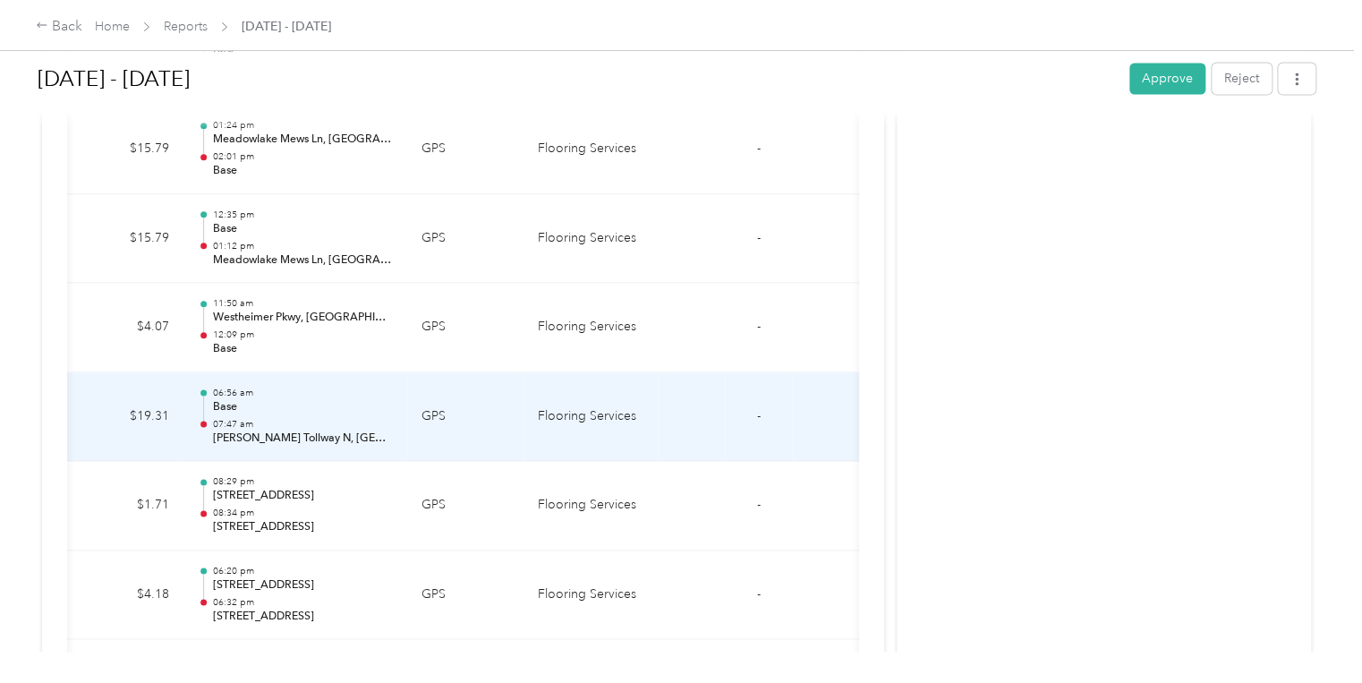
click at [814, 390] on td at bounding box center [825, 416] width 67 height 89
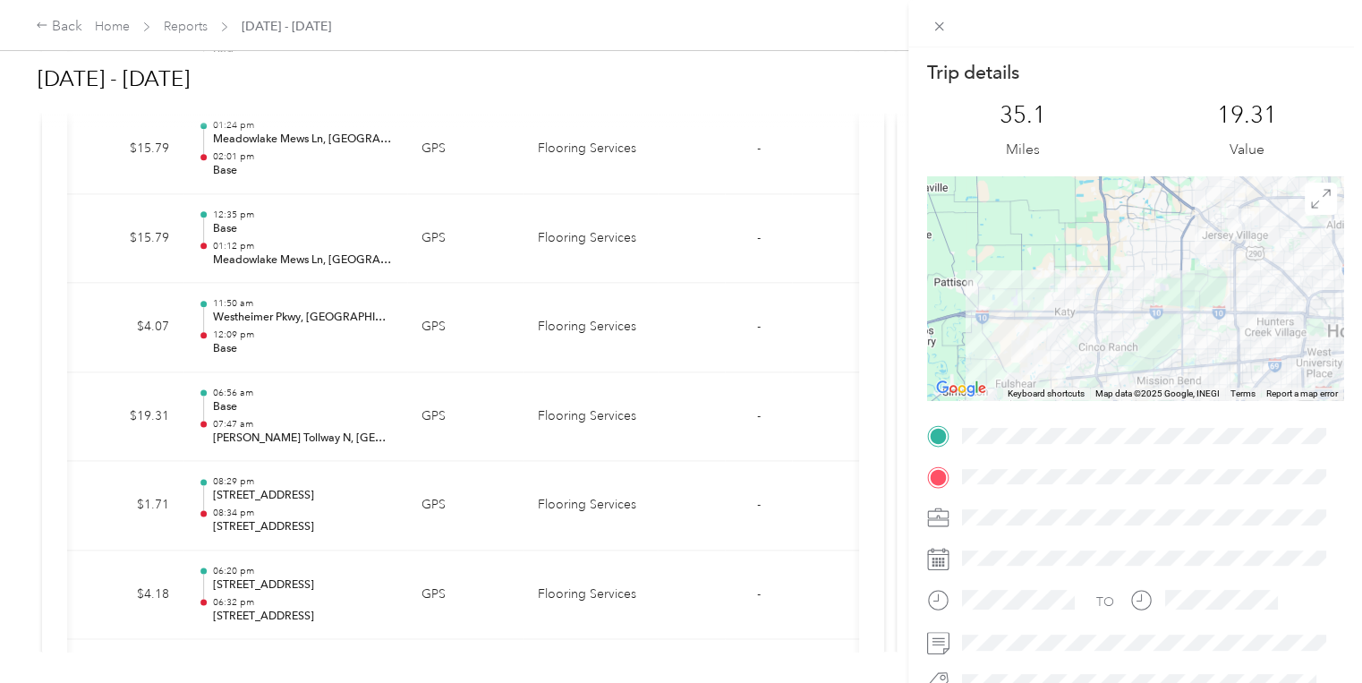
click at [845, 329] on div "Trip details This trip cannot be edited because it is either under review, appr…" at bounding box center [681, 341] width 1362 height 683
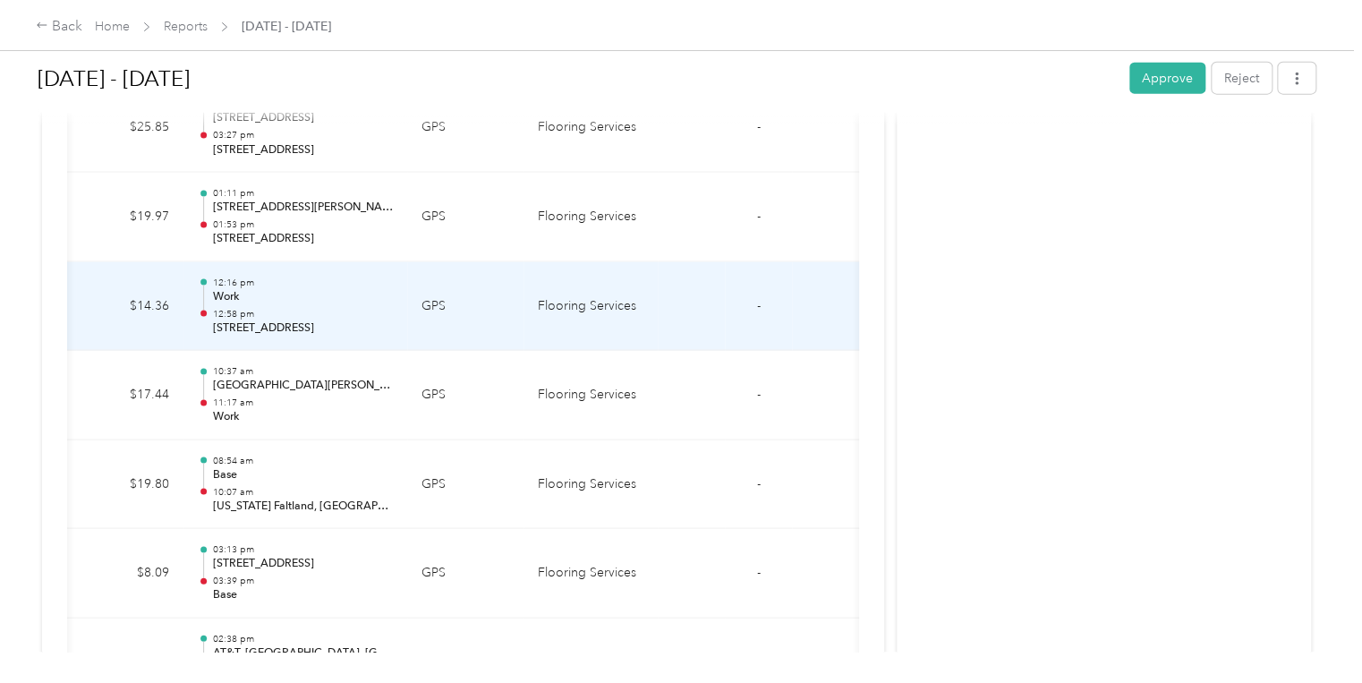
scroll to position [5549, 0]
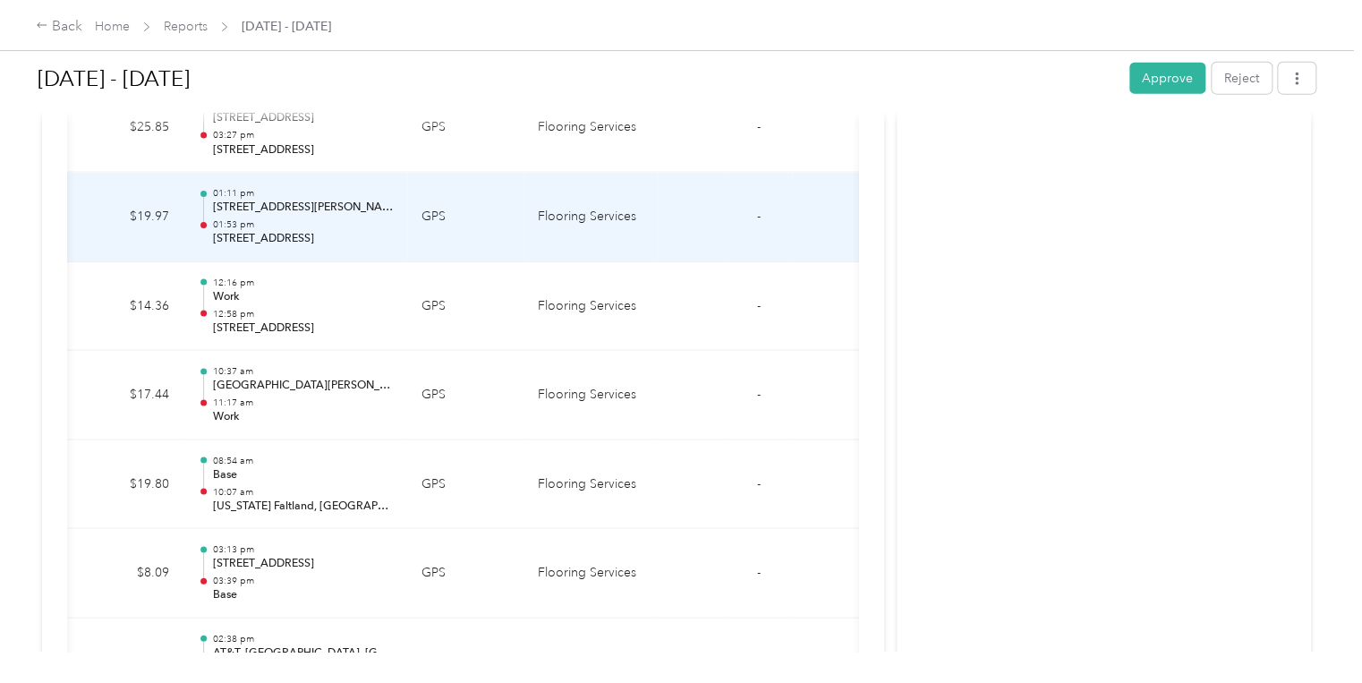
click at [328, 231] on p "1011 Garden Sun Dr, Bellville, TX" at bounding box center [302, 239] width 181 height 16
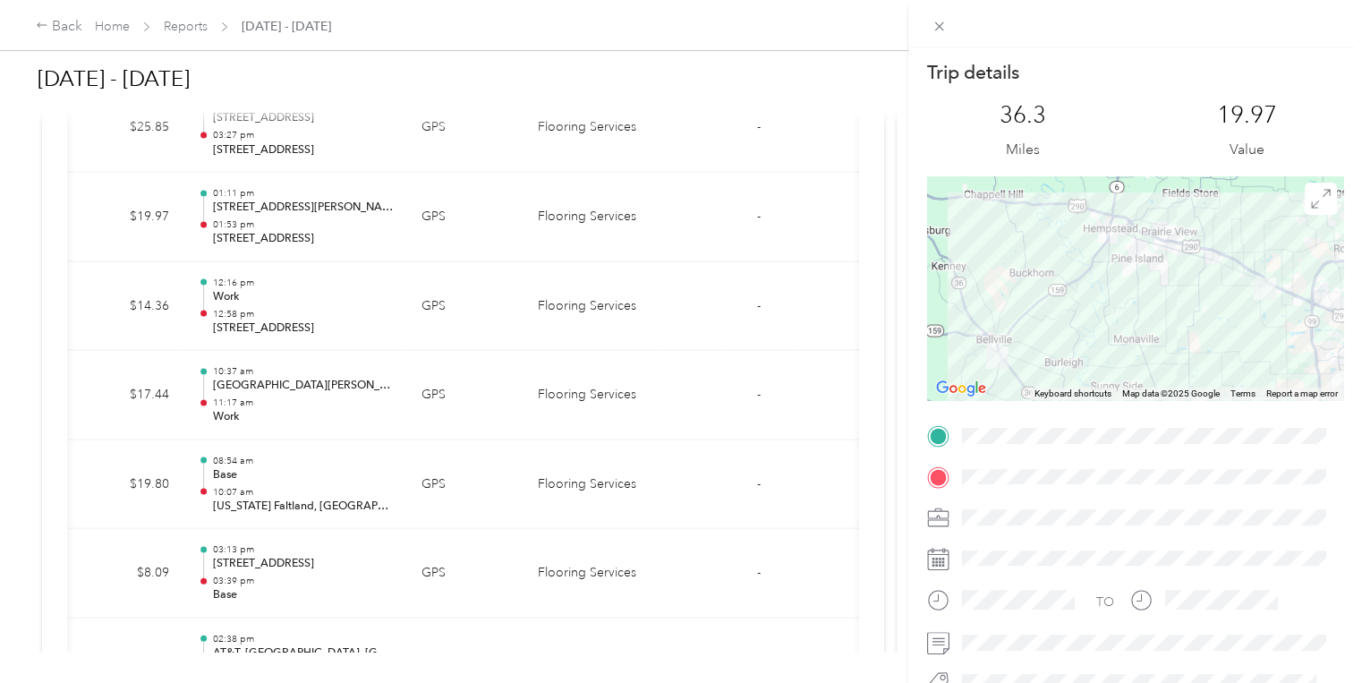
click at [813, 119] on div "Trip details This trip cannot be edited because it is either under review, appr…" at bounding box center [681, 341] width 1362 height 683
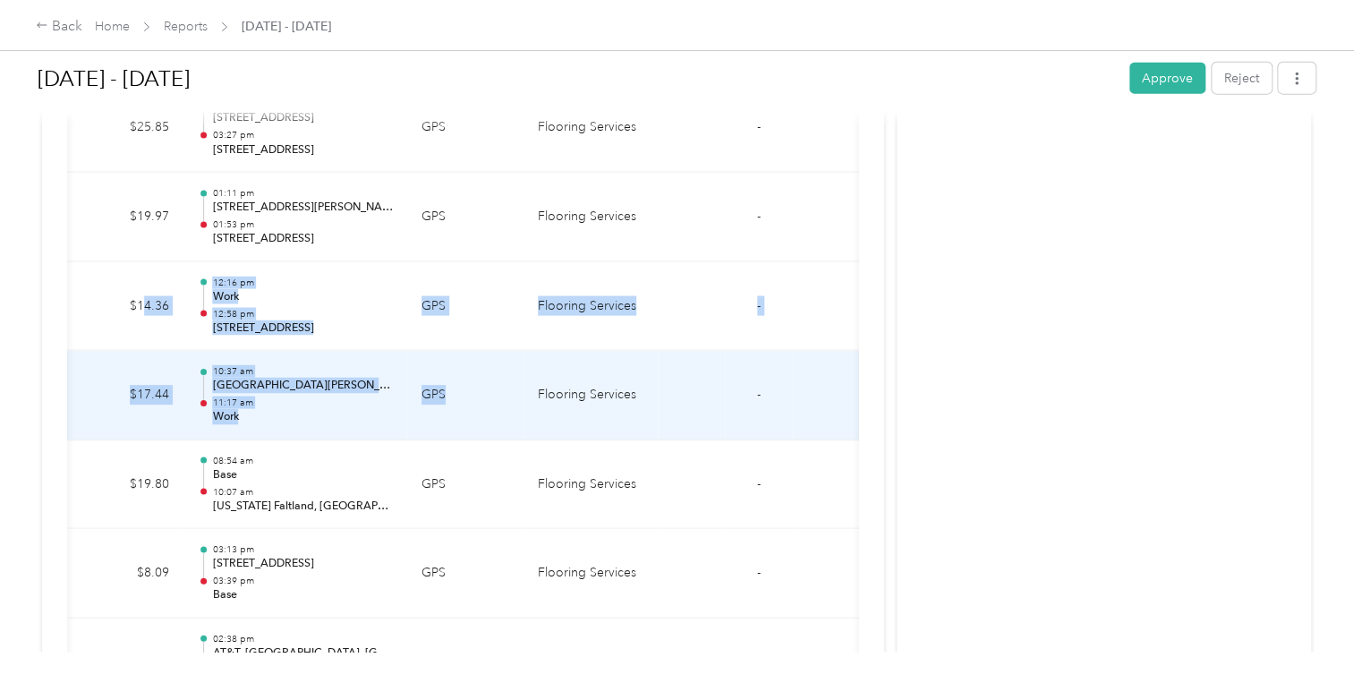
drag, startPoint x: 143, startPoint y: 332, endPoint x: 525, endPoint y: 414, distance: 390.9
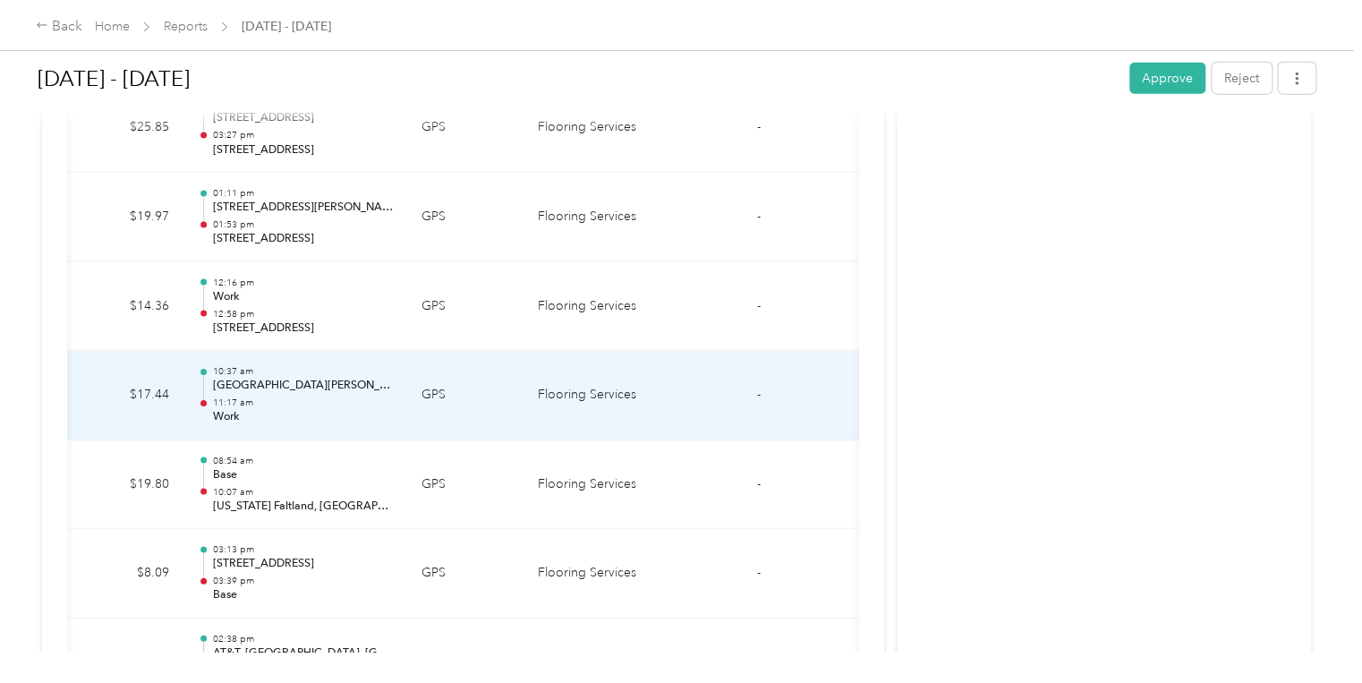
drag, startPoint x: 525, startPoint y: 414, endPoint x: 712, endPoint y: 466, distance: 194.1
click at [712, 466] on td at bounding box center [691, 484] width 67 height 89
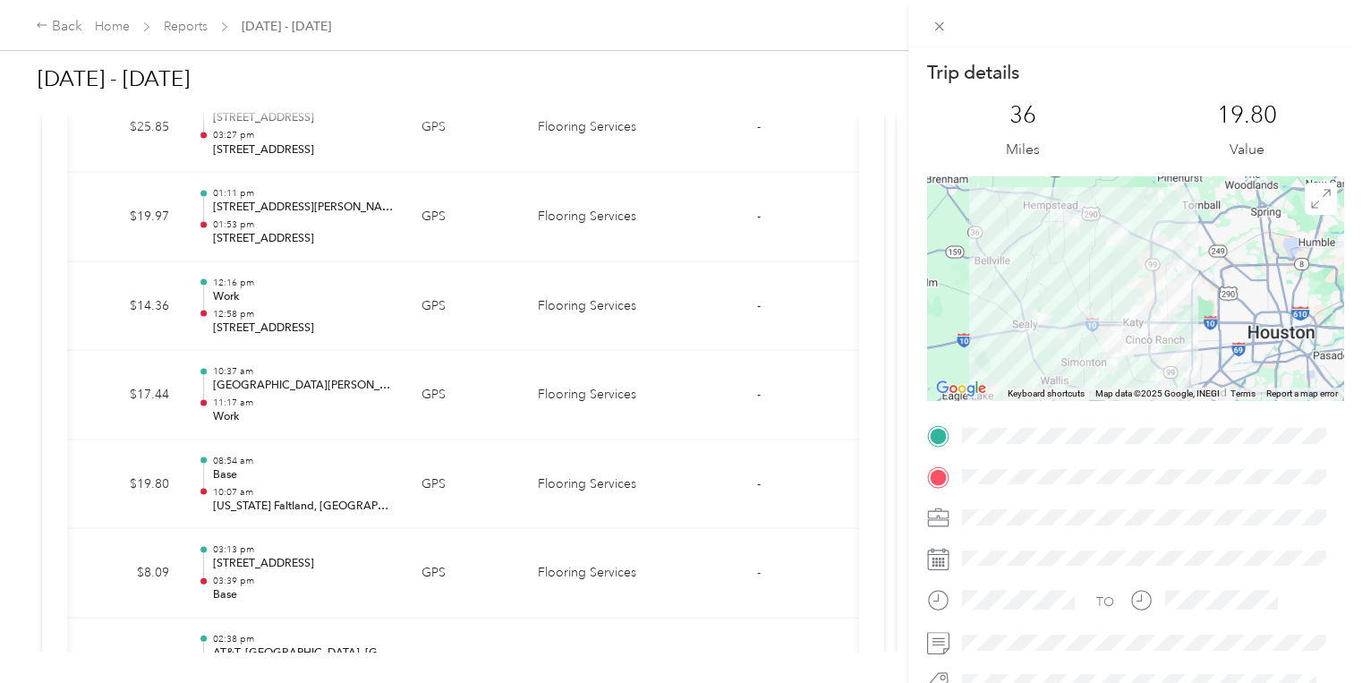
click at [761, 317] on div "Trip details This trip cannot be edited because it is either under review, appr…" at bounding box center [681, 341] width 1362 height 683
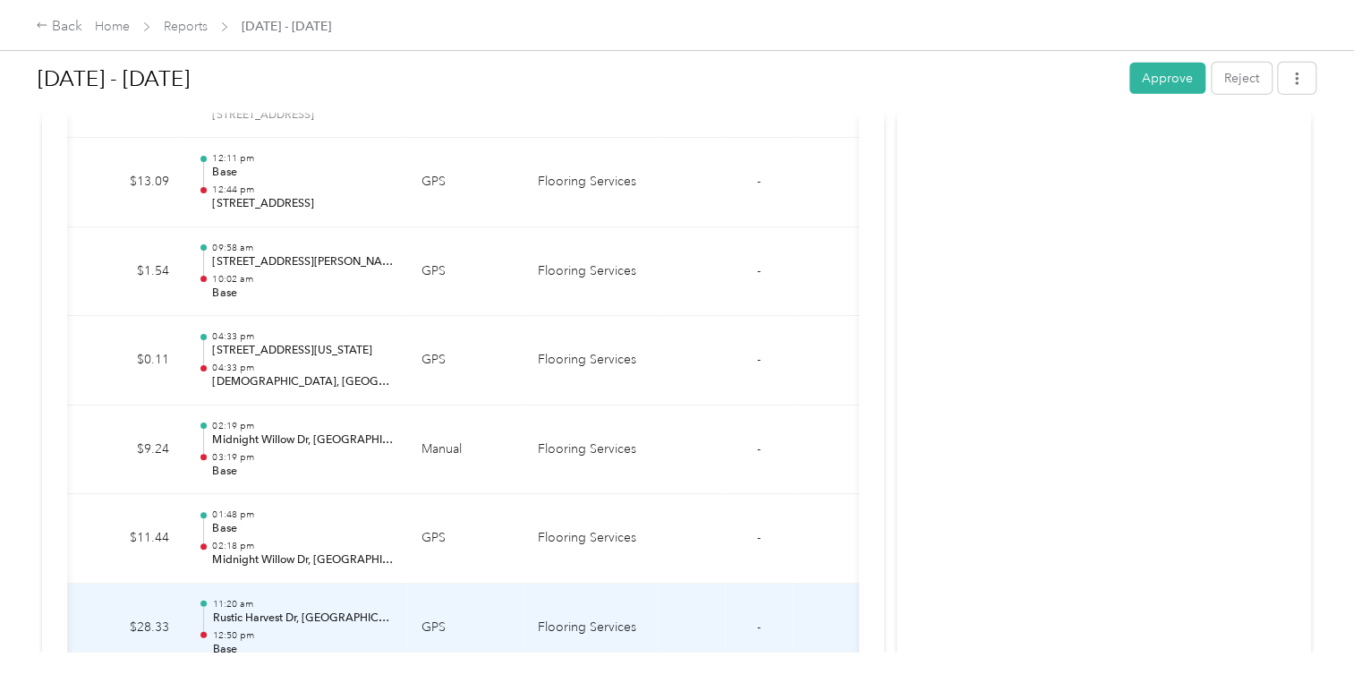
scroll to position [2327, 0]
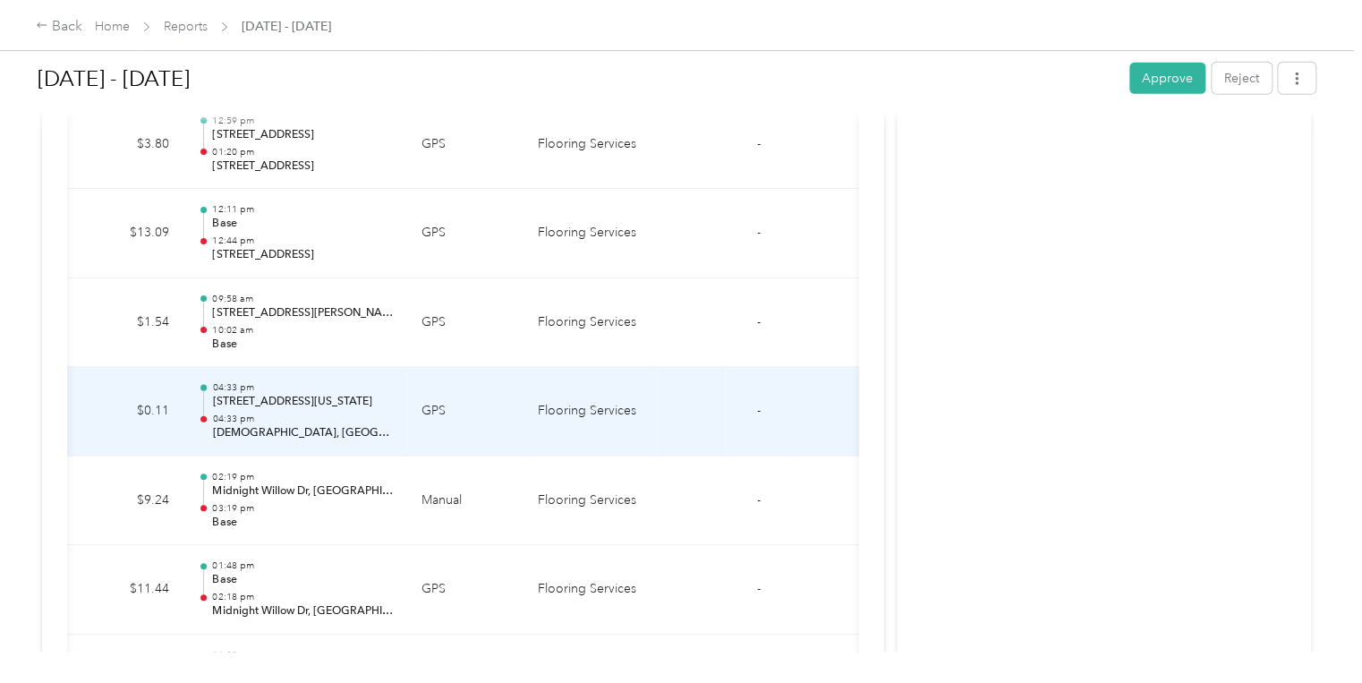
click at [256, 425] on p "Grace Chinese American New Testament Fellowship Church, Bingle Road, Spring Val…" at bounding box center [302, 433] width 181 height 16
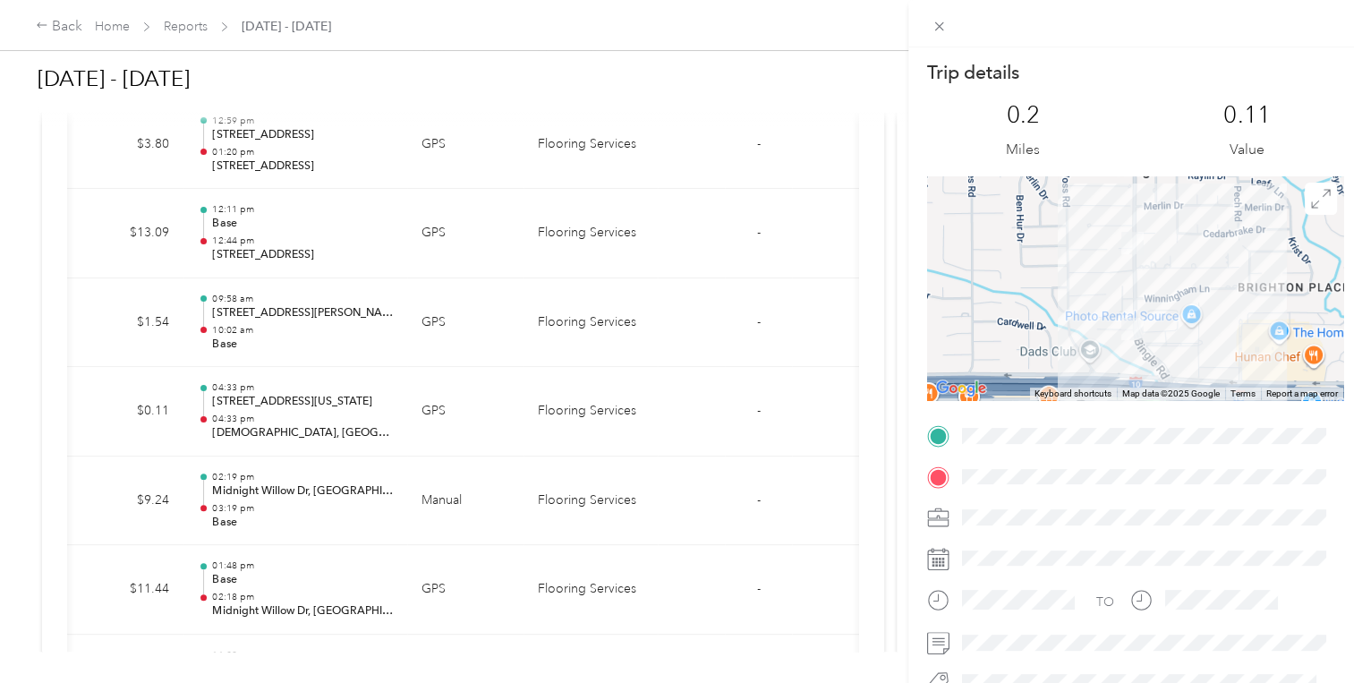
click at [734, 258] on div "Trip details This trip cannot be edited because it is either under review, appr…" at bounding box center [681, 341] width 1362 height 683
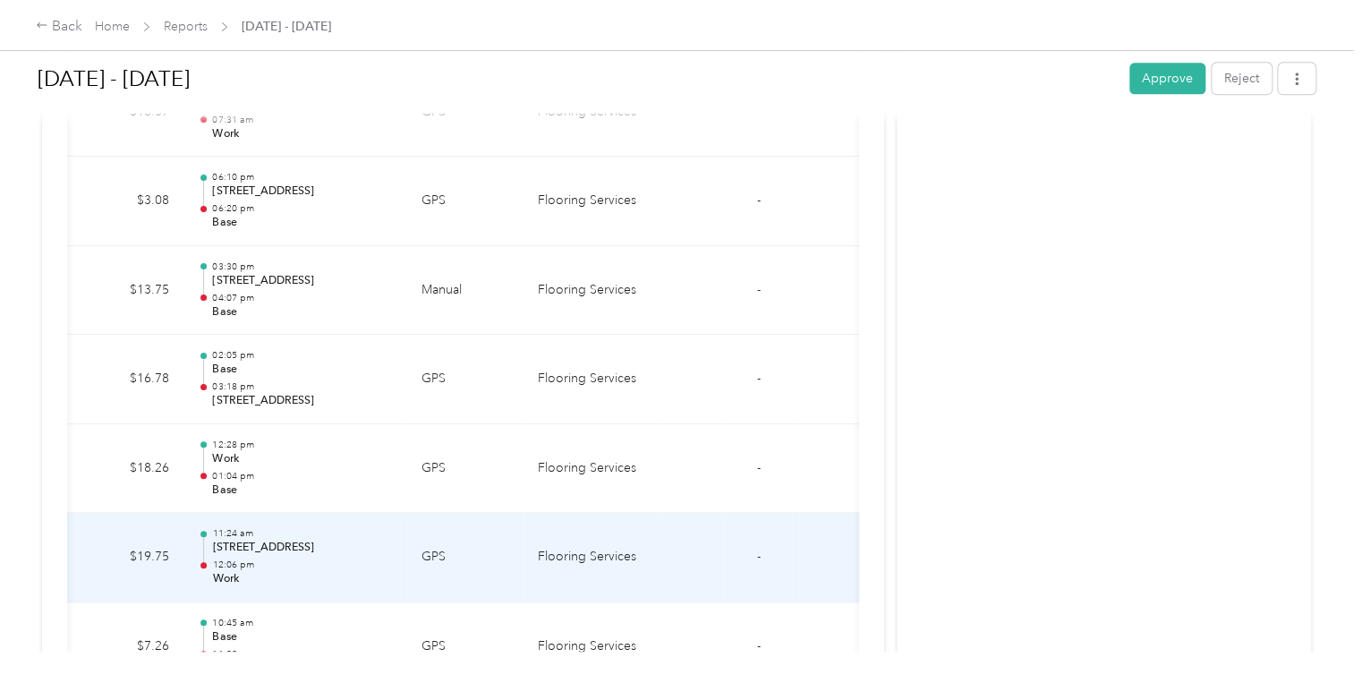
scroll to position [1038, 0]
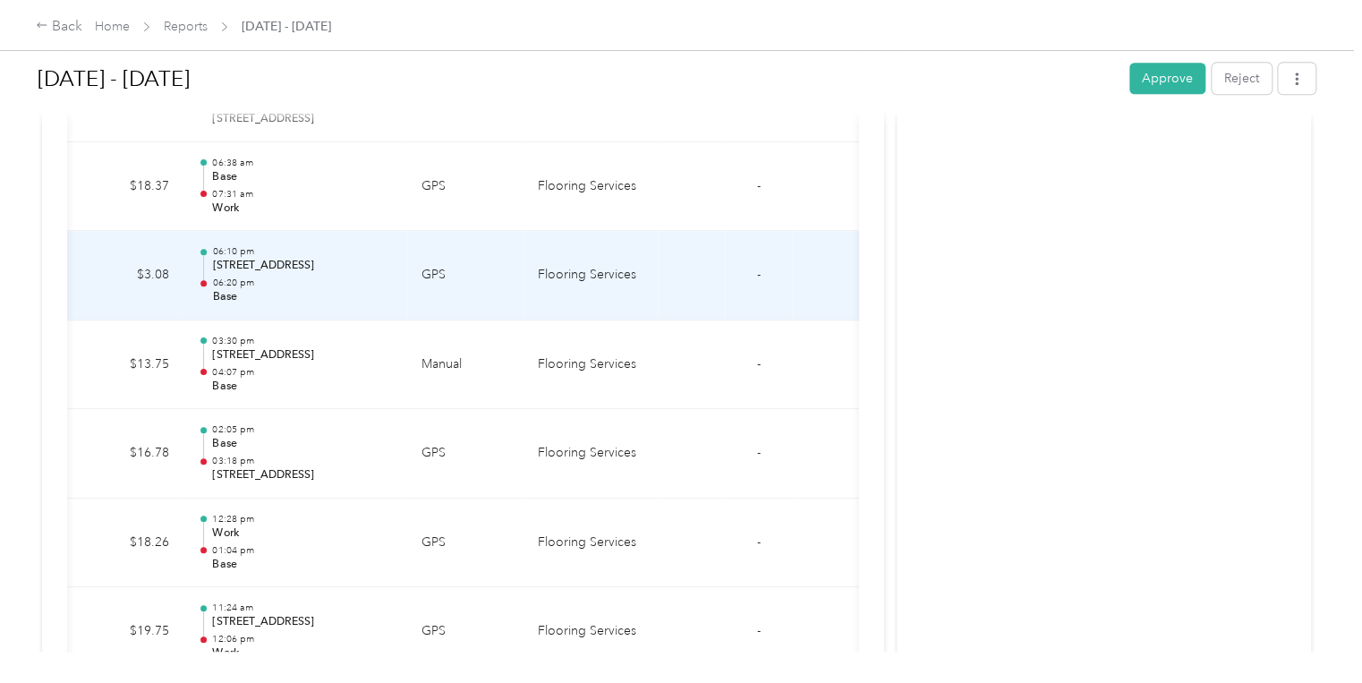
click at [308, 263] on p "1712 Spring Green Blvd, Katy, TX" at bounding box center [302, 266] width 181 height 16
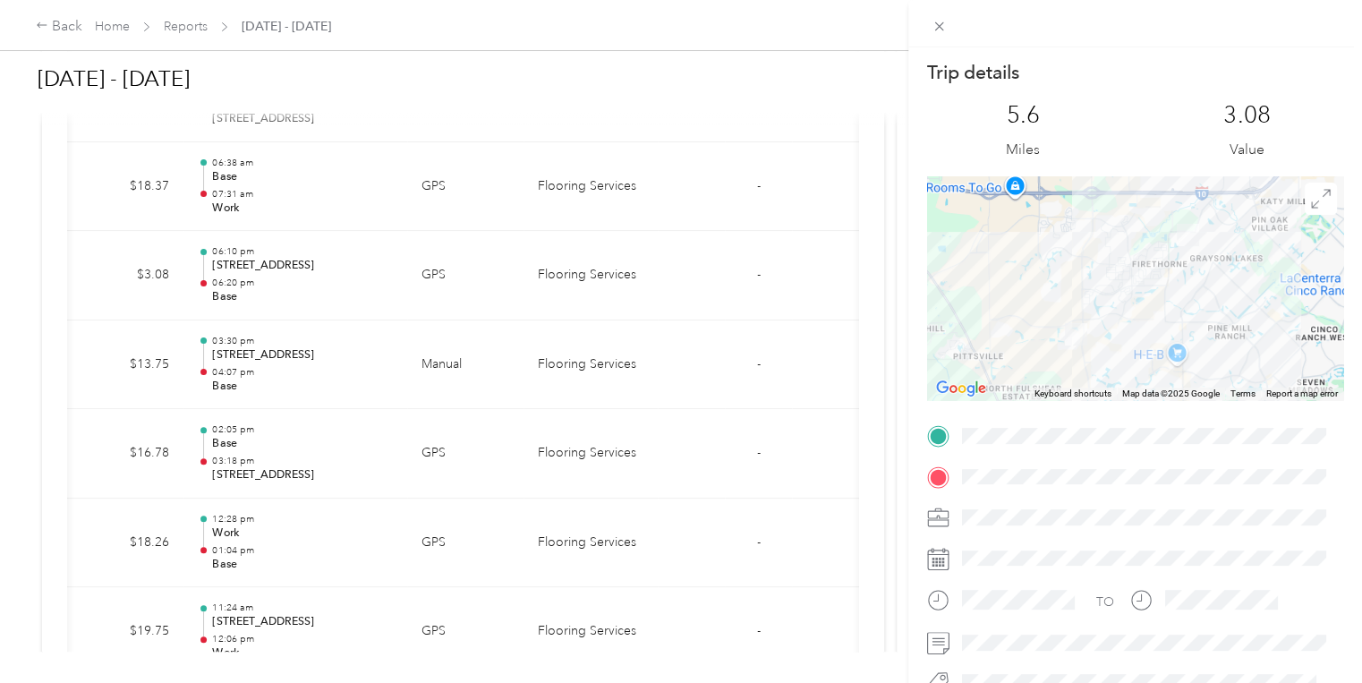
click at [743, 387] on div "Trip details This trip cannot be edited because it is either under review, appr…" at bounding box center [681, 341] width 1362 height 683
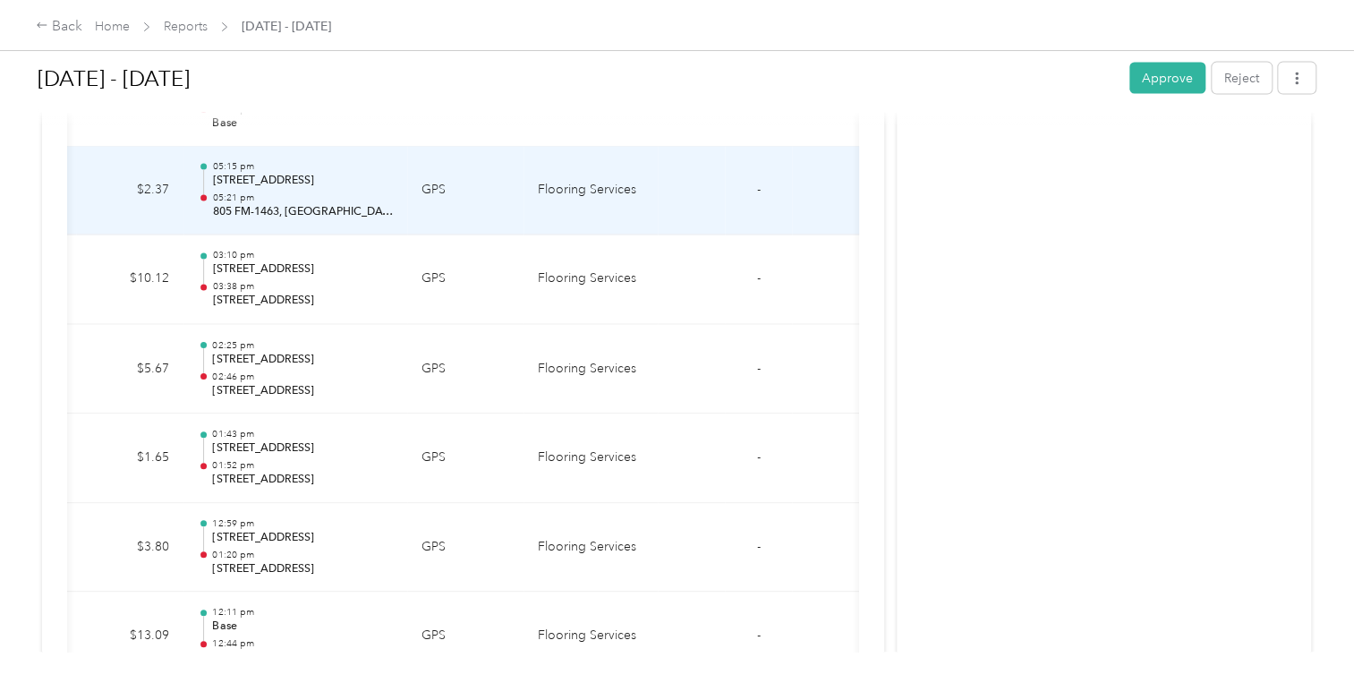
scroll to position [1969, 0]
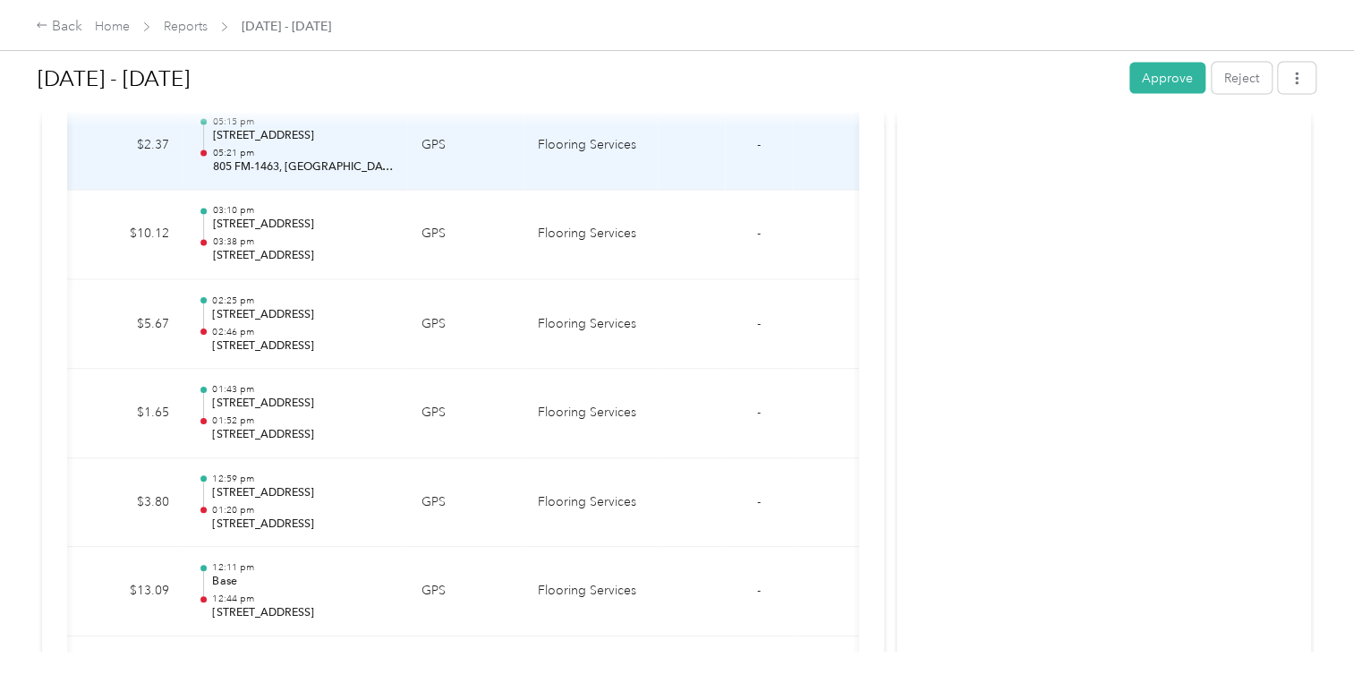
click at [300, 130] on p "23139 Grand Circle Blvd, Houston, TX" at bounding box center [302, 137] width 181 height 16
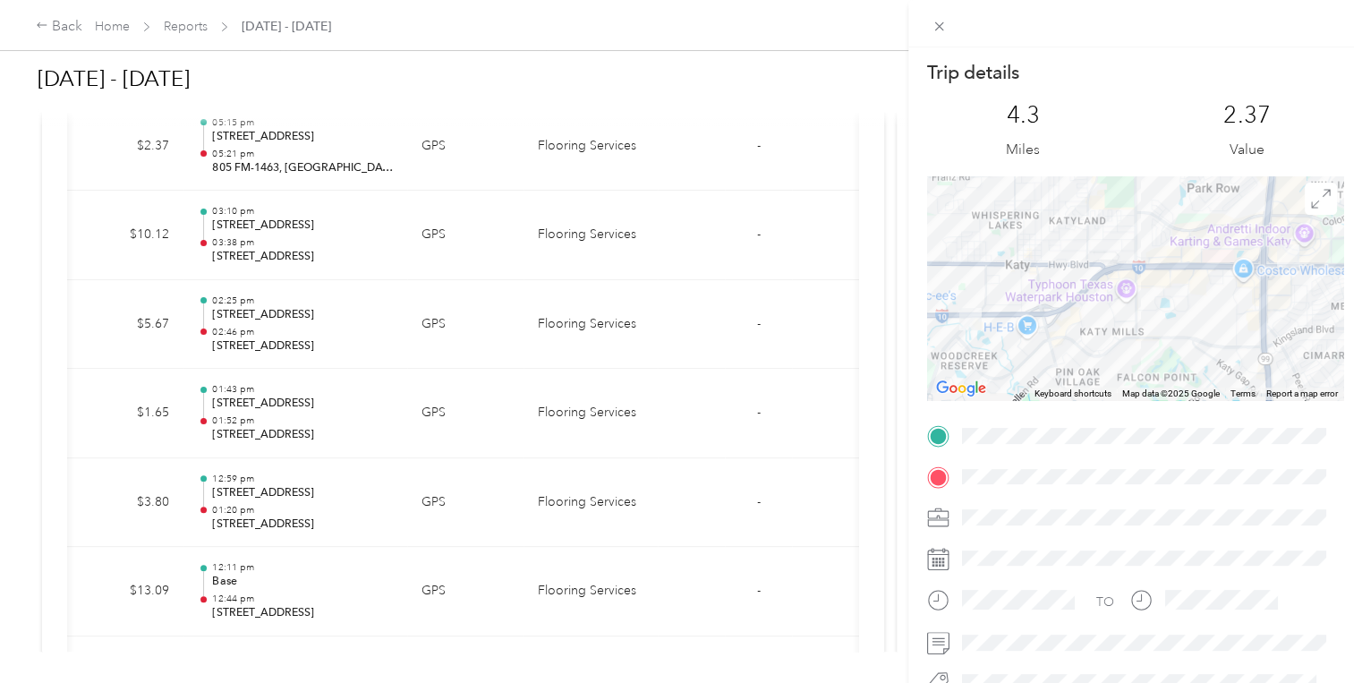
click at [737, 189] on div "Trip details This trip cannot be edited because it is either under review, appr…" at bounding box center [681, 341] width 1362 height 683
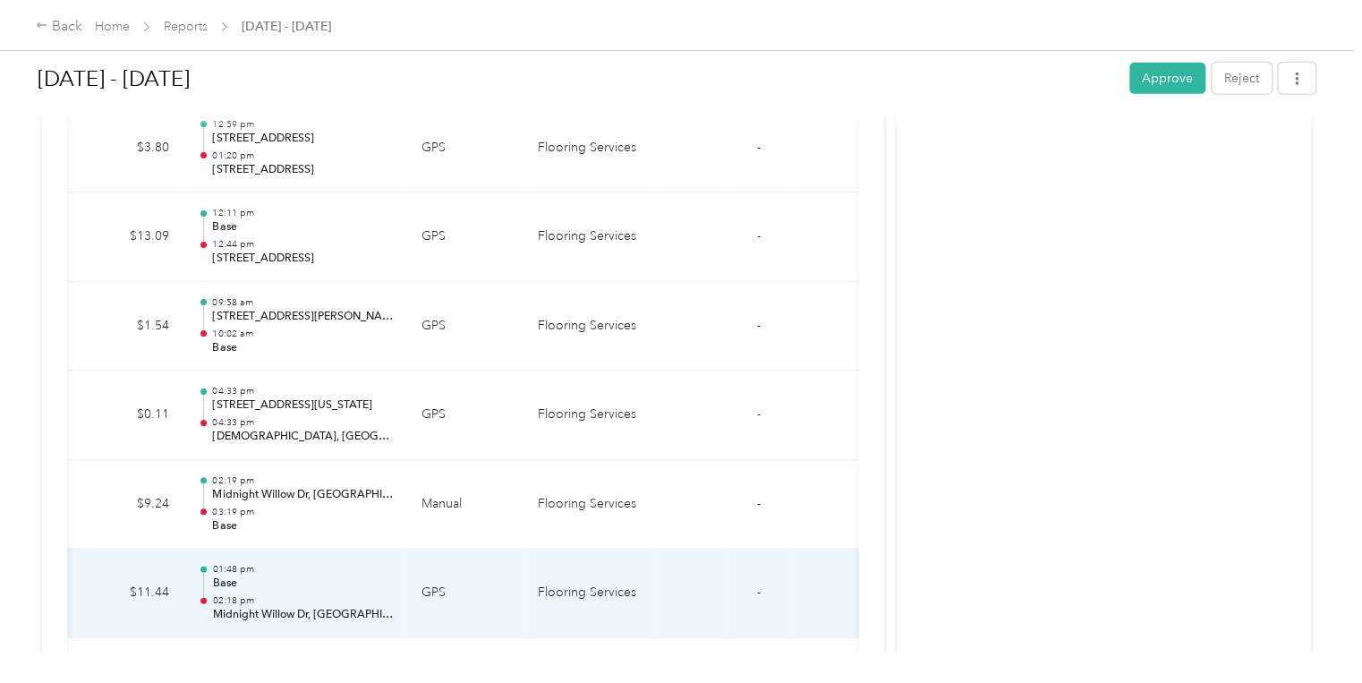
scroll to position [2470, 0]
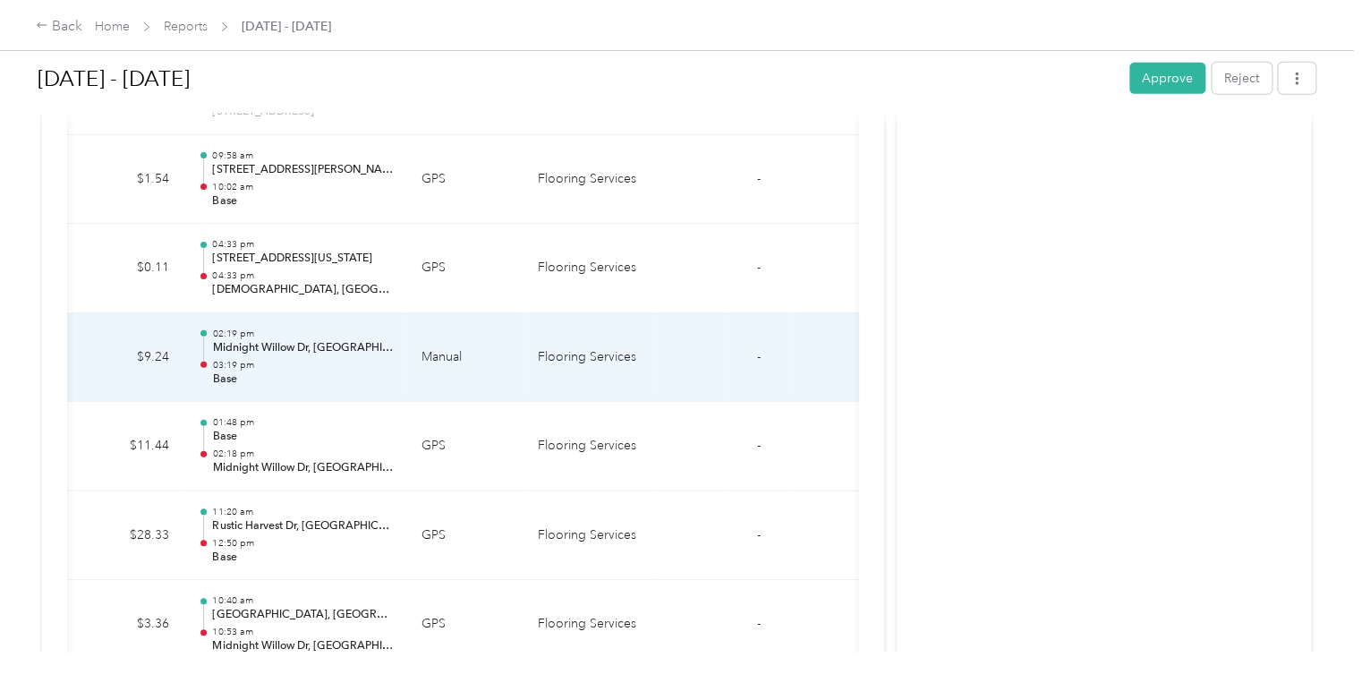
click at [267, 340] on p "Midnight Willow Dr, Katy, TX, United States" at bounding box center [302, 348] width 181 height 16
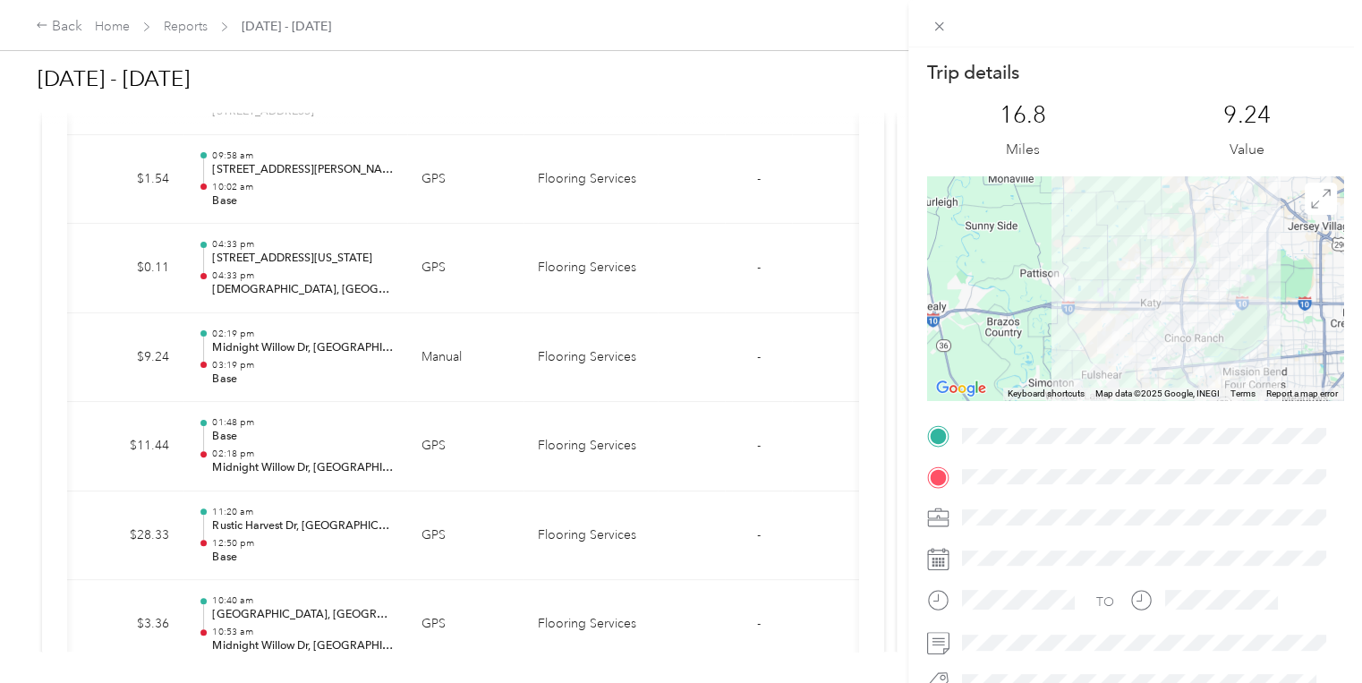
drag, startPoint x: 810, startPoint y: 345, endPoint x: 780, endPoint y: 349, distance: 29.9
click at [809, 344] on div "Trip details This trip cannot be edited because it is either under review, appr…" at bounding box center [681, 341] width 1362 height 683
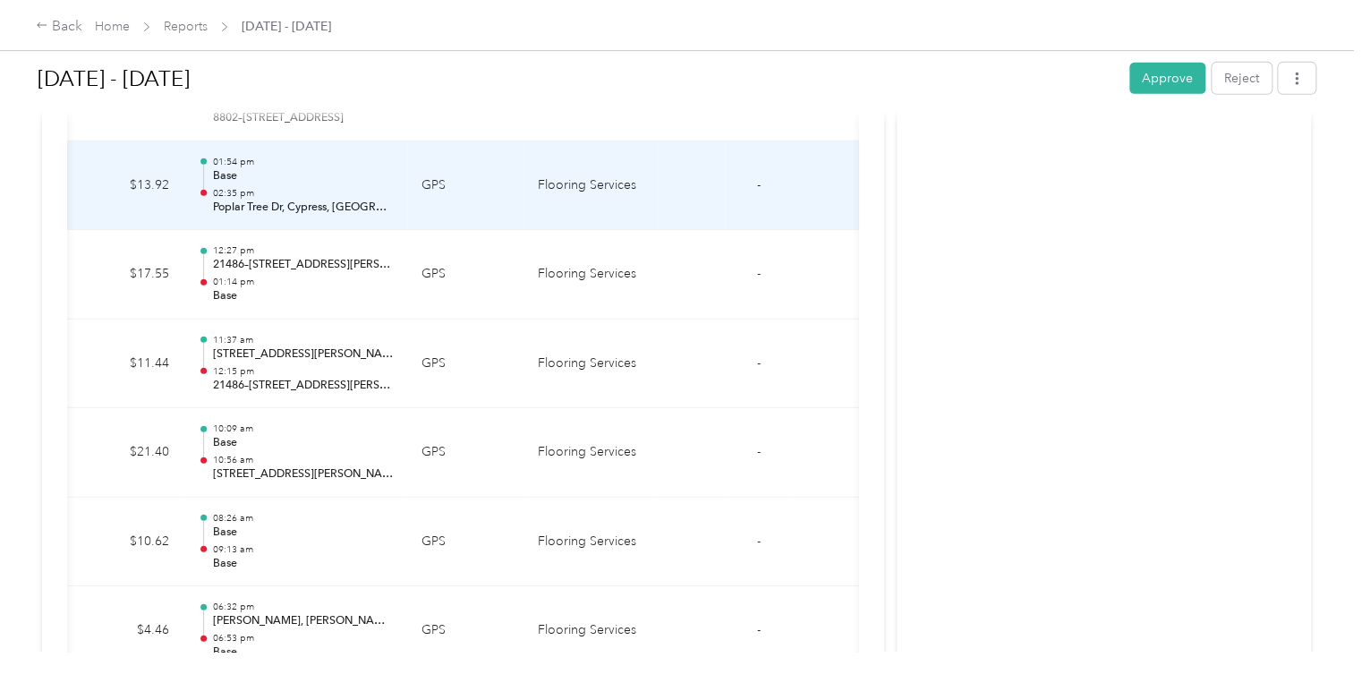
scroll to position [9630, 0]
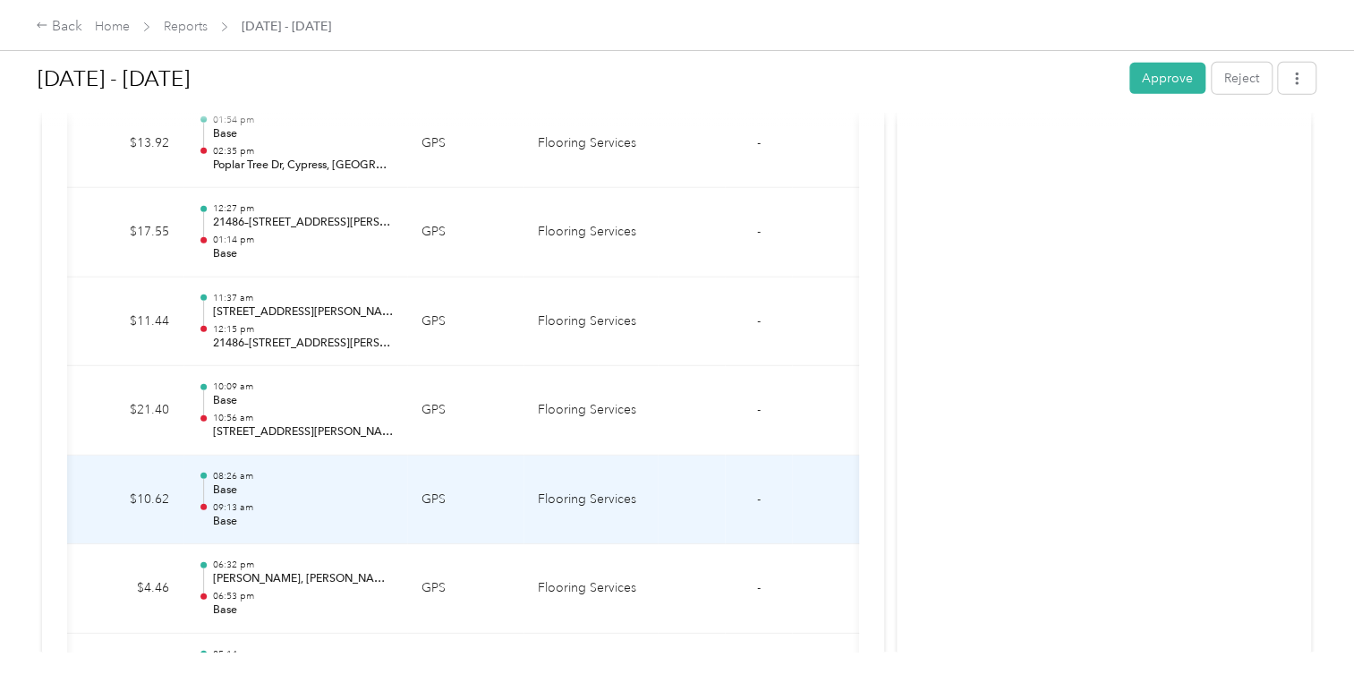
drag, startPoint x: 304, startPoint y: 434, endPoint x: 311, endPoint y: 444, distance: 11.7
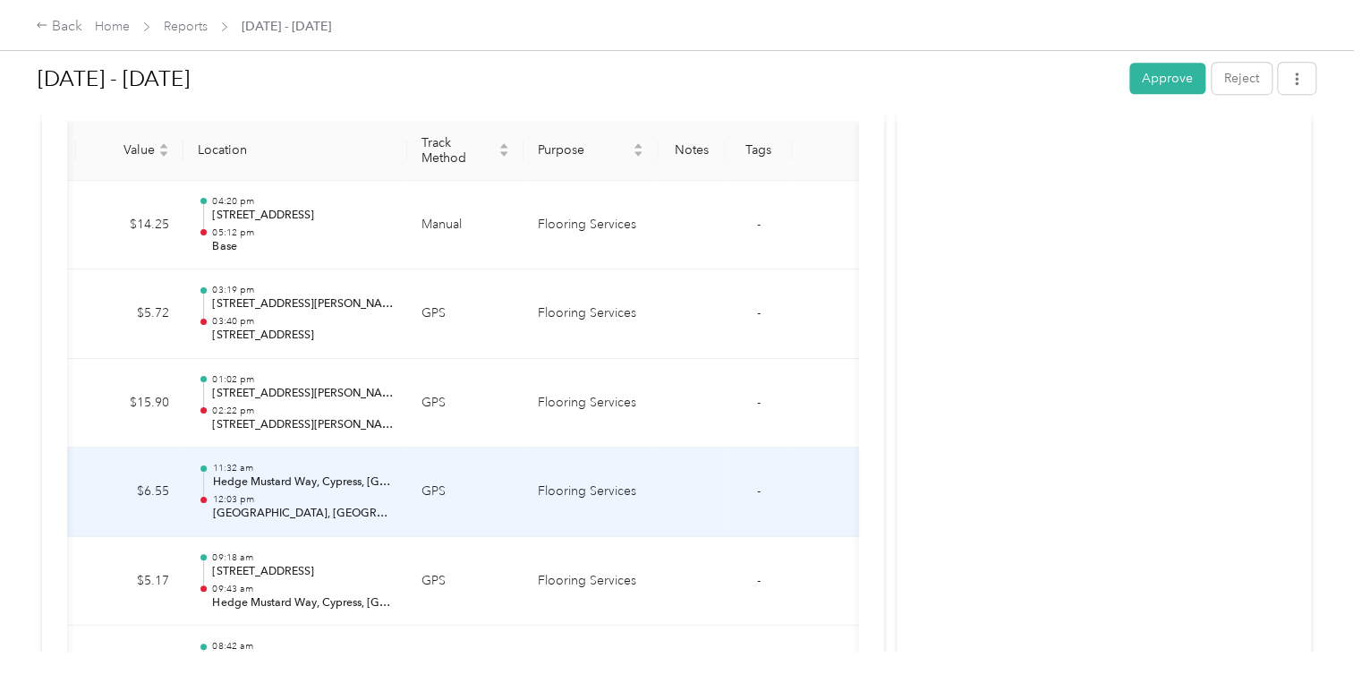
scroll to position [107, 0]
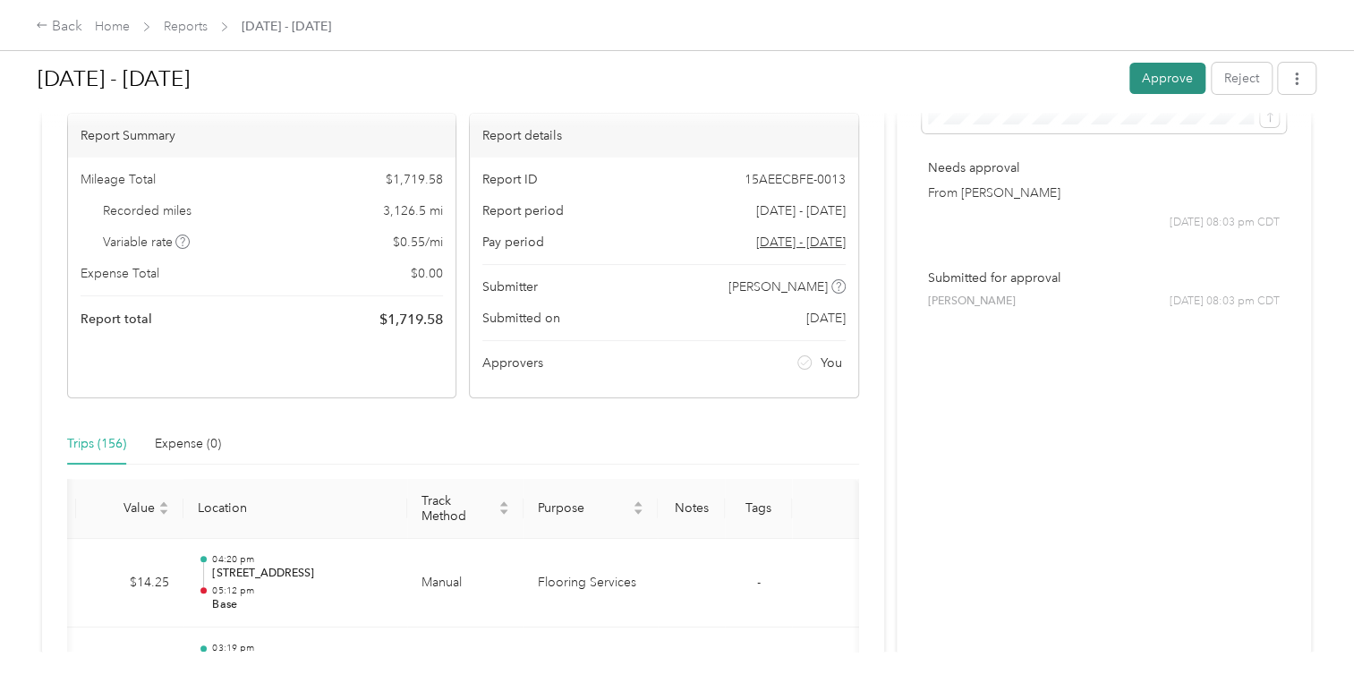
click at [1163, 79] on button "Approve" at bounding box center [1167, 78] width 76 height 31
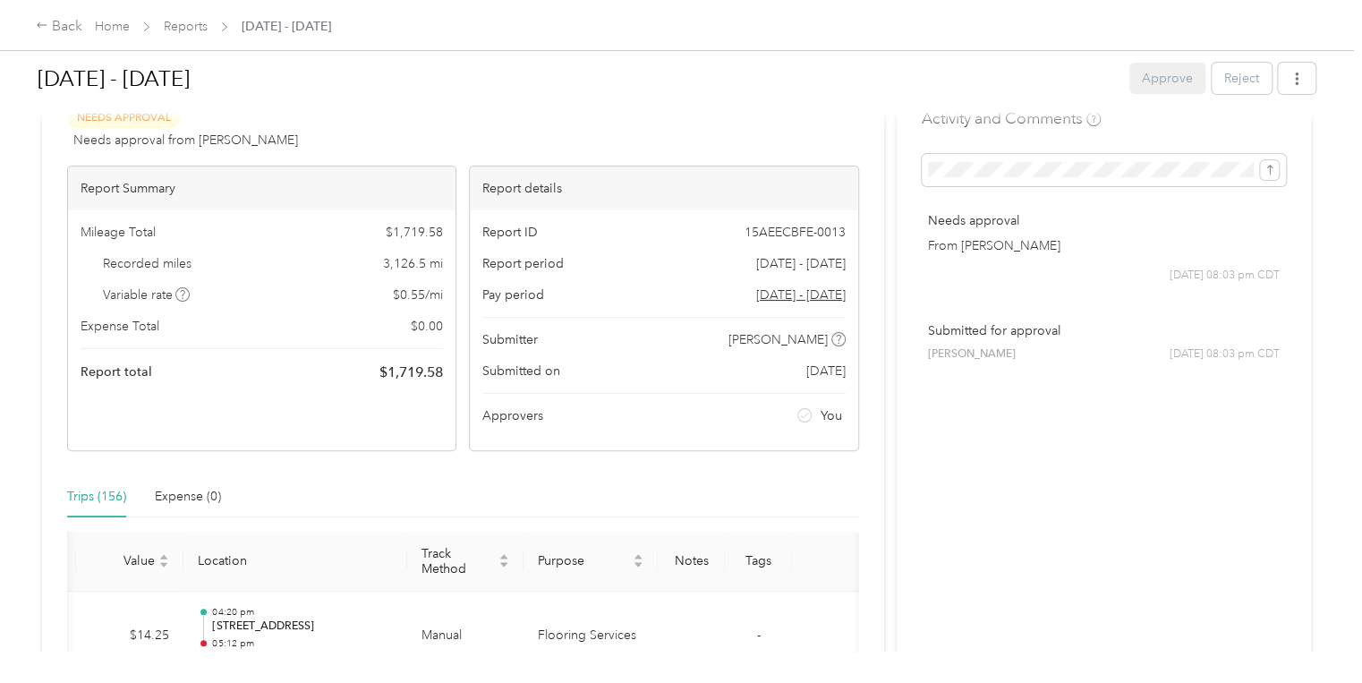
scroll to position [0, 0]
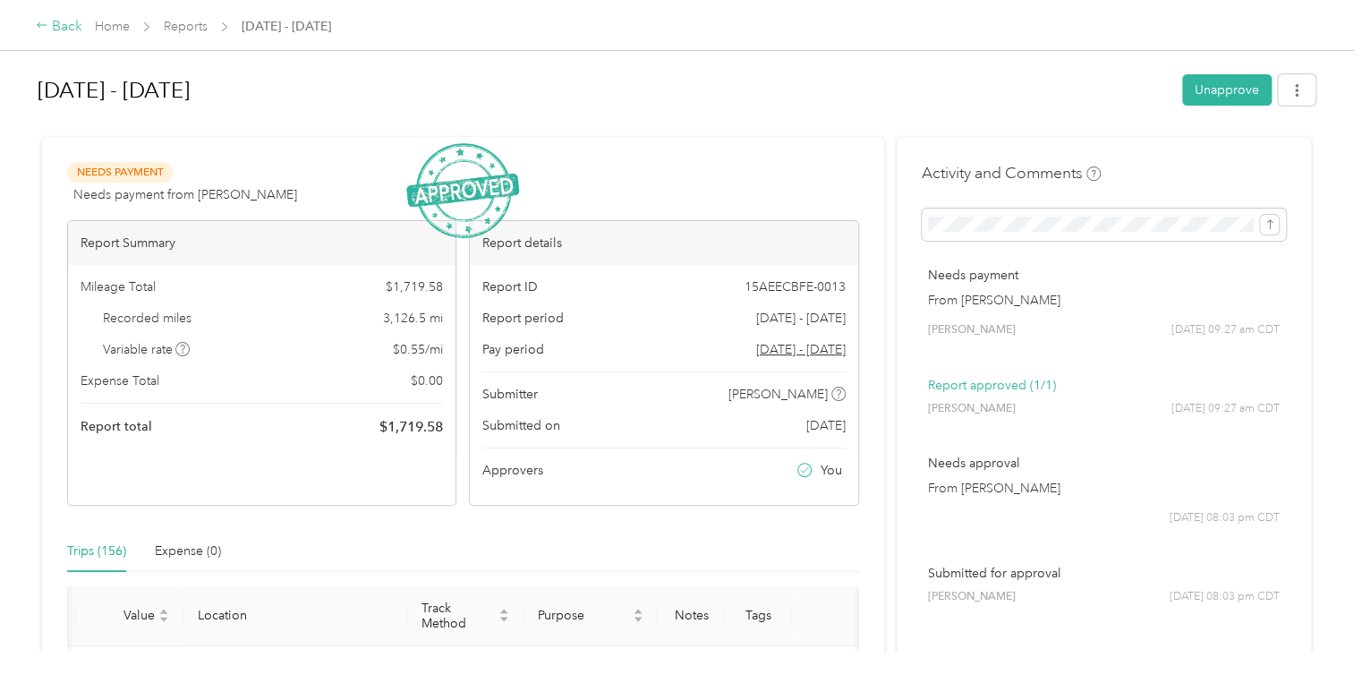
click at [43, 23] on icon at bounding box center [42, 25] width 13 height 13
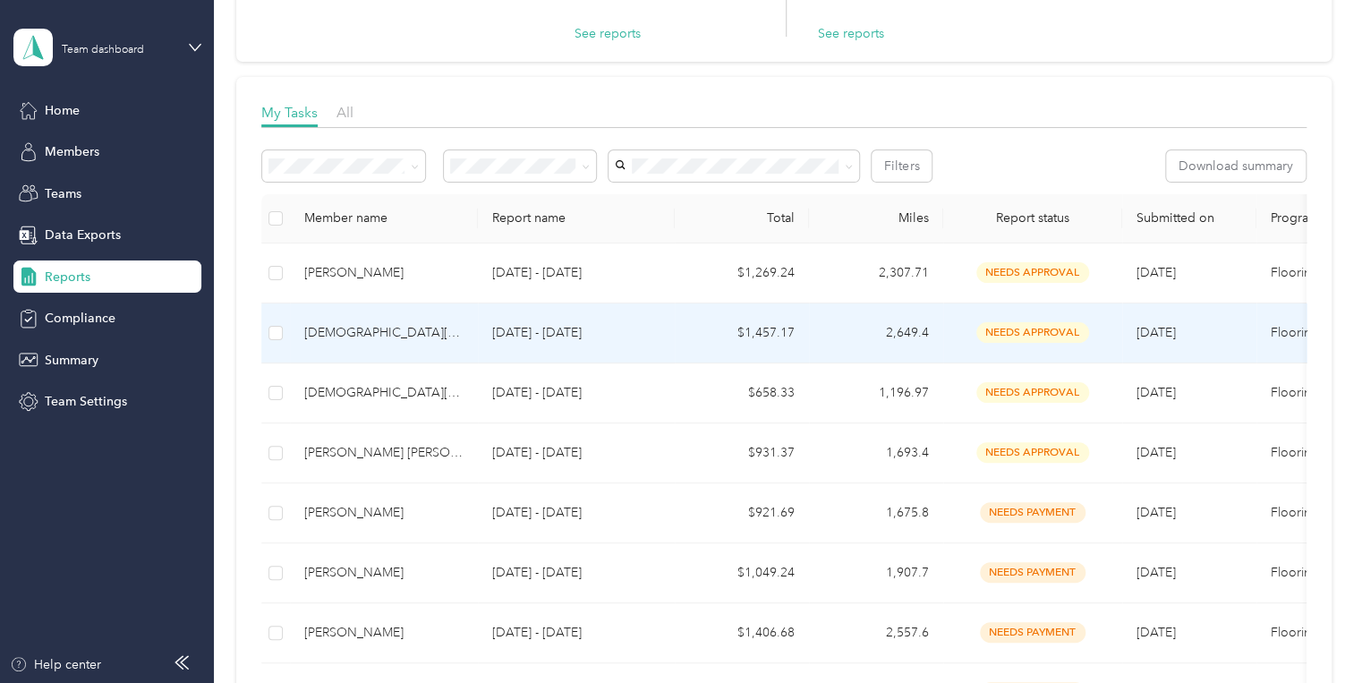
scroll to position [215, 0]
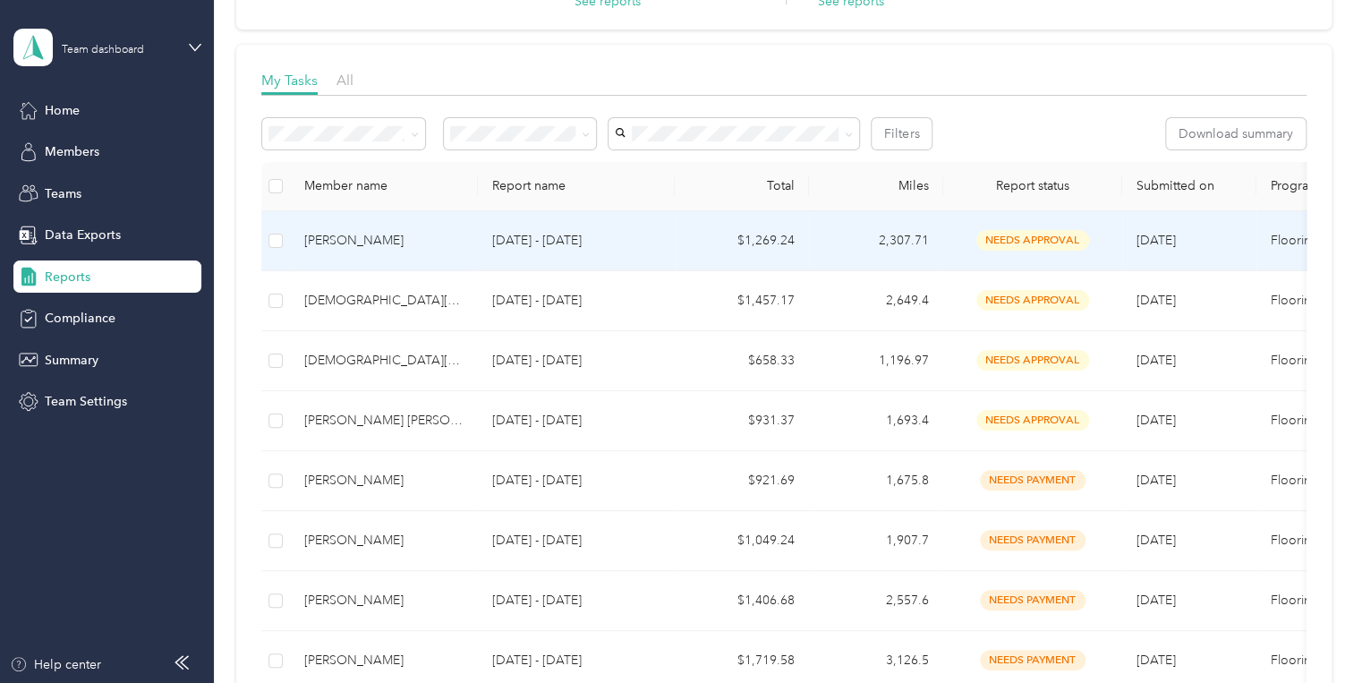
click at [1010, 236] on span "needs approval" at bounding box center [1032, 240] width 113 height 21
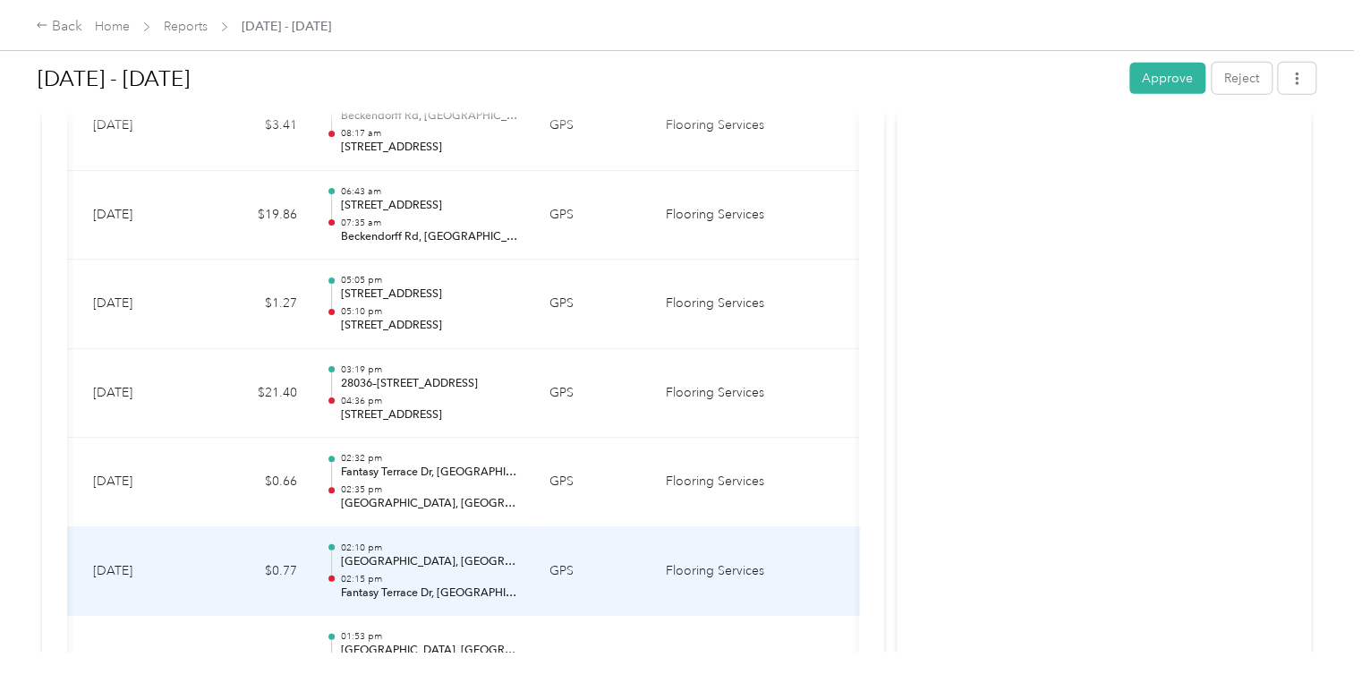
scroll to position [0, 255]
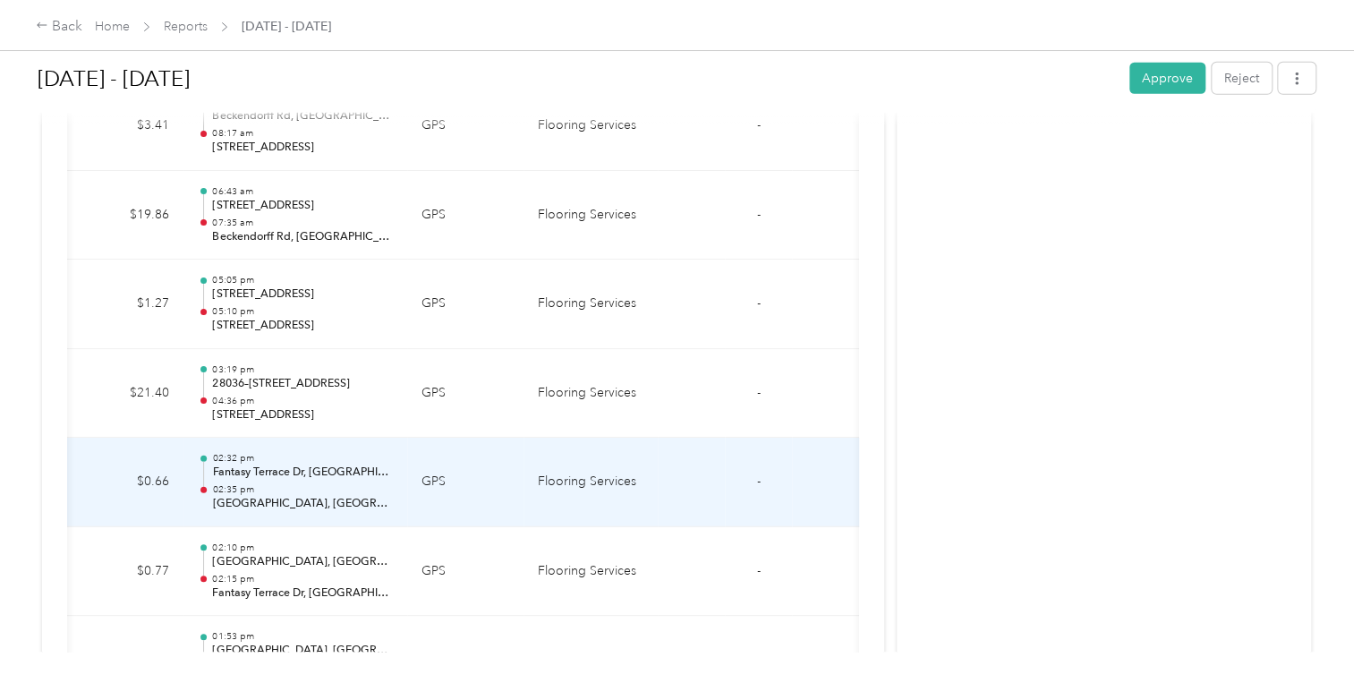
click at [72, 462] on td "9-26-2025" at bounding box center [13, 482] width 125 height 89
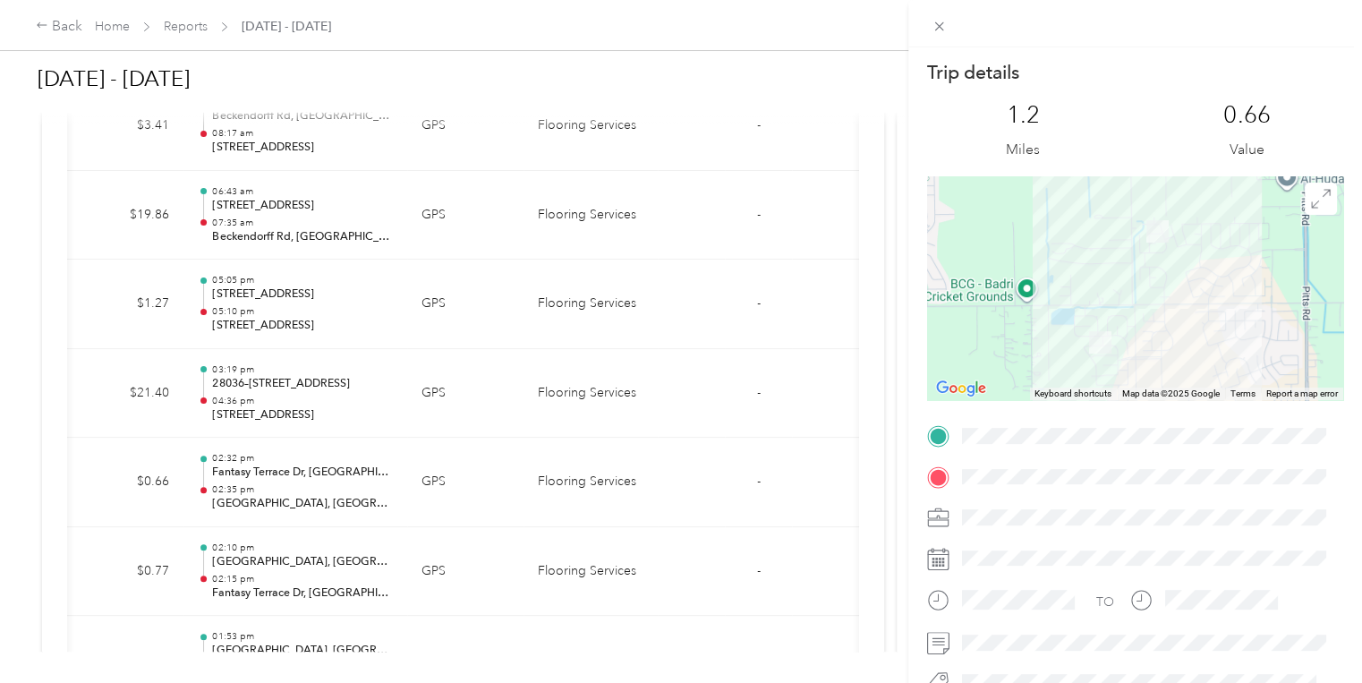
click at [793, 440] on div "Trip details This trip cannot be edited because it is either under review, appr…" at bounding box center [681, 341] width 1362 height 683
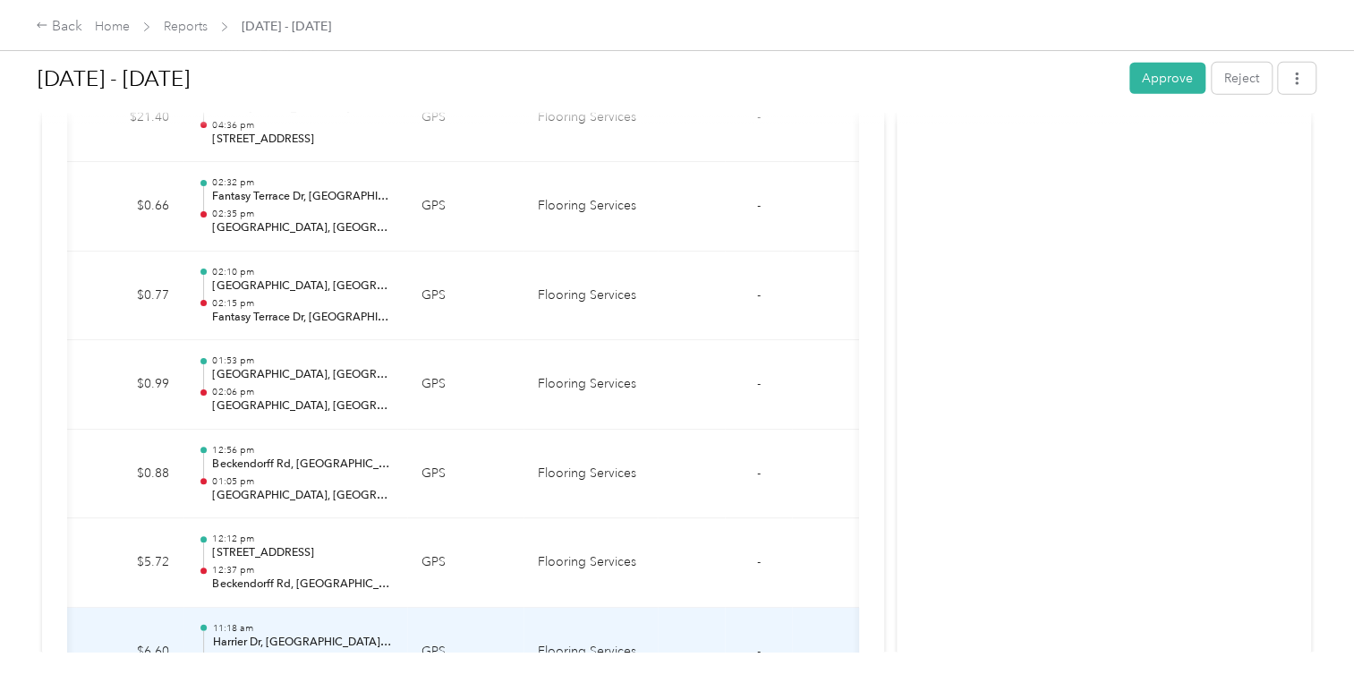
scroll to position [2721, 0]
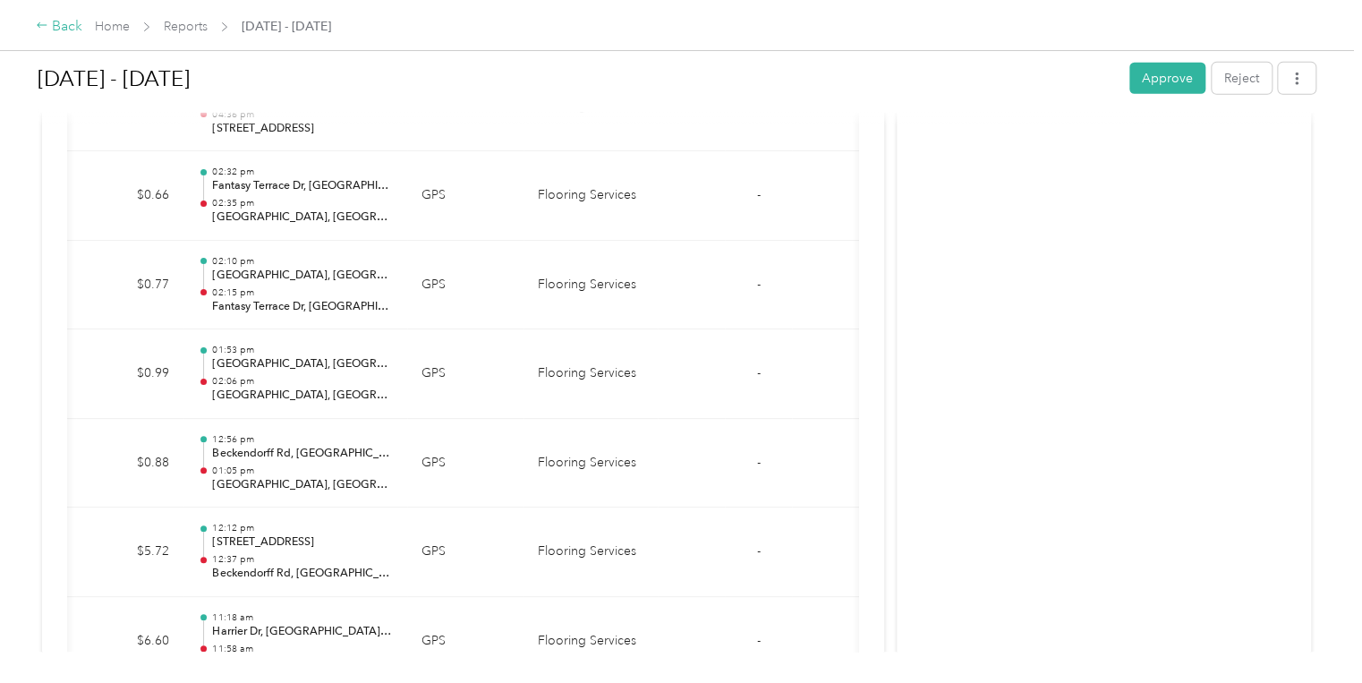
click at [45, 21] on icon at bounding box center [42, 25] width 13 height 13
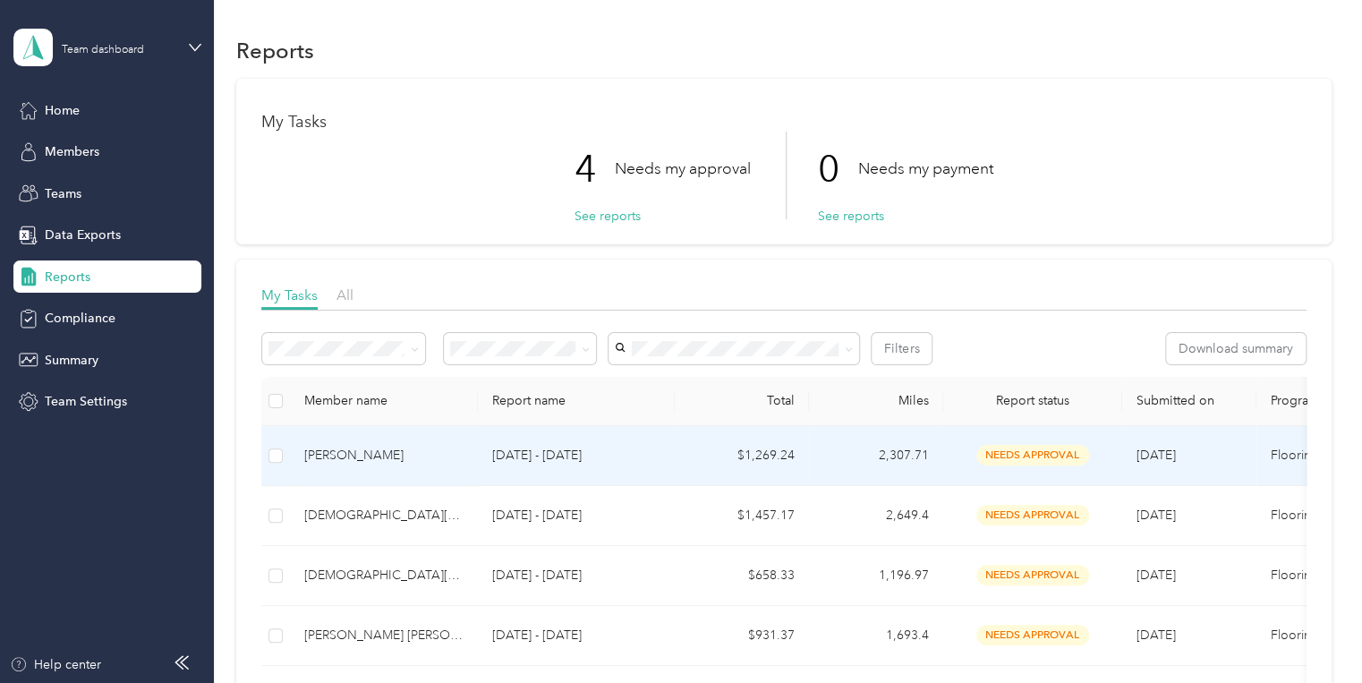
click at [551, 456] on p "Sep 1 - 30, 2025" at bounding box center [576, 456] width 168 height 20
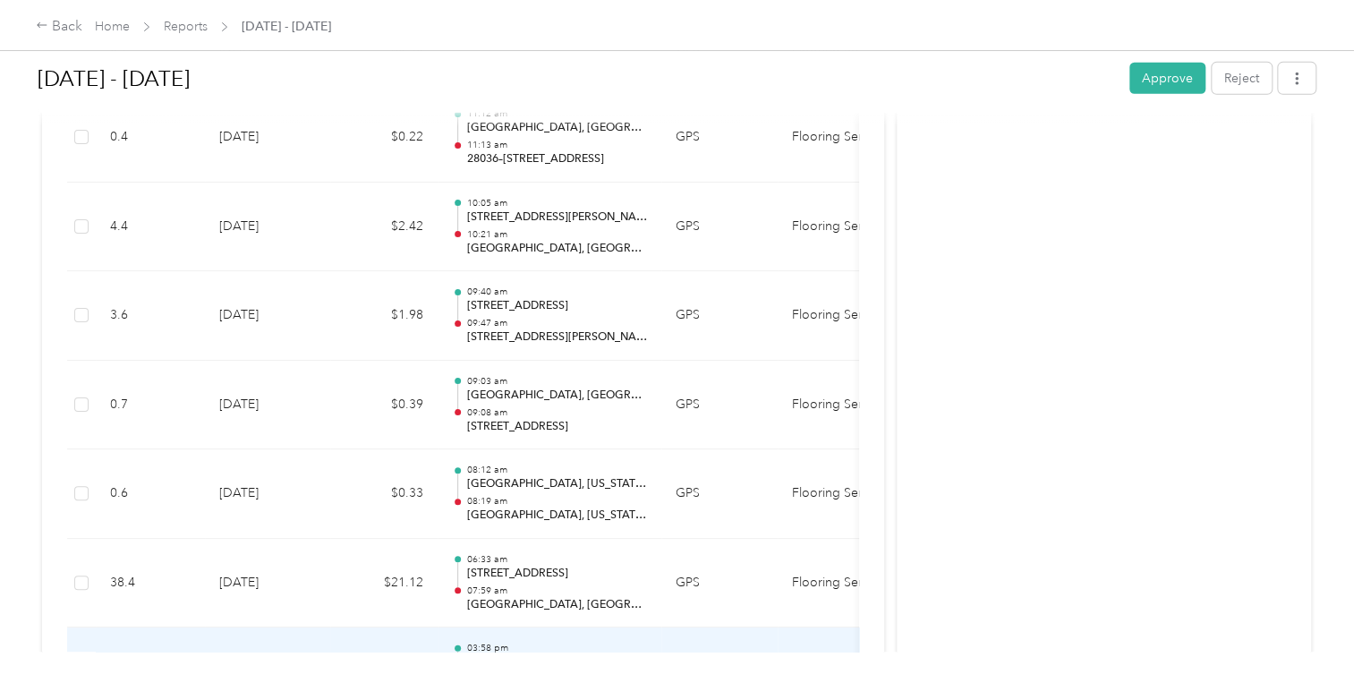
scroll to position [19650, 0]
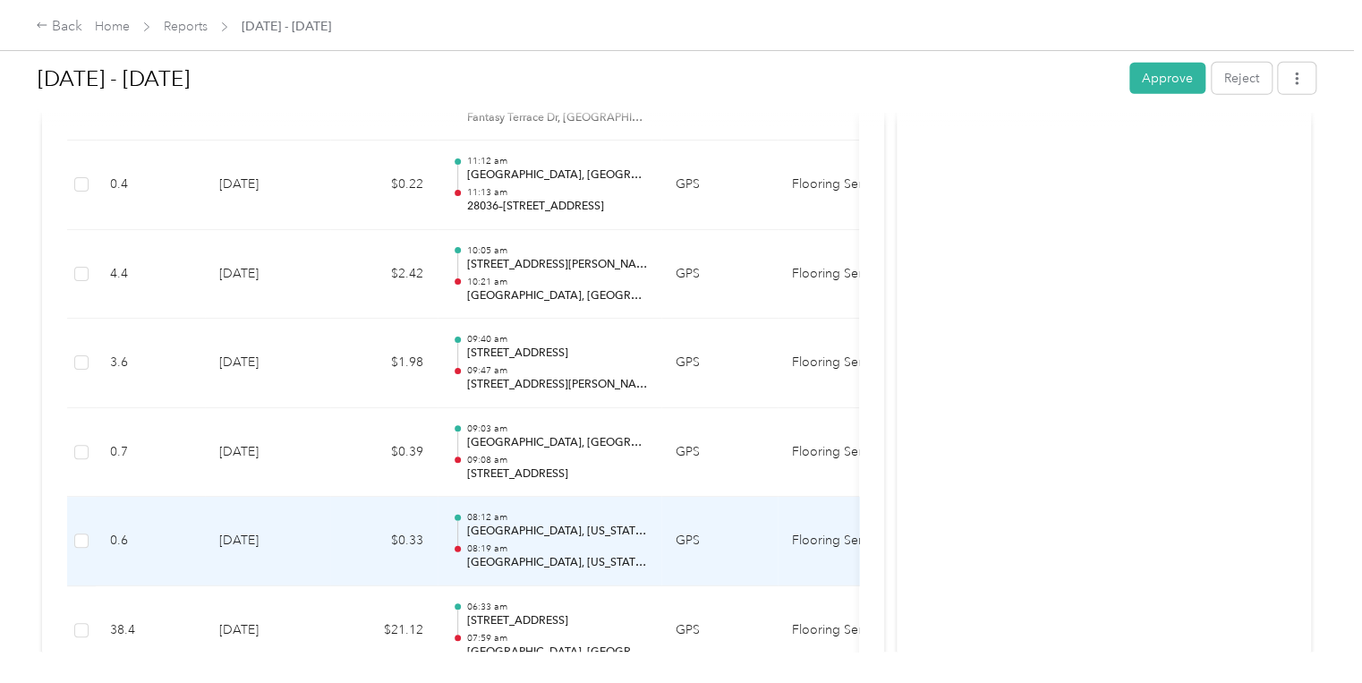
click at [555, 524] on p "Waller County, Texas, USA" at bounding box center [556, 532] width 181 height 16
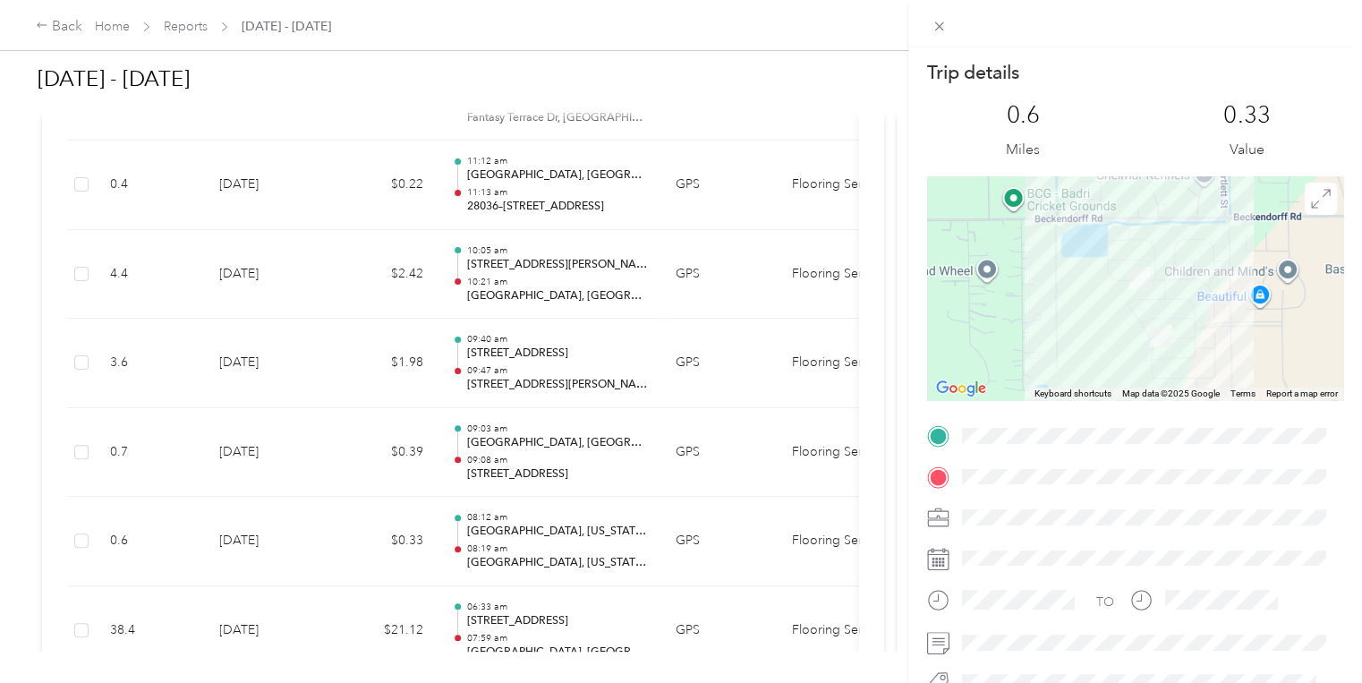
click at [329, 365] on div "Trip details This trip cannot be edited because it is either under review, appr…" at bounding box center [681, 341] width 1362 height 683
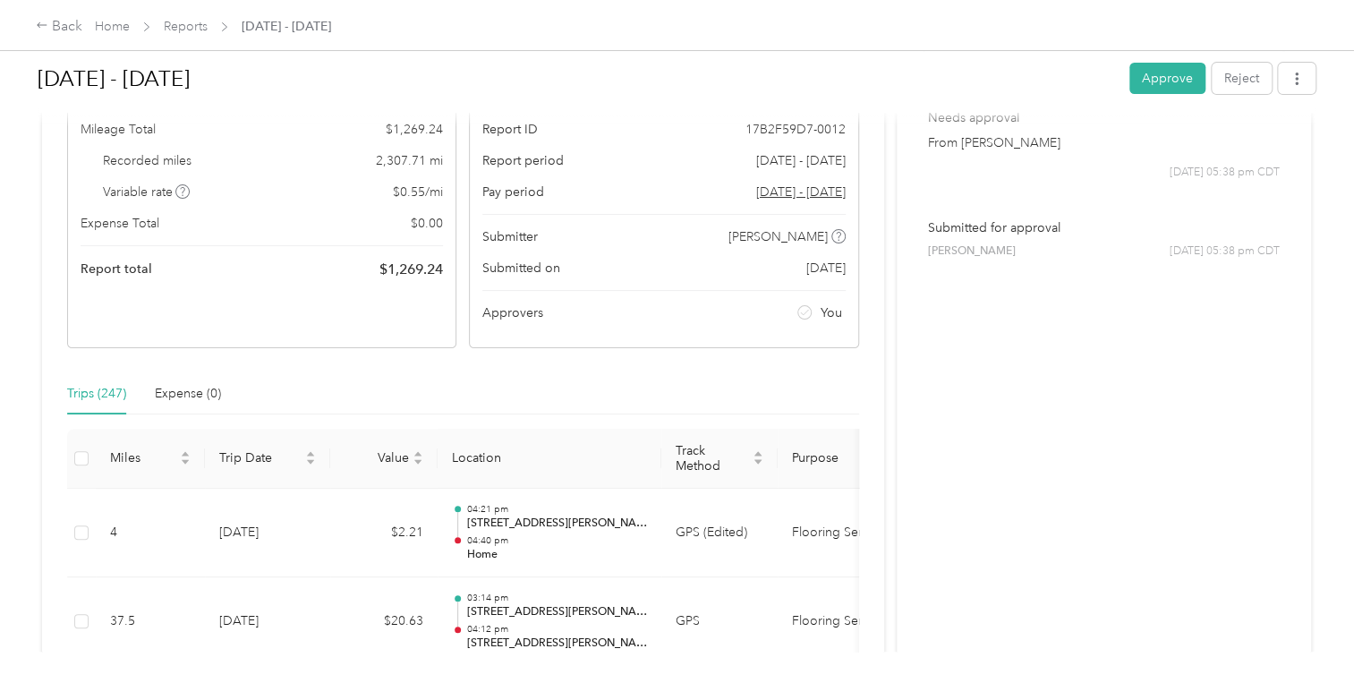
scroll to position [0, 0]
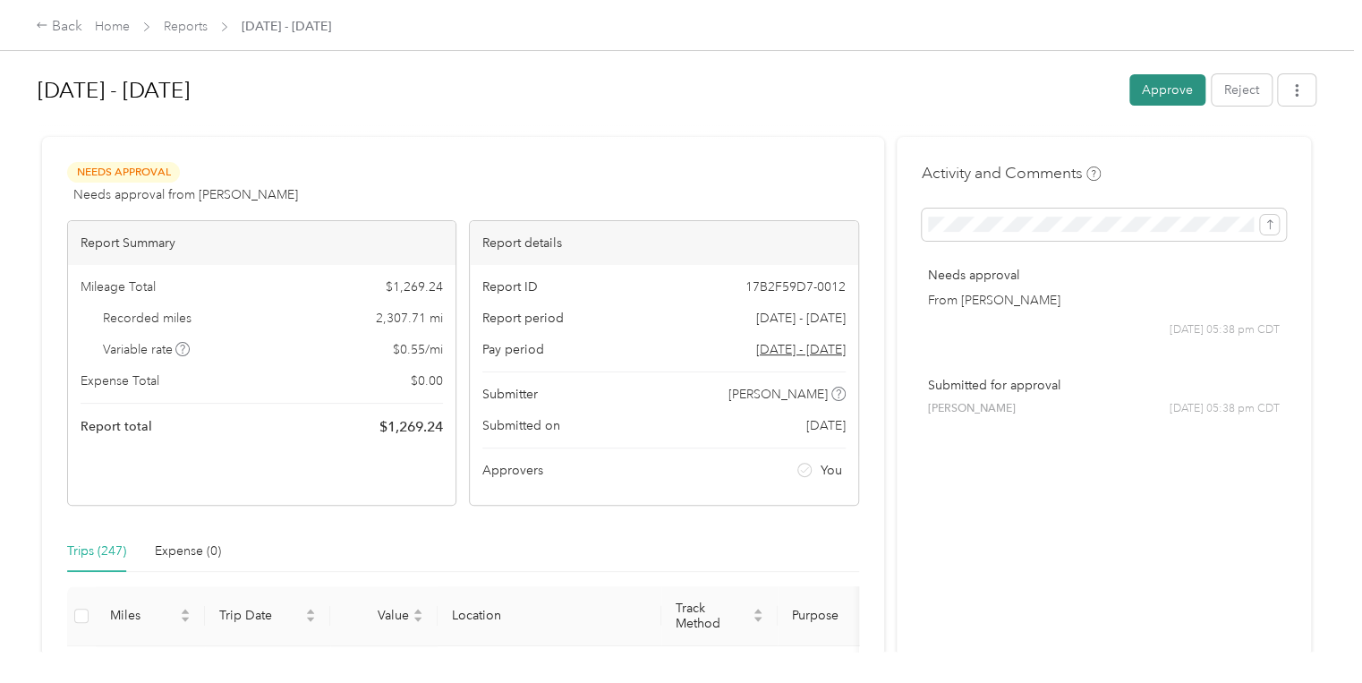
click at [1174, 85] on button "Approve" at bounding box center [1167, 89] width 76 height 31
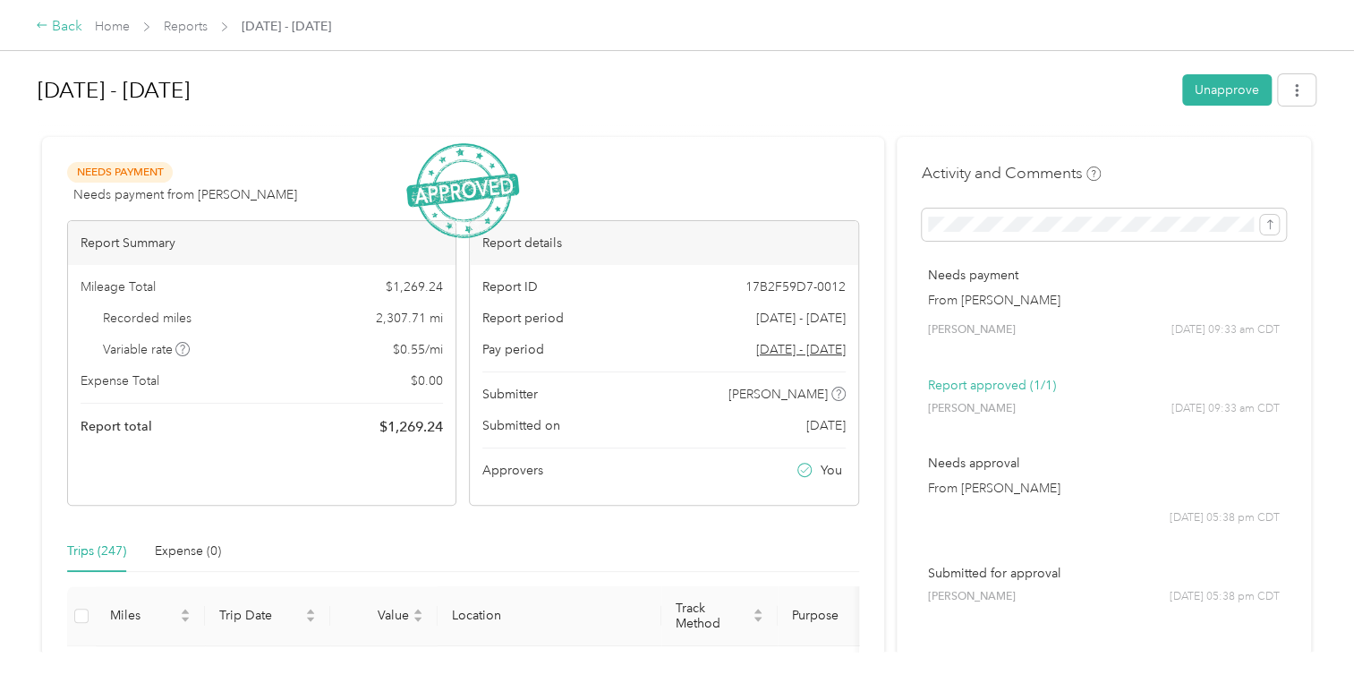
click at [37, 25] on icon at bounding box center [42, 25] width 13 height 13
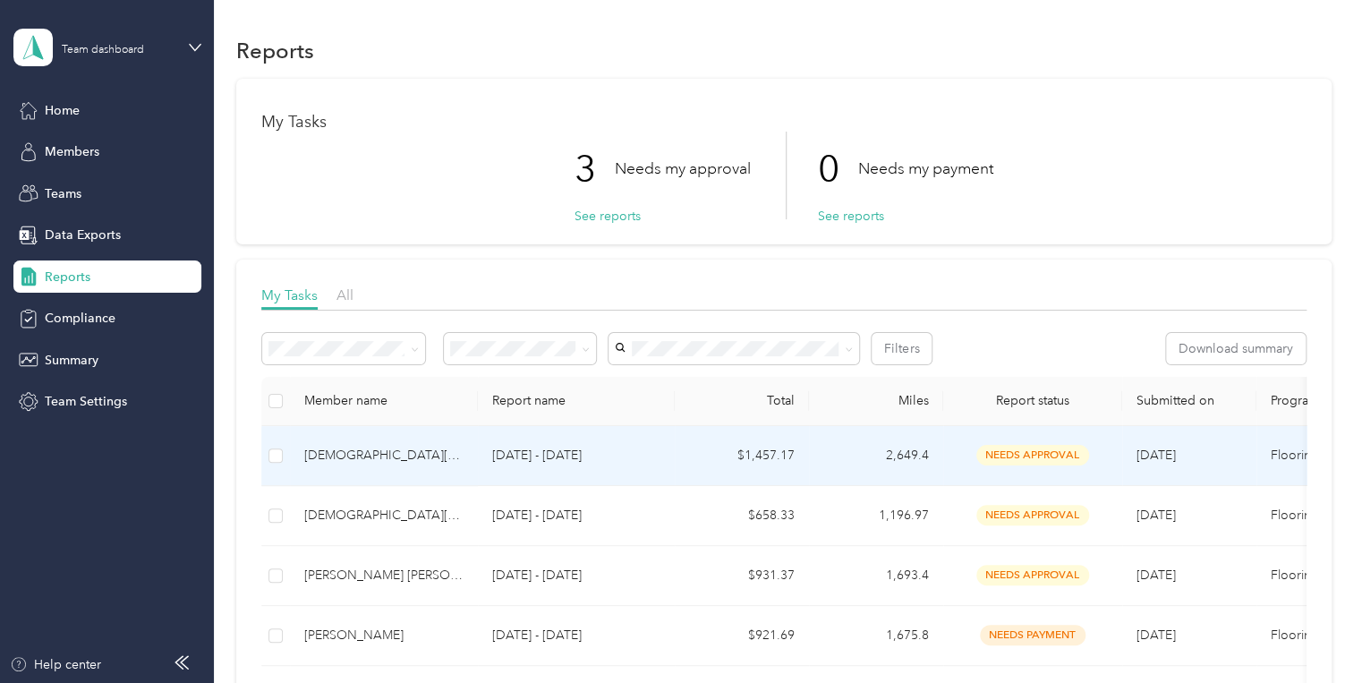
click at [562, 453] on p "Sep 1 - 30, 2025" at bounding box center [576, 456] width 168 height 20
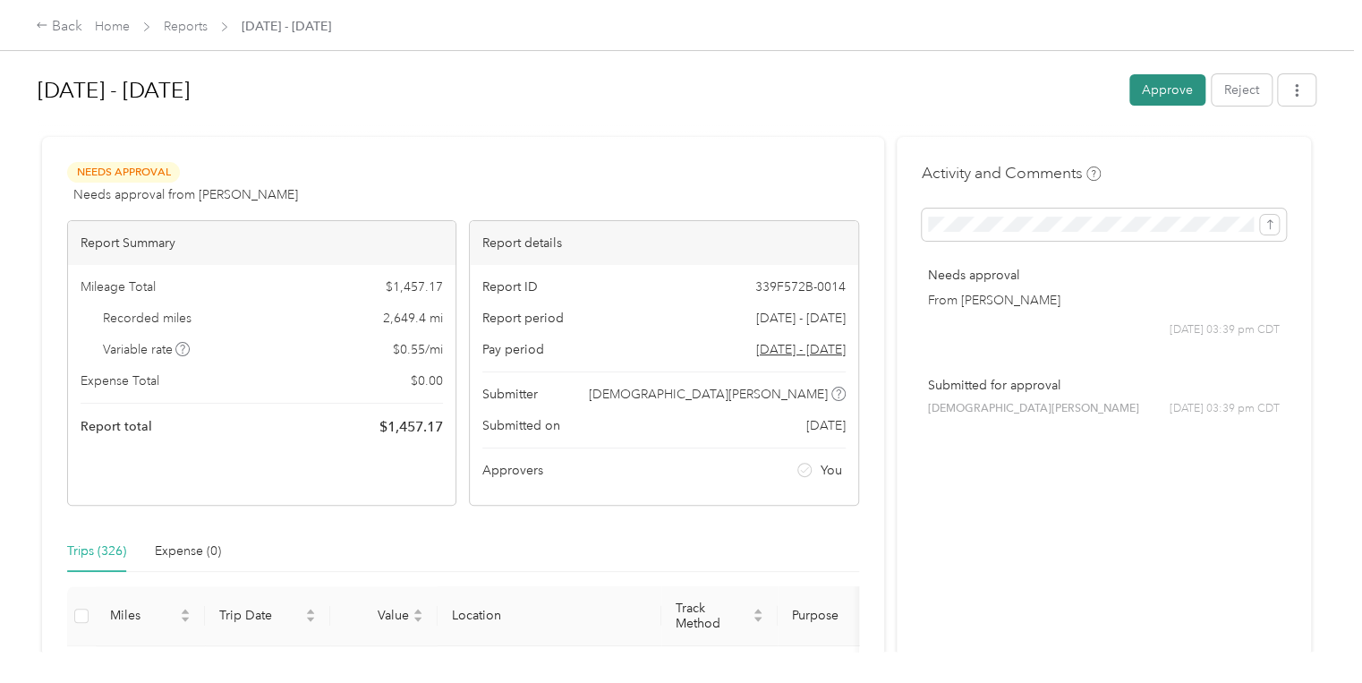
click at [1160, 88] on button "Approve" at bounding box center [1167, 89] width 76 height 31
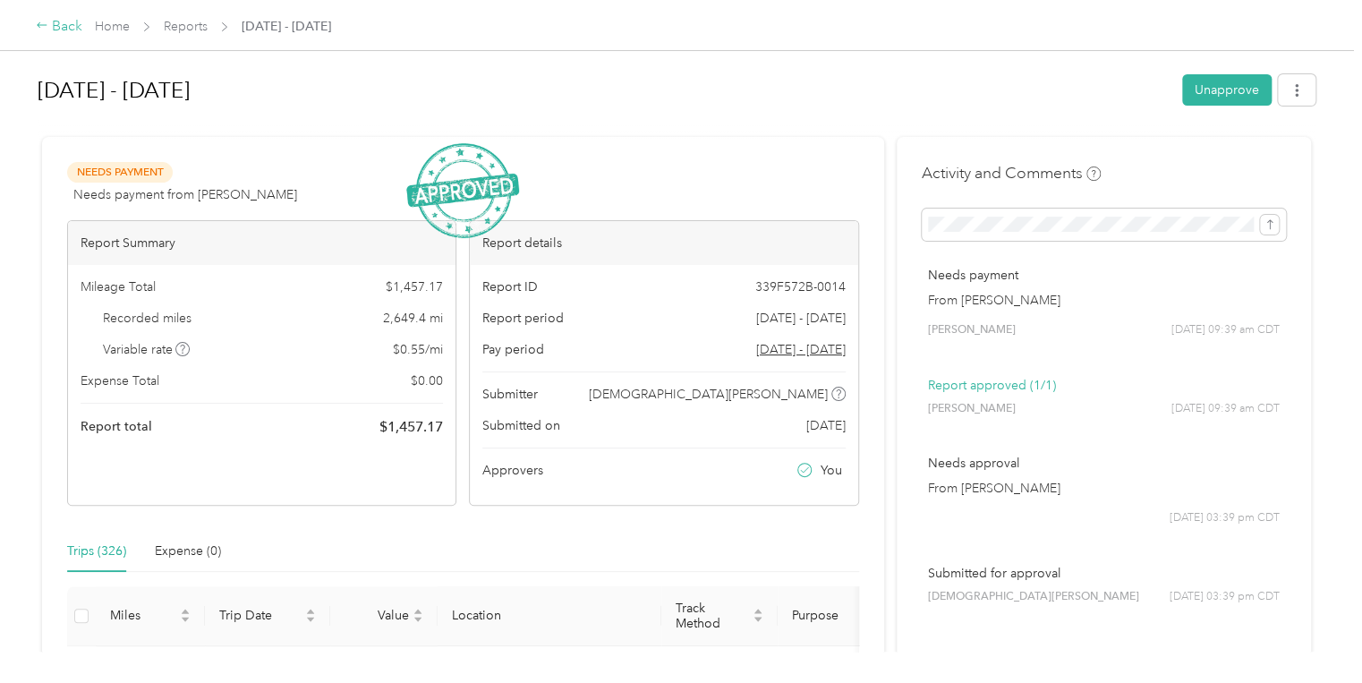
click at [48, 24] on div "Back" at bounding box center [59, 26] width 47 height 21
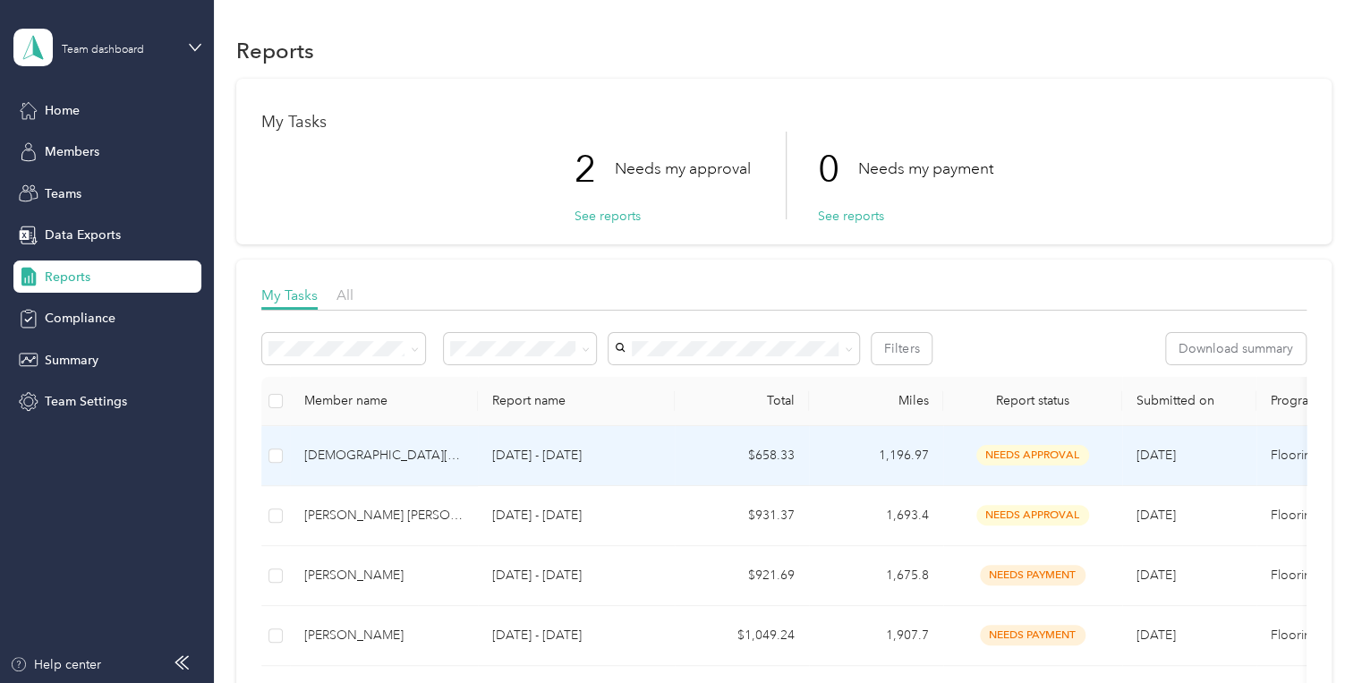
click at [531, 454] on p "Sep 1 - 30, 2025" at bounding box center [576, 456] width 168 height 20
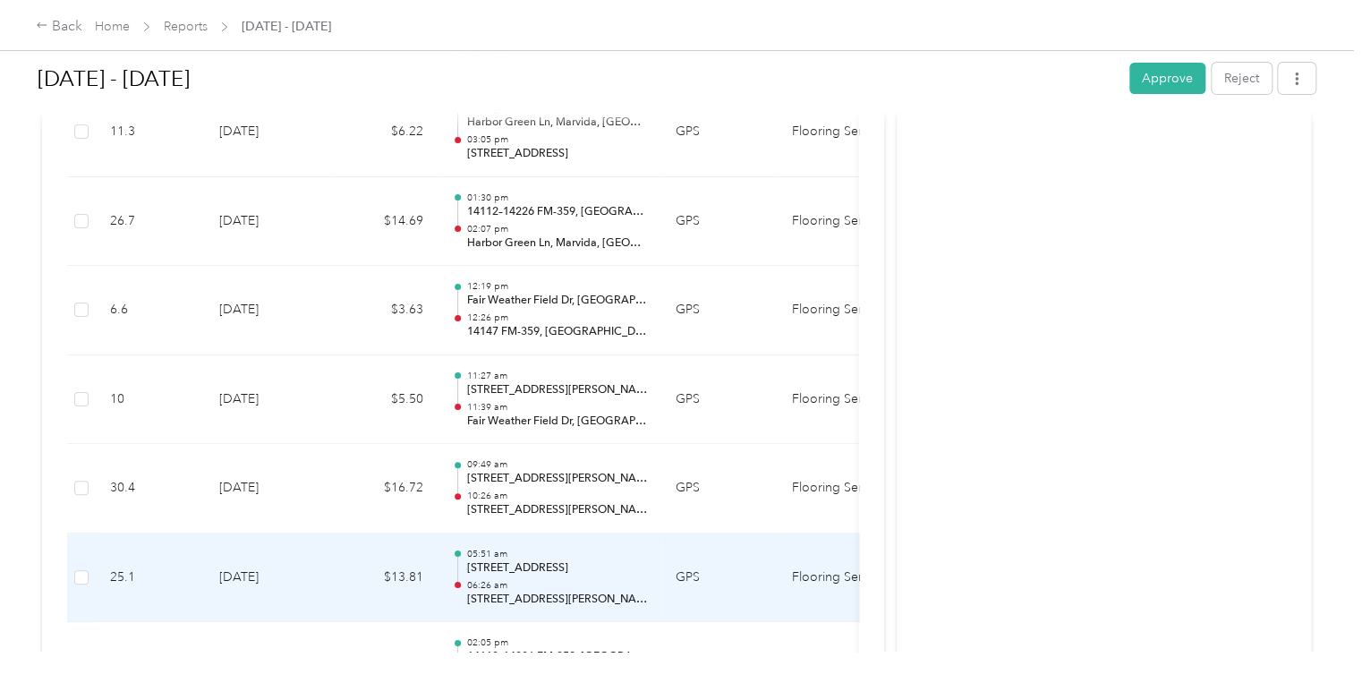
scroll to position [3251, 0]
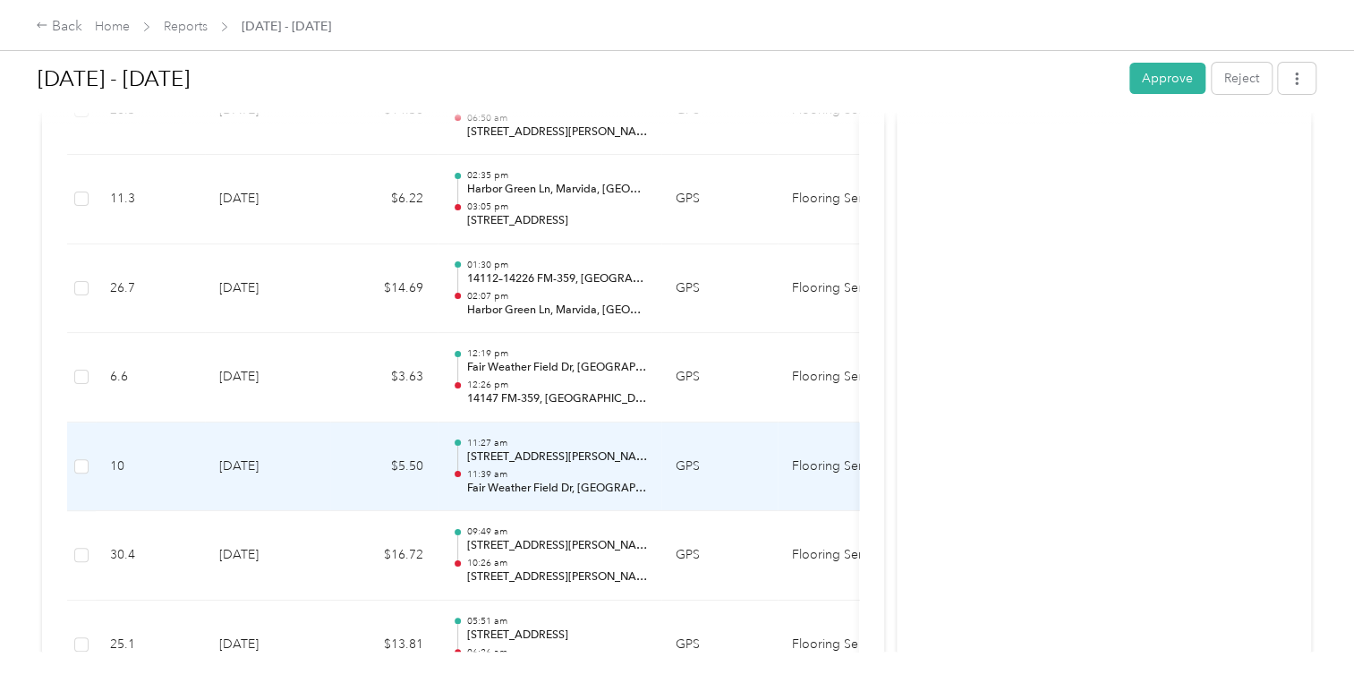
click at [585, 481] on p "Fair Weather Field Dr, Pattison, TX" at bounding box center [556, 489] width 181 height 16
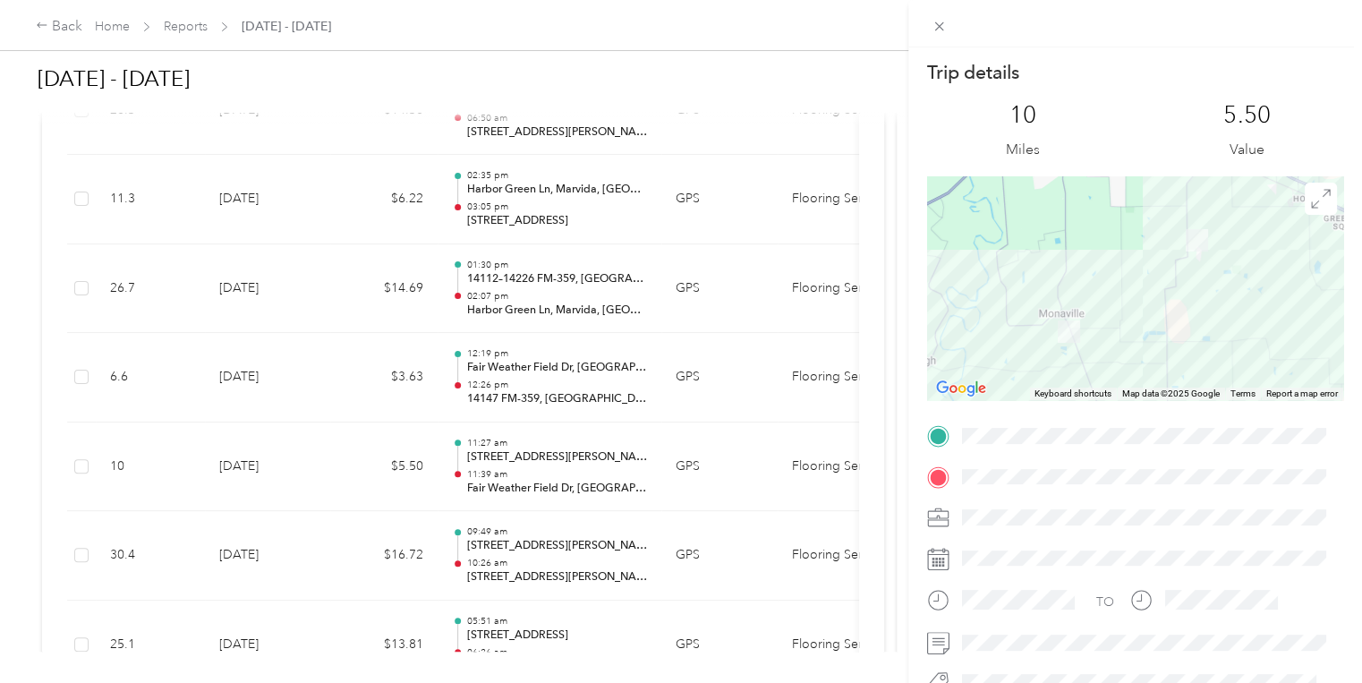
click at [745, 322] on div "Trip details This trip cannot be edited because it is either under review, appr…" at bounding box center [681, 341] width 1362 height 683
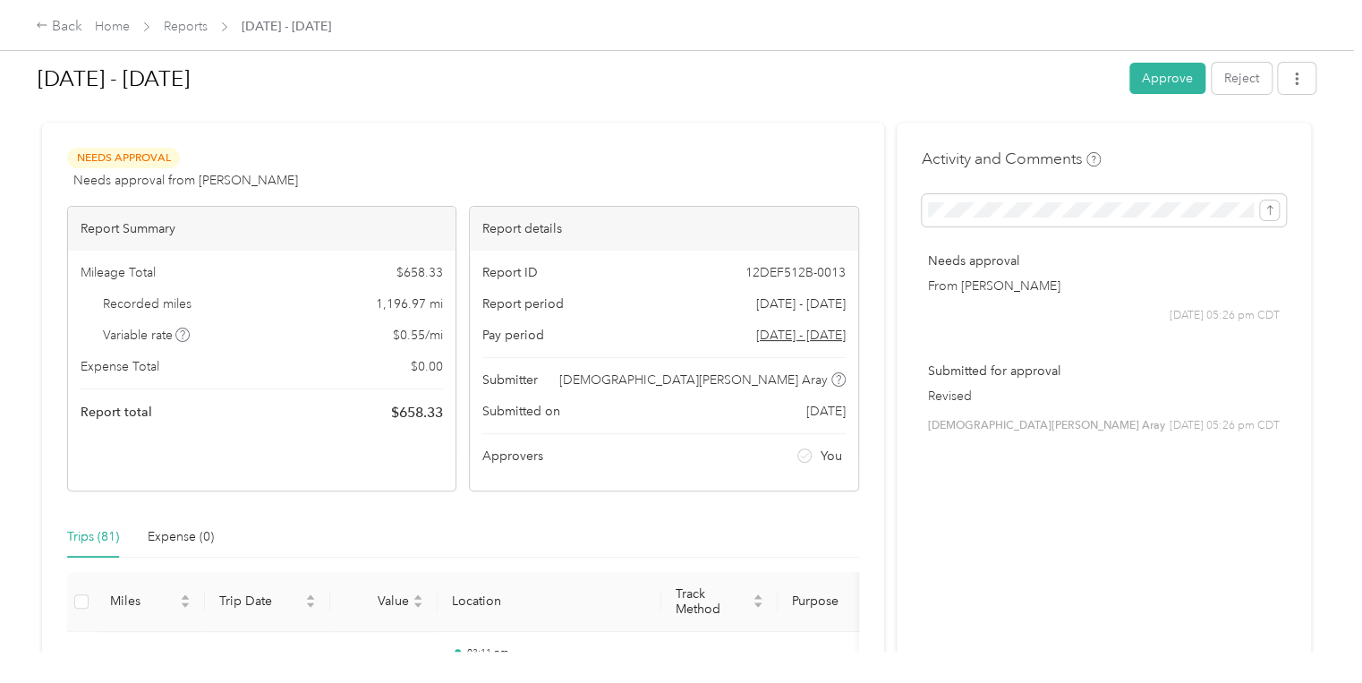
scroll to position [0, 0]
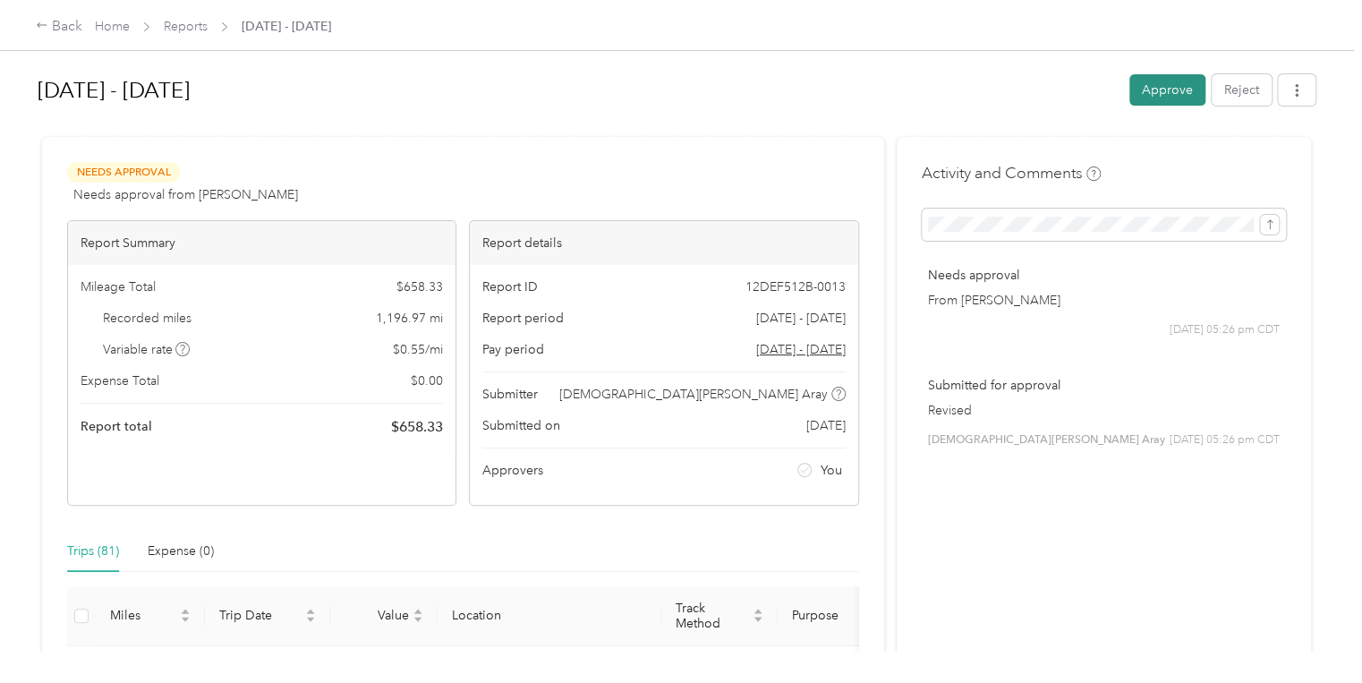
click at [1159, 82] on button "Approve" at bounding box center [1167, 89] width 76 height 31
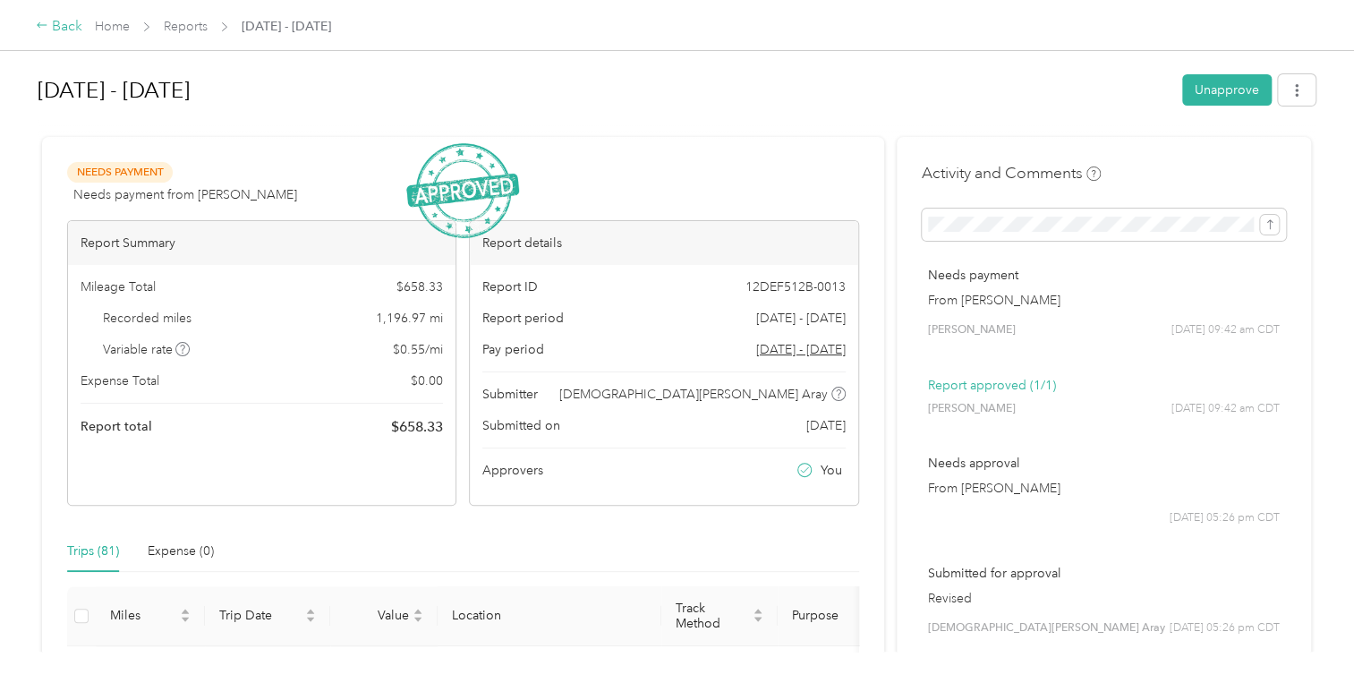
click at [39, 21] on icon at bounding box center [42, 25] width 13 height 13
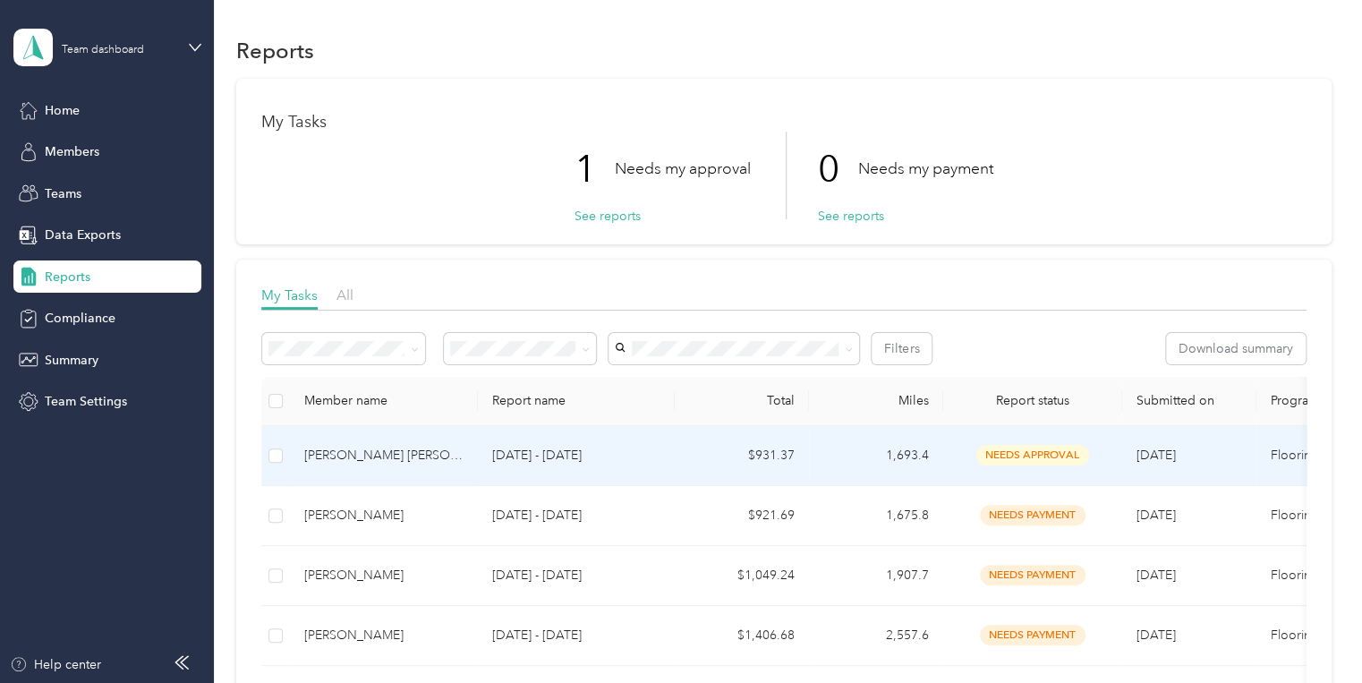
click at [771, 451] on td "$931.37" at bounding box center [742, 456] width 134 height 60
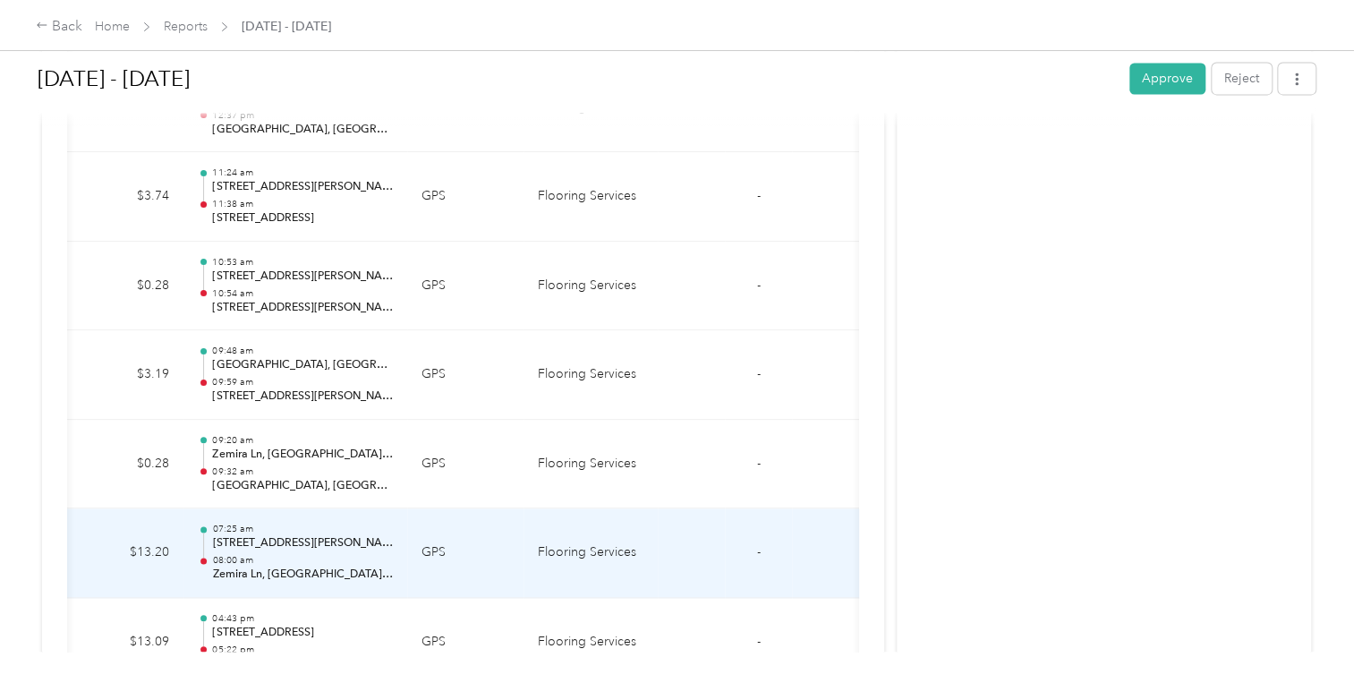
scroll to position [15005, 0]
click at [812, 541] on td at bounding box center [825, 555] width 67 height 89
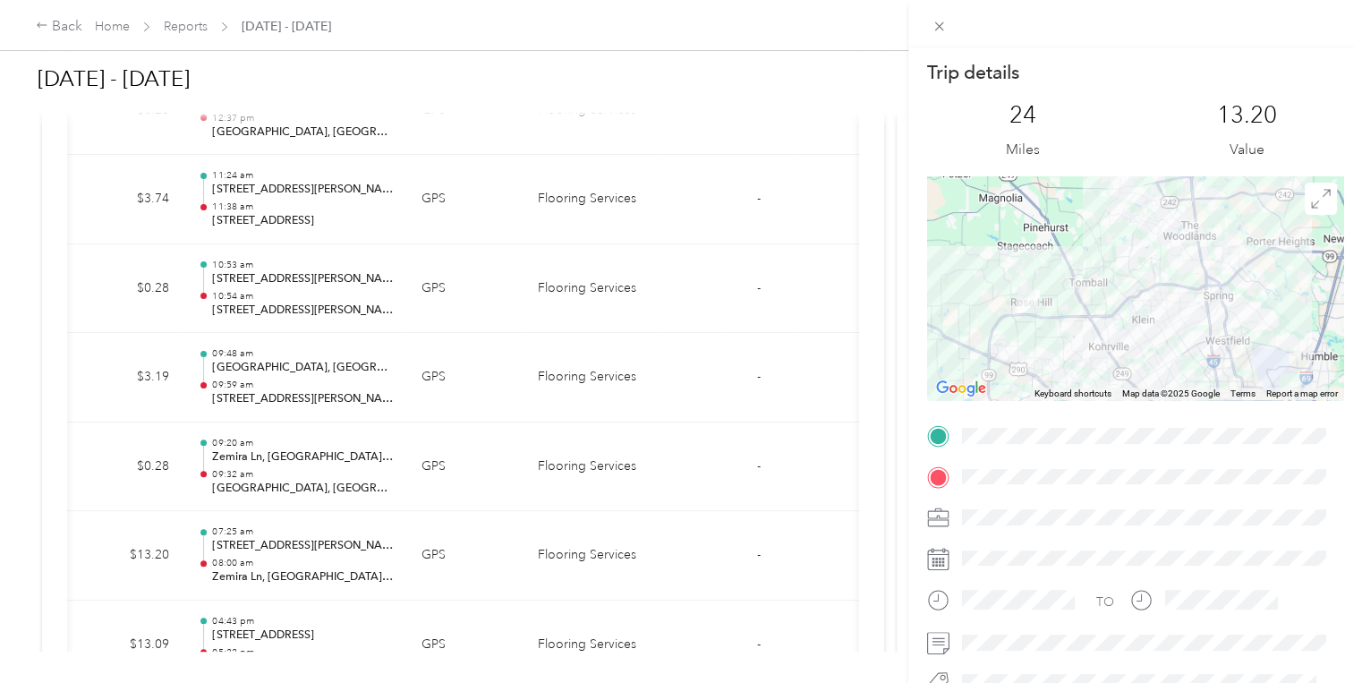
click at [707, 494] on div "Trip details This trip cannot be edited because it is either under review, appr…" at bounding box center [681, 341] width 1362 height 683
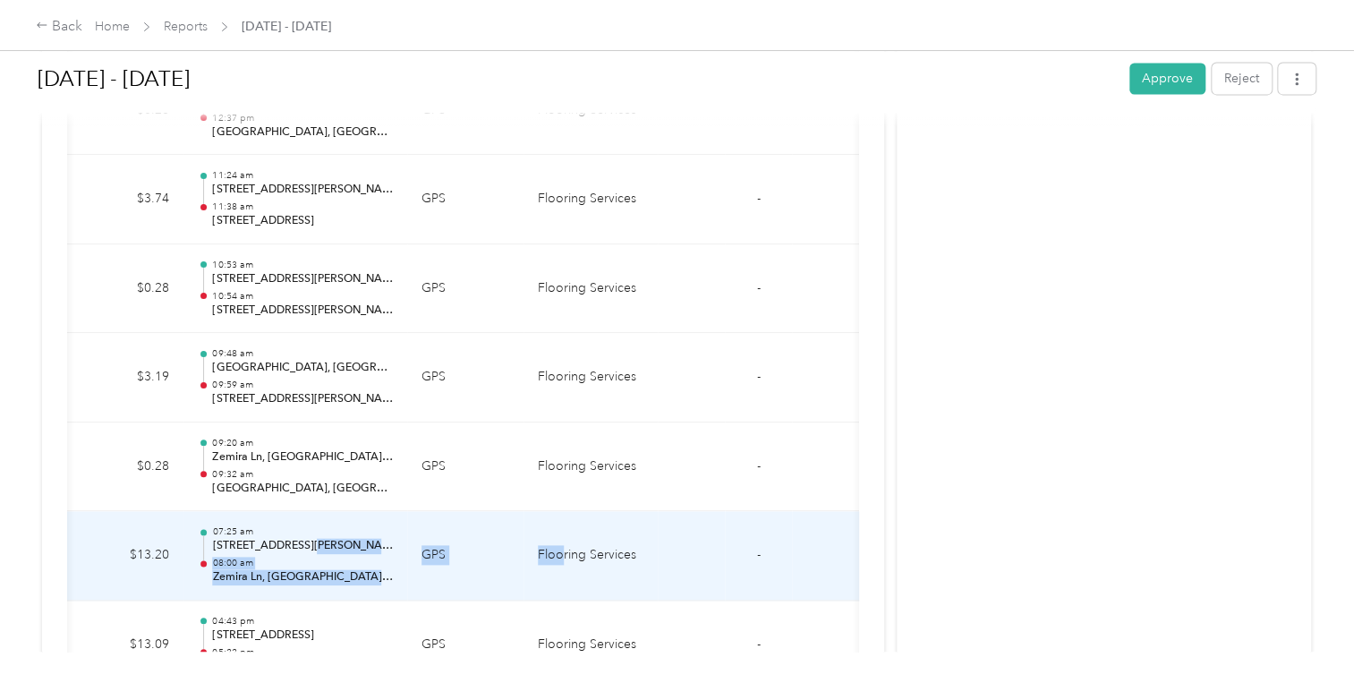
drag, startPoint x: 336, startPoint y: 525, endPoint x: 561, endPoint y: 558, distance: 227.1
click at [561, 558] on tr "24 9-3-2025 $13.20 07:25 am 30102 Luna Lakes Dr, Legends Ranch, Spring, TX 08:0…" at bounding box center [336, 555] width 1046 height 89
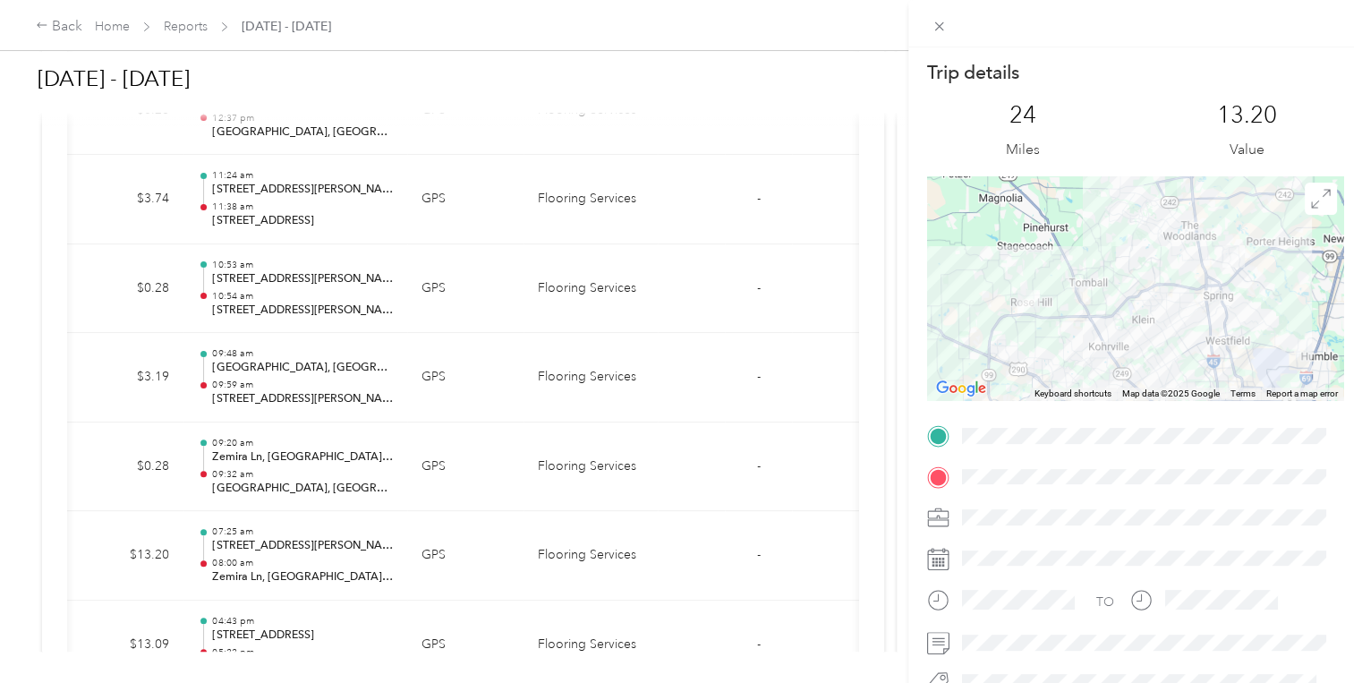
click at [807, 584] on div "Trip details This trip cannot be edited because it is either under review, appr…" at bounding box center [681, 341] width 1362 height 683
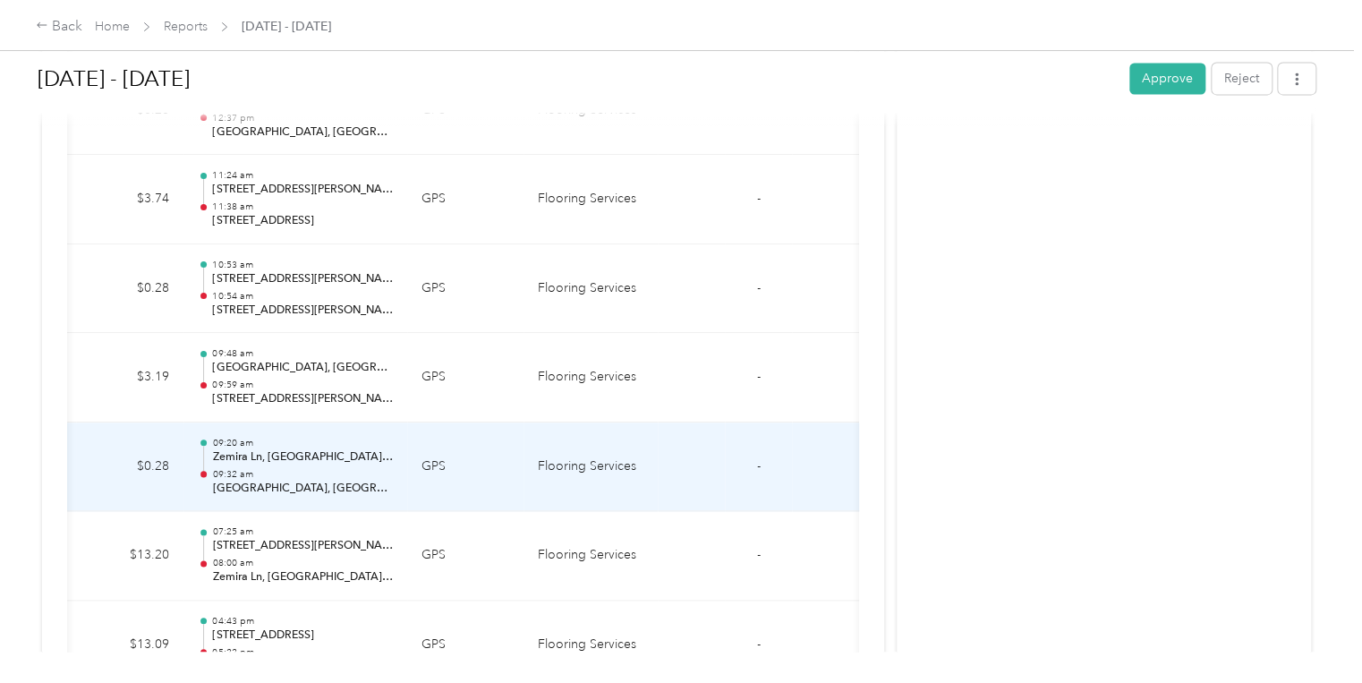
click at [89, 458] on td "$0.28" at bounding box center [129, 466] width 107 height 89
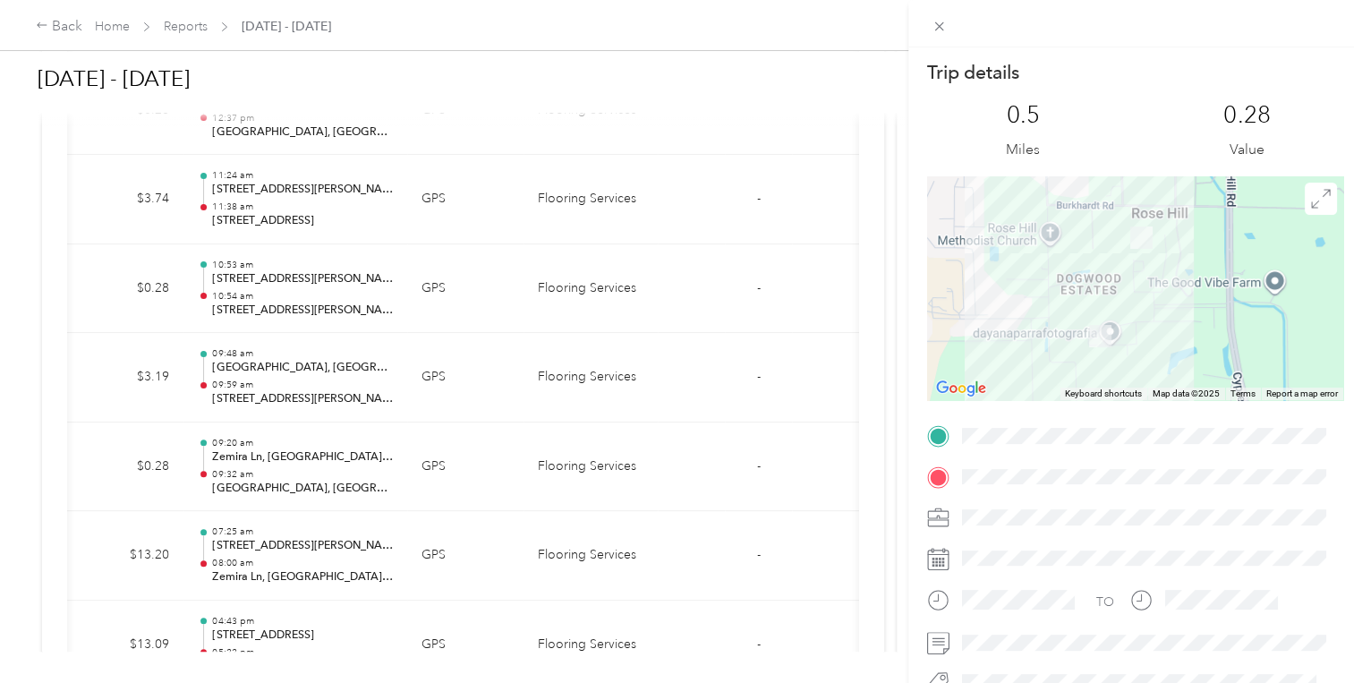
click at [46, 25] on div "Trip details This trip cannot be edited because it is either under review, appr…" at bounding box center [681, 341] width 1362 height 683
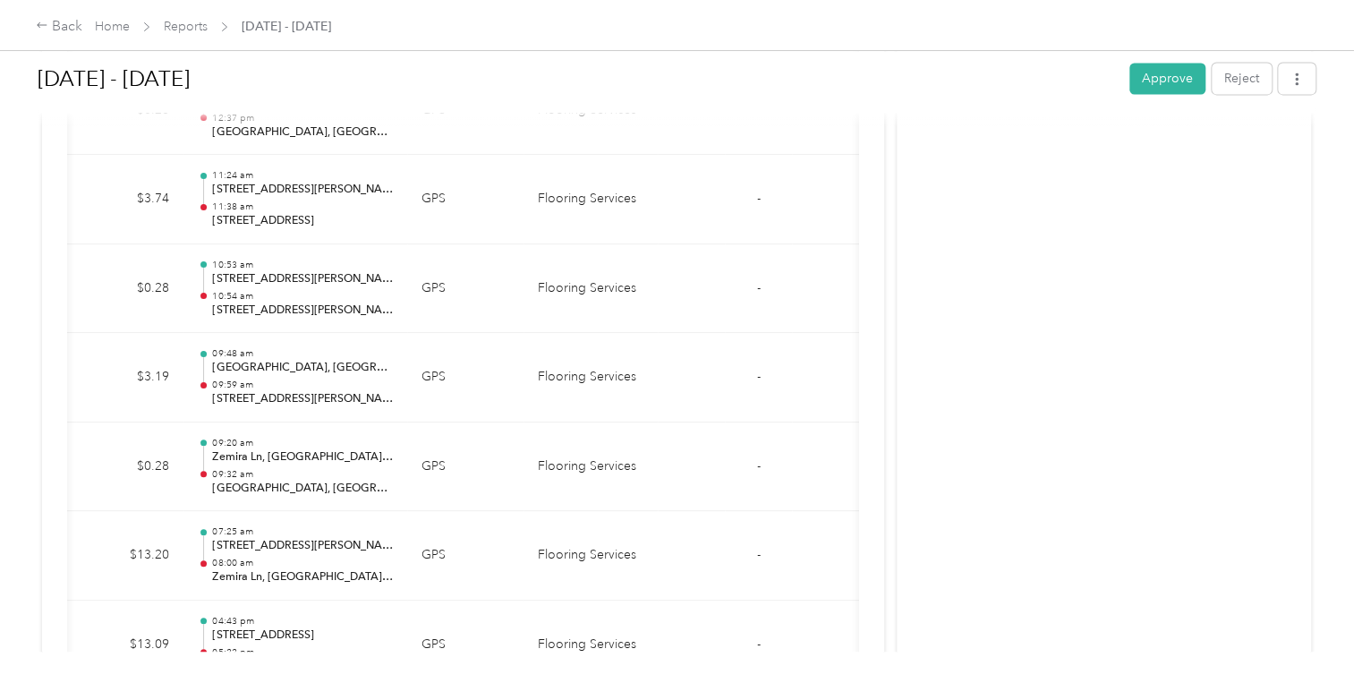
click at [45, 25] on icon at bounding box center [42, 25] width 13 height 13
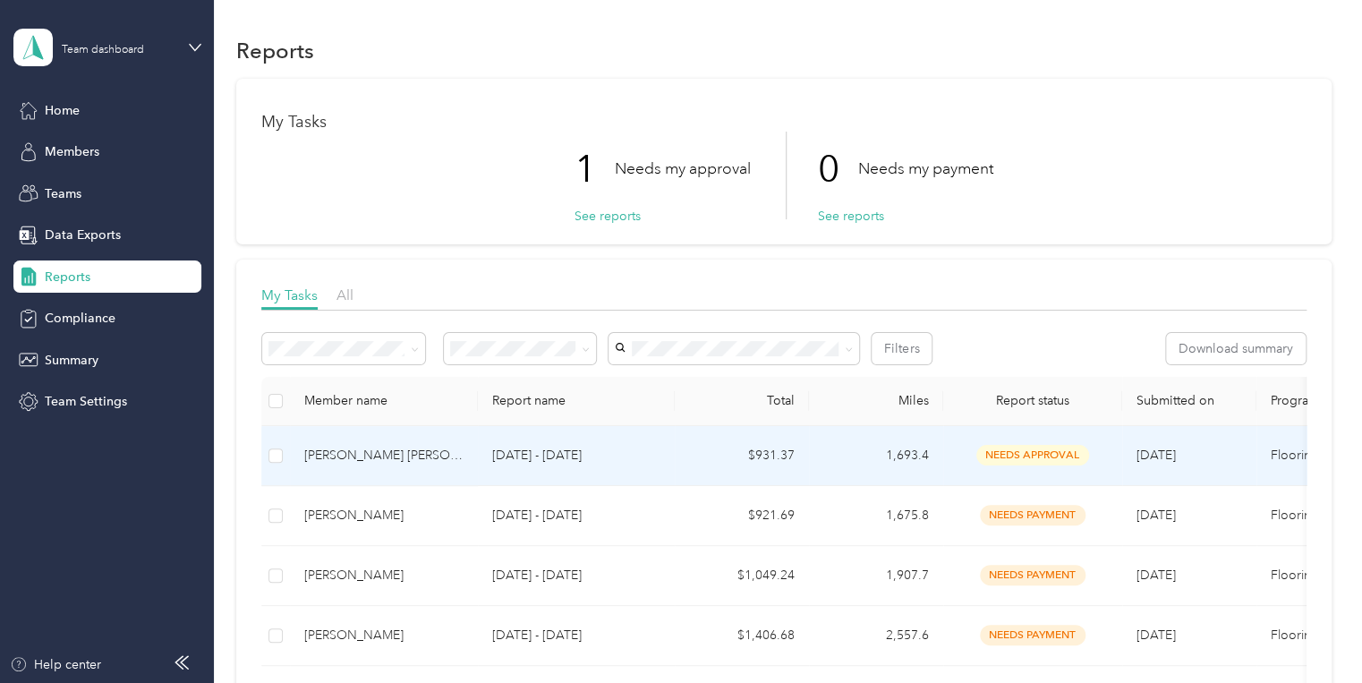
click at [563, 451] on p "Sep 1 - 30, 2025" at bounding box center [576, 456] width 168 height 20
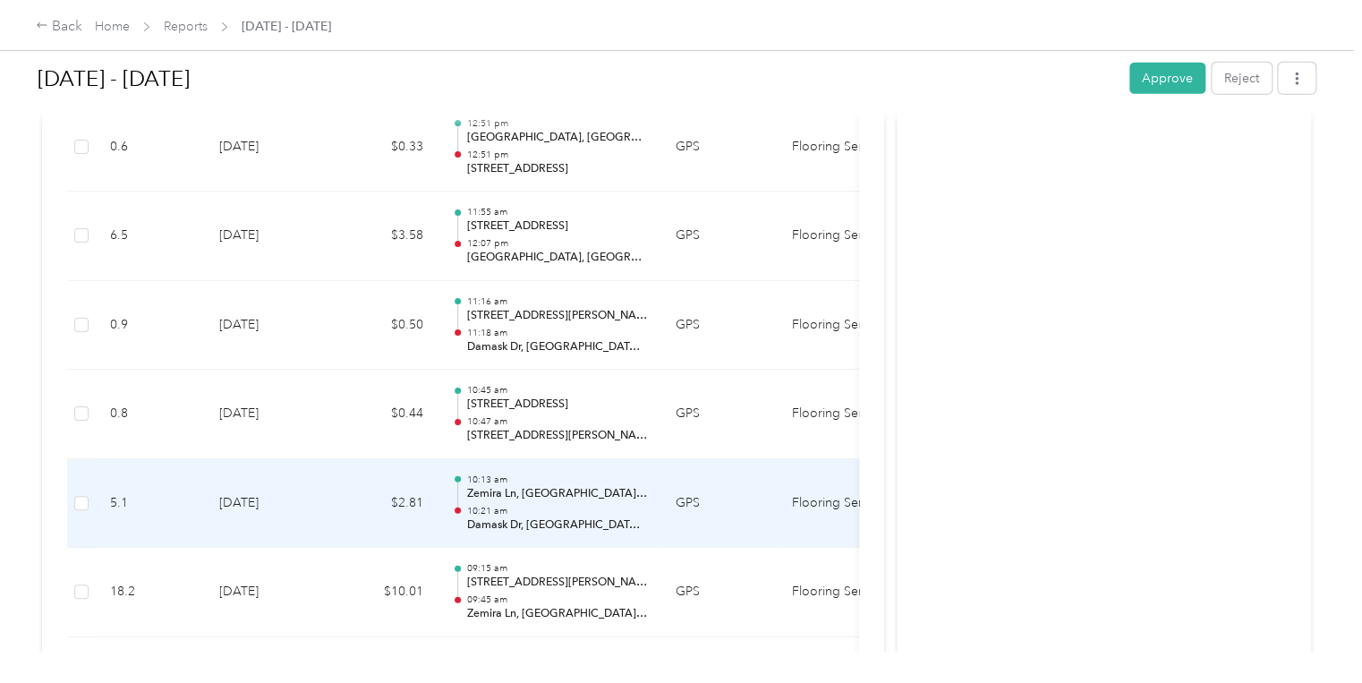
scroll to position [16254, 0]
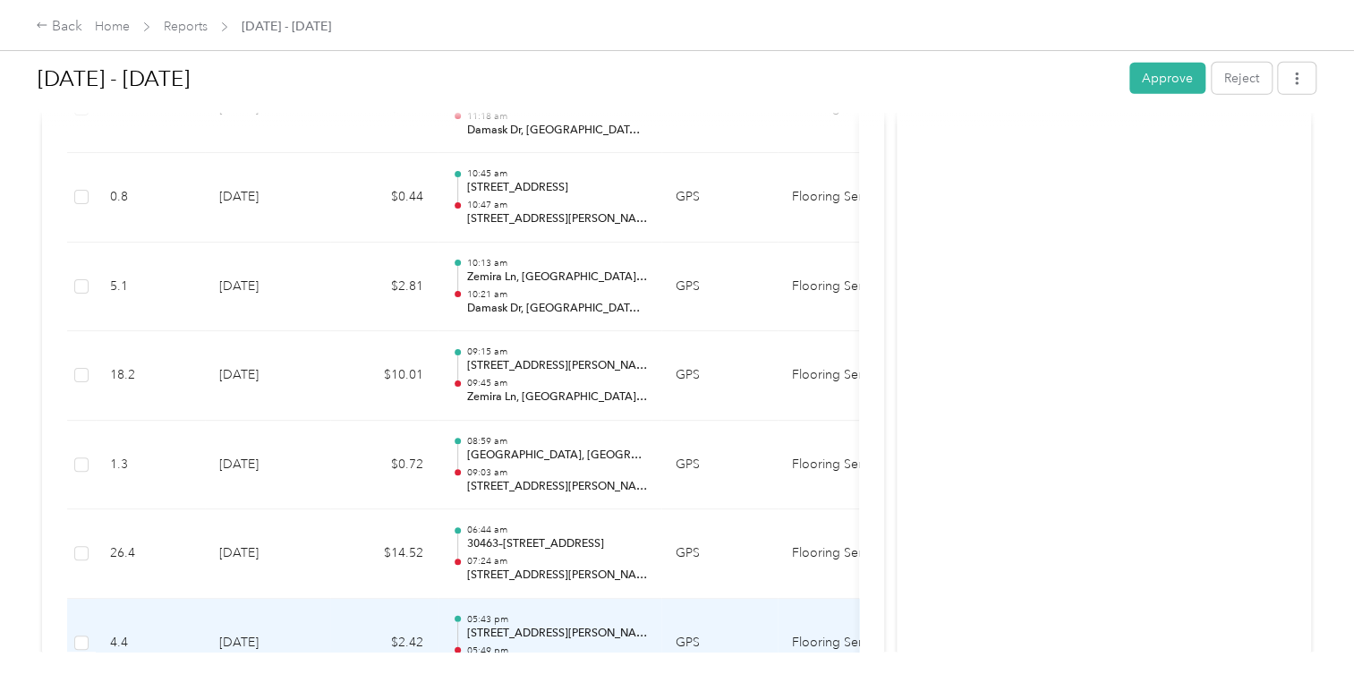
click at [547, 626] on p "810 E Louetta Rd, Spring, TX" at bounding box center [556, 634] width 181 height 16
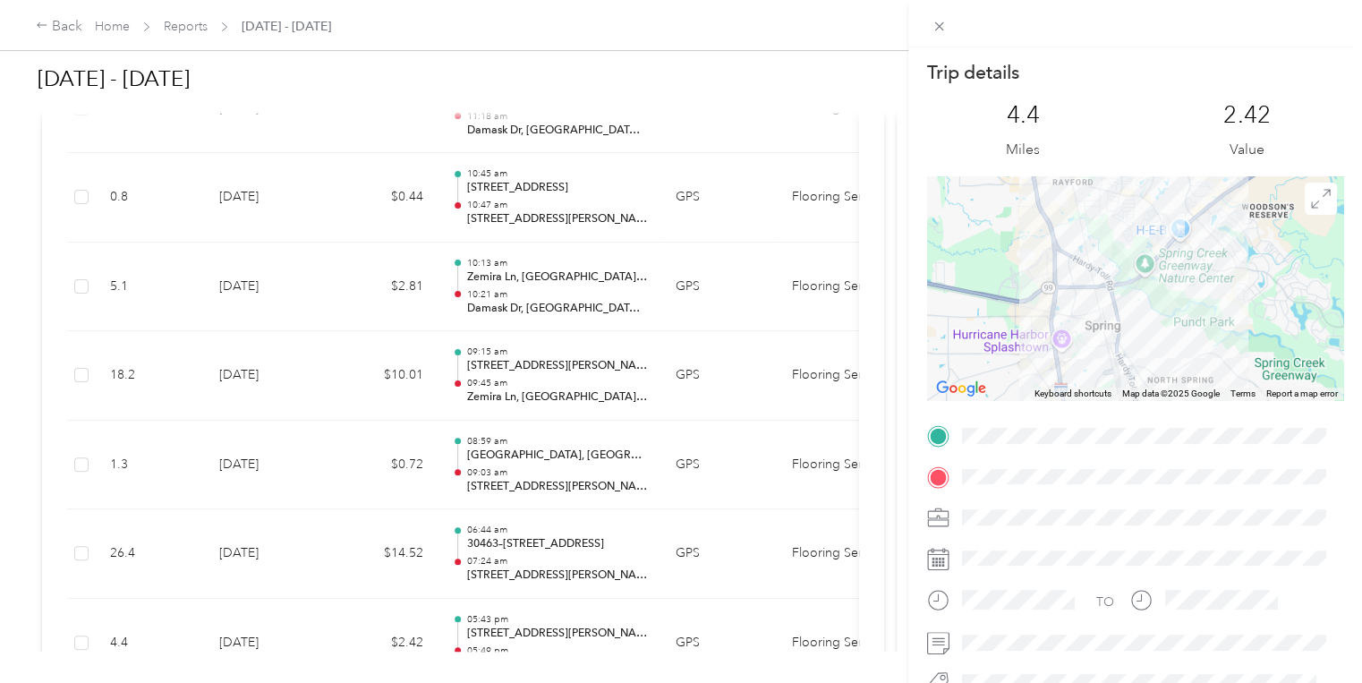
click at [752, 302] on div "Trip details This trip cannot be edited because it is either under review, appr…" at bounding box center [681, 341] width 1362 height 683
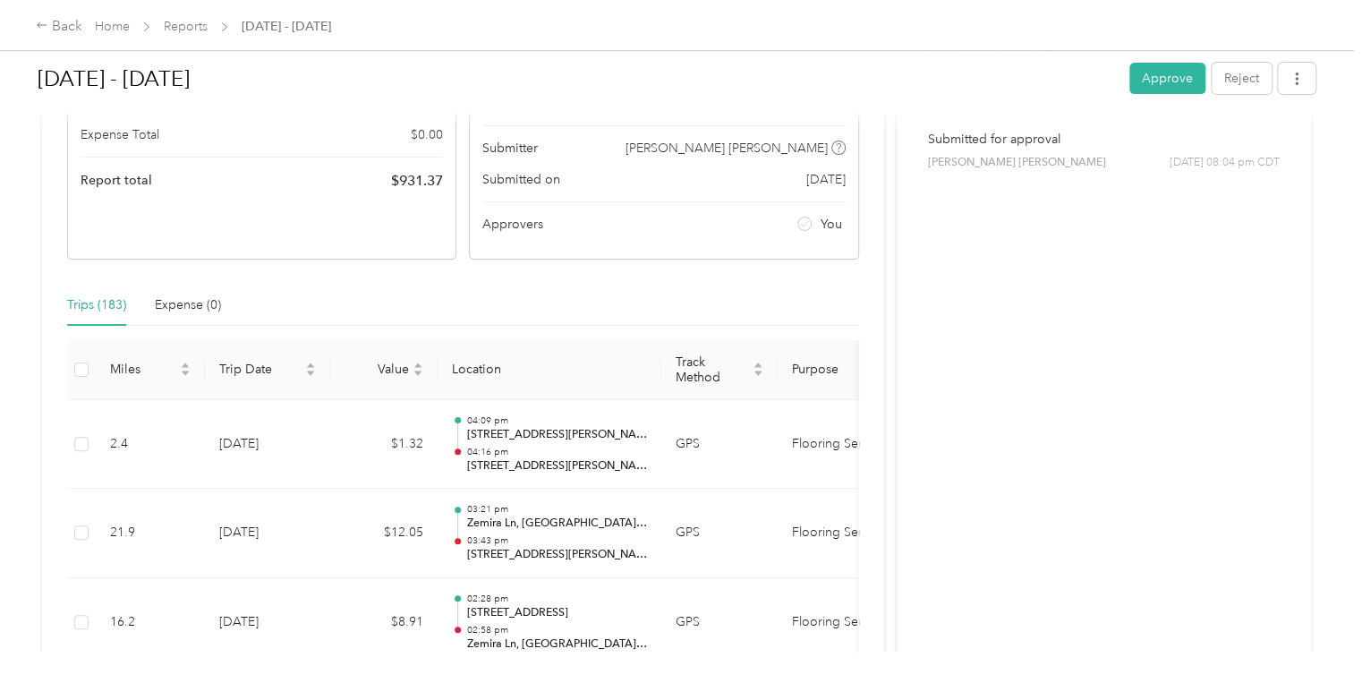
scroll to position [0, 0]
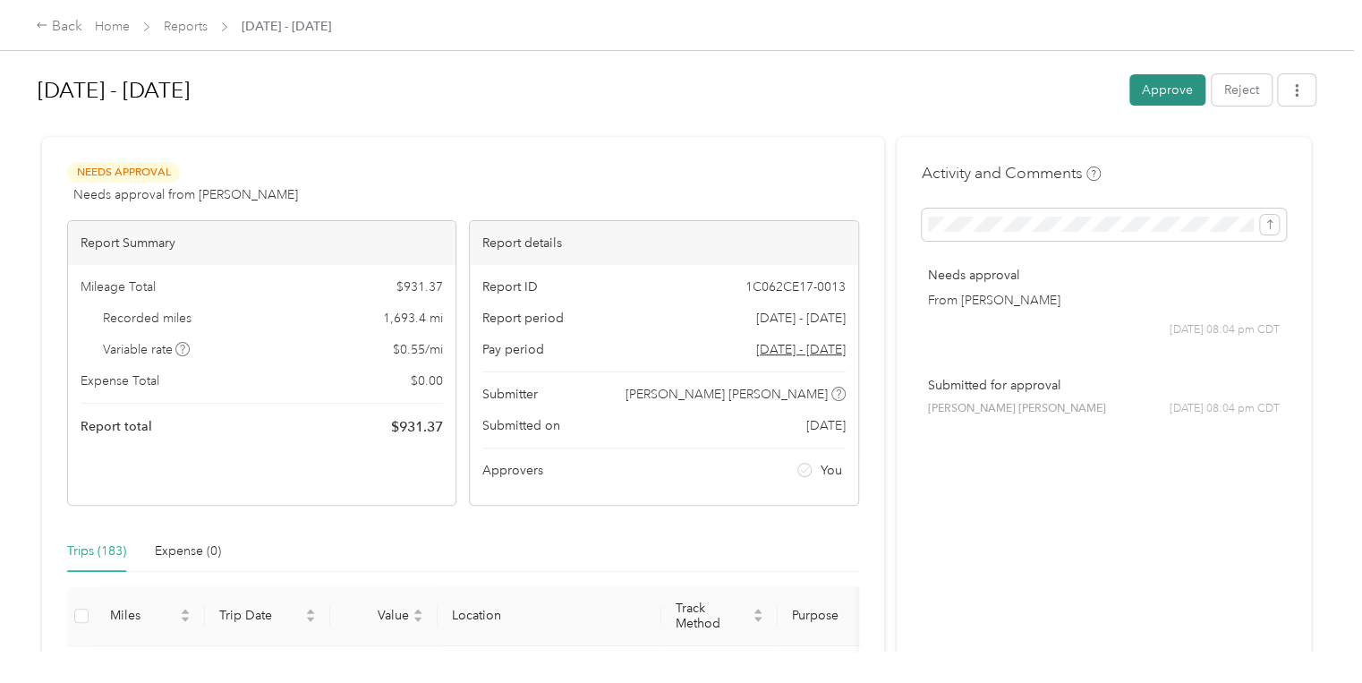
click at [1159, 89] on button "Approve" at bounding box center [1167, 89] width 76 height 31
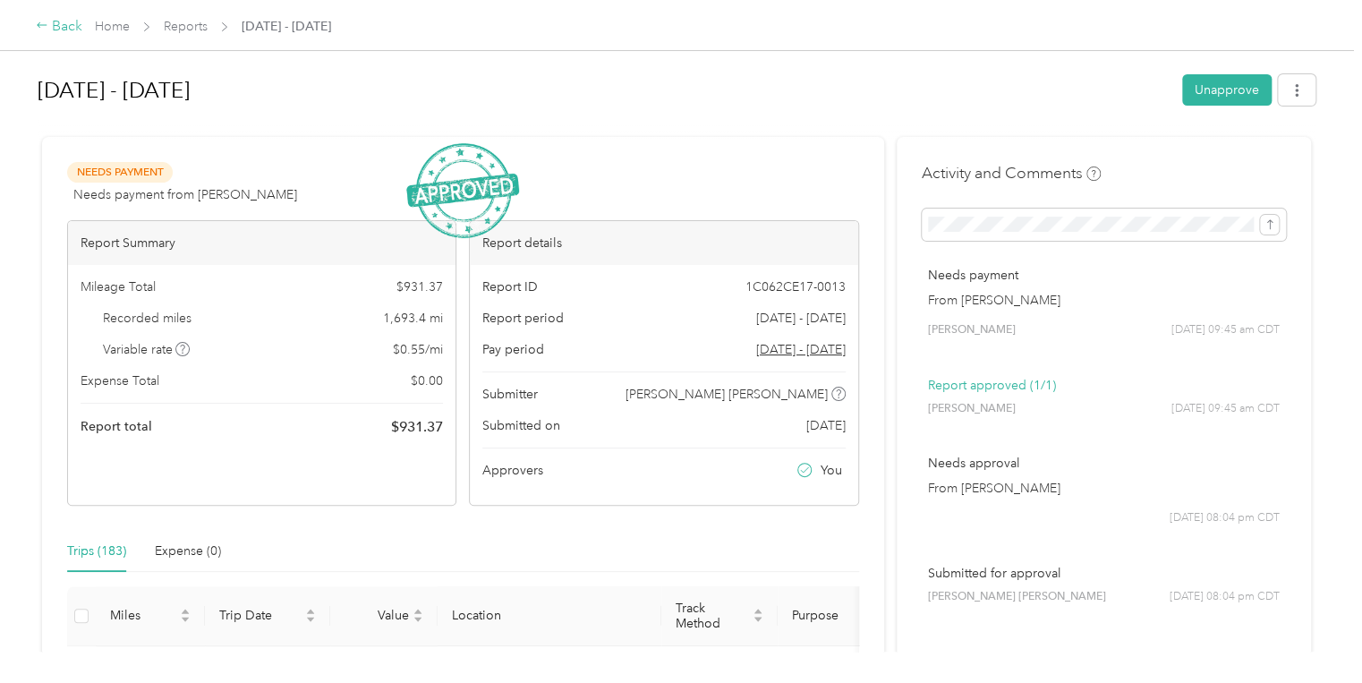
click at [45, 24] on icon at bounding box center [42, 25] width 13 height 13
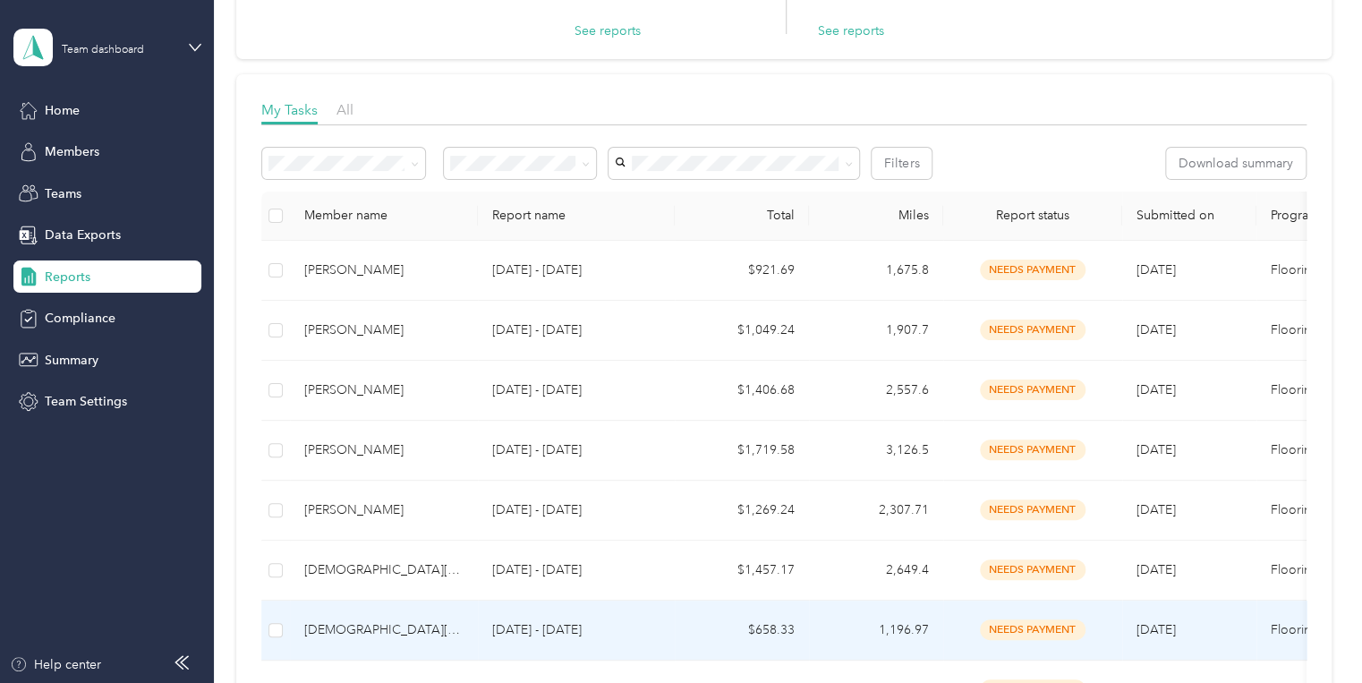
scroll to position [72, 0]
